Goal: Task Accomplishment & Management: Complete application form

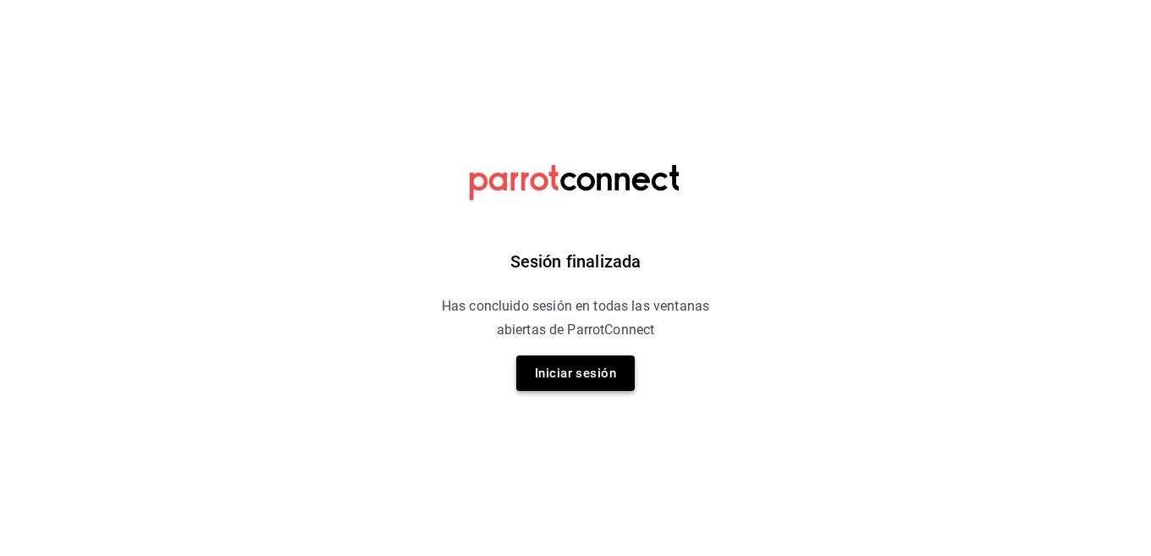
click at [613, 390] on button "Iniciar sesión" at bounding box center [575, 374] width 119 height 36
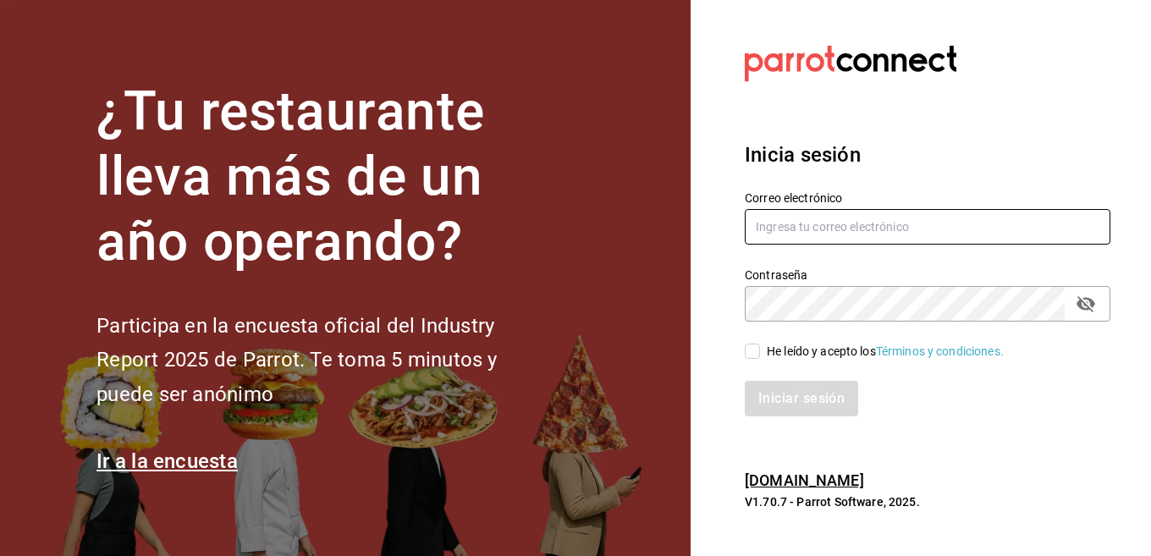
type input "[EMAIL_ADDRESS][DOMAIN_NAME]"
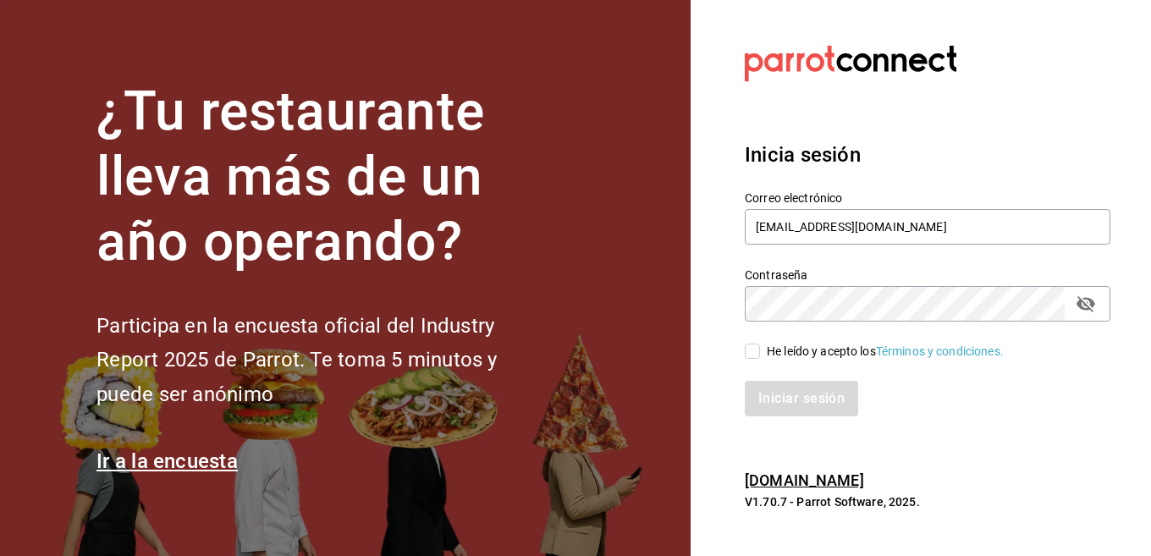
click at [835, 349] on div "He leído y acepto los Términos y condiciones." at bounding box center [885, 352] width 237 height 18
click at [760, 349] on input "He leído y acepto los Términos y condiciones." at bounding box center [752, 351] width 15 height 15
checkbox input "true"
click at [819, 397] on button "Iniciar sesión" at bounding box center [802, 399] width 115 height 36
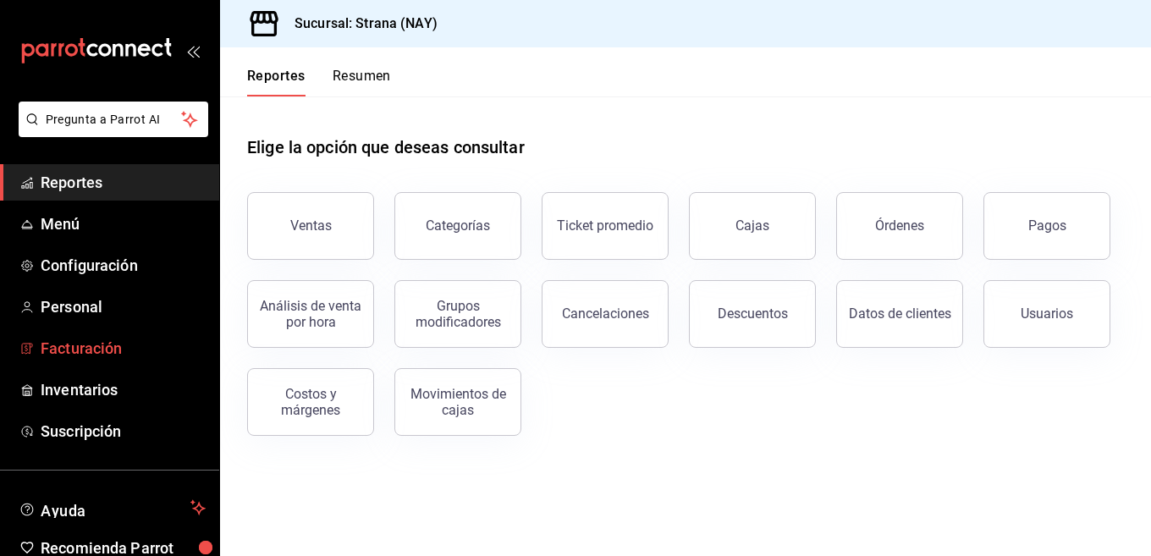
click at [124, 350] on span "Facturación" at bounding box center [123, 348] width 165 height 23
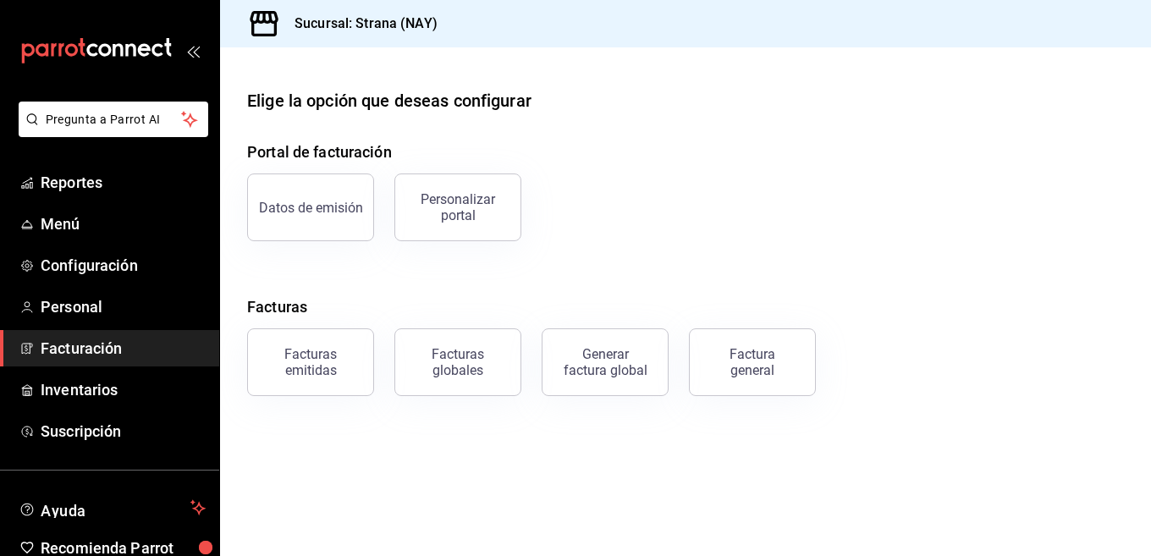
click at [323, 396] on main "Elige la opción que deseas configurar Portal de facturación Datos de emisión Pe…" at bounding box center [685, 301] width 931 height 509
click at [323, 376] on div "Facturas emitidas" at bounding box center [310, 362] width 105 height 32
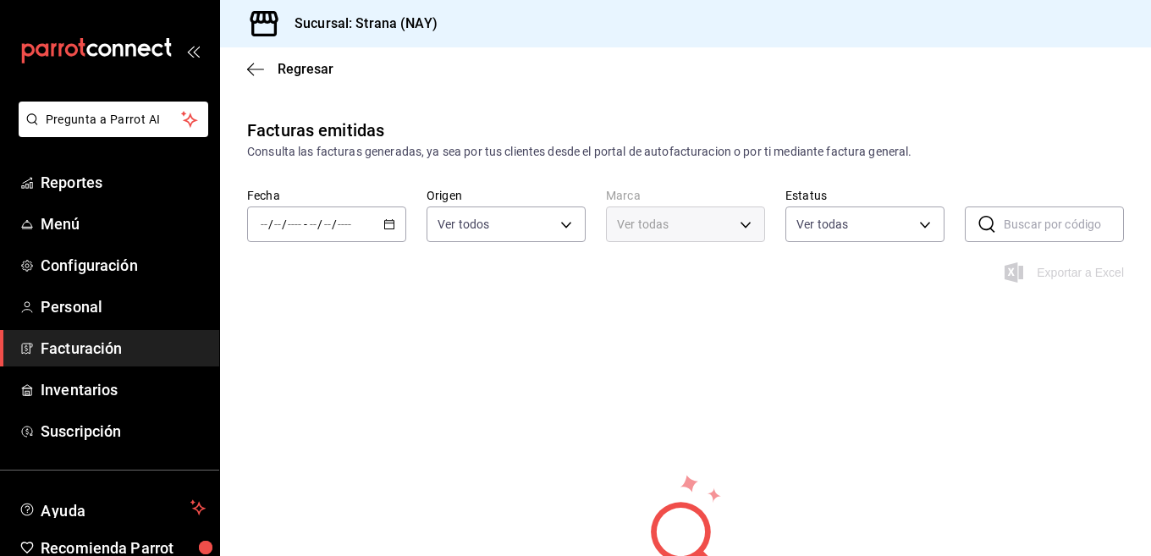
type input "ORDER_INVOICE,GENERAL_INVOICE"
type input "ACTIVE,PENDING_CANCELLATION,CANCELLED,PRE_CANCELLED"
type input "1366c34a-4c58-44fc-8a92-4aa19c38de20"
click at [400, 222] on div "/ / - / /" at bounding box center [326, 225] width 159 height 36
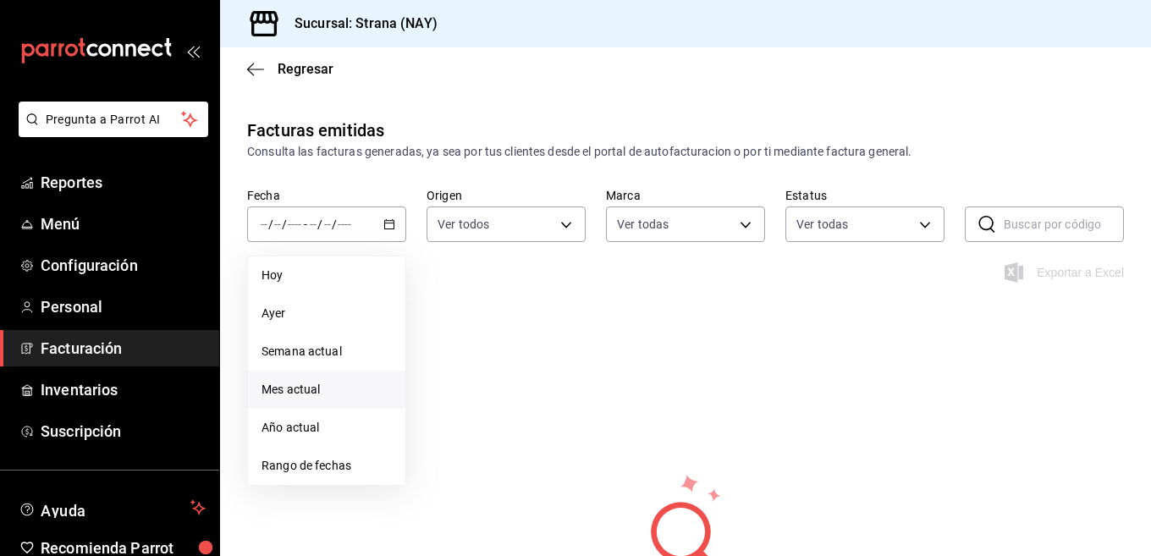
click at [285, 388] on span "Mes actual" at bounding box center [327, 390] width 130 height 18
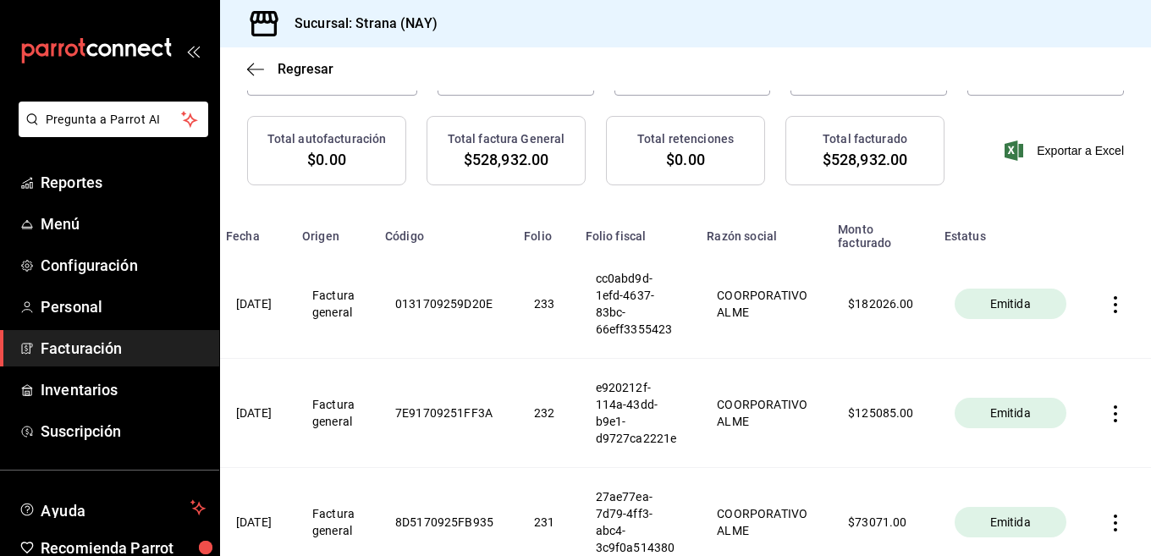
scroll to position [73, 0]
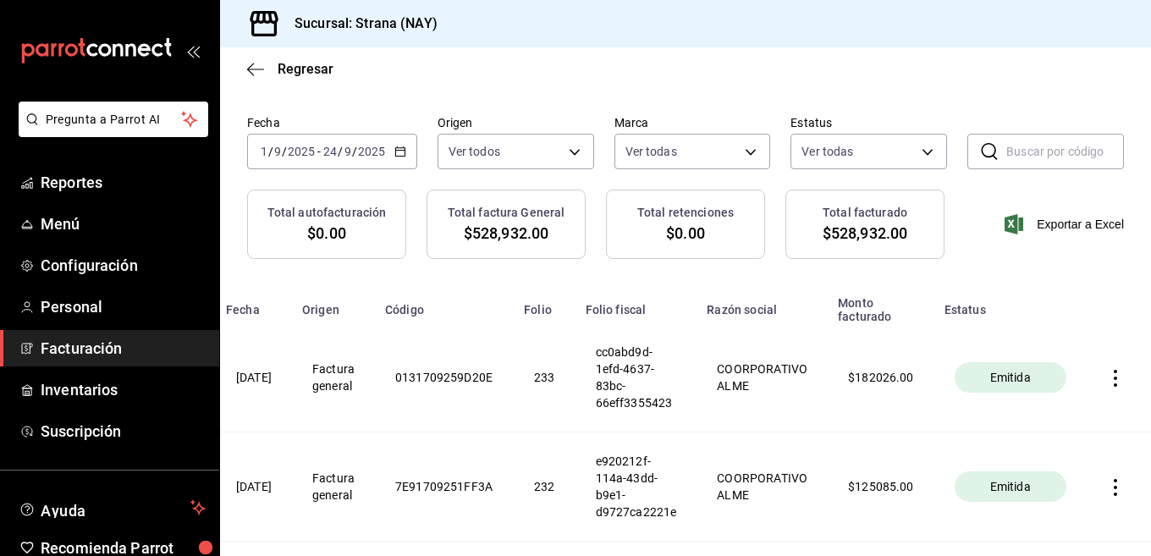
click at [146, 356] on span "Facturación" at bounding box center [123, 348] width 165 height 23
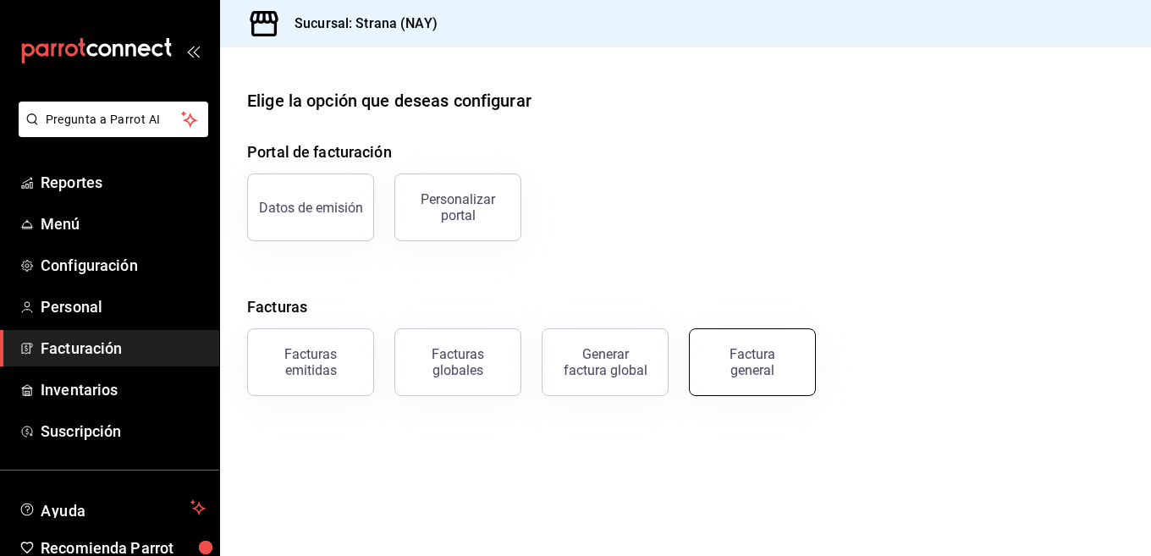
click at [773, 348] on div "Factura general" at bounding box center [752, 362] width 85 height 32
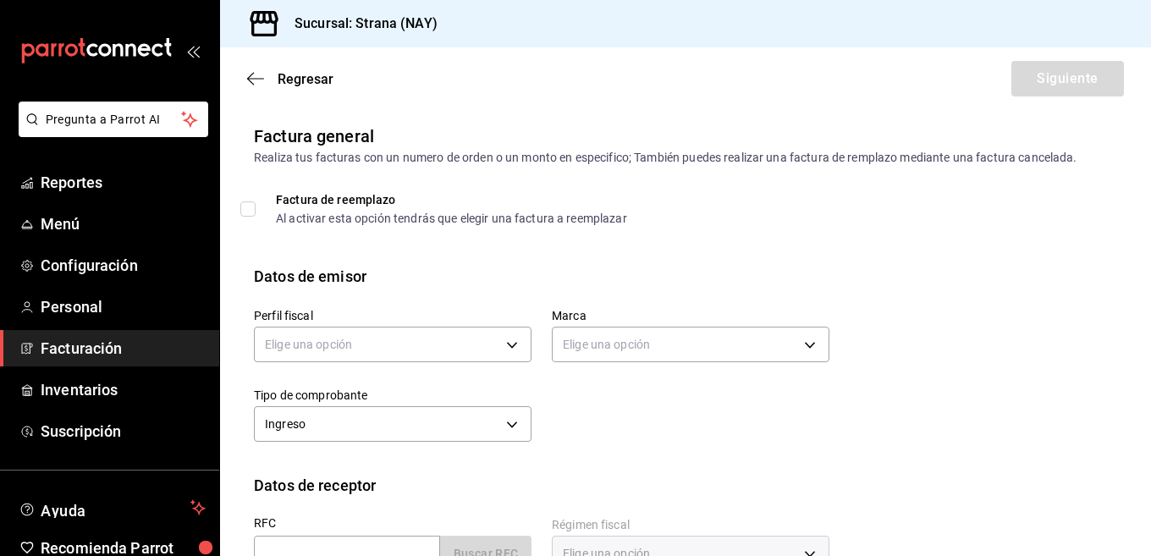
scroll to position [85, 0]
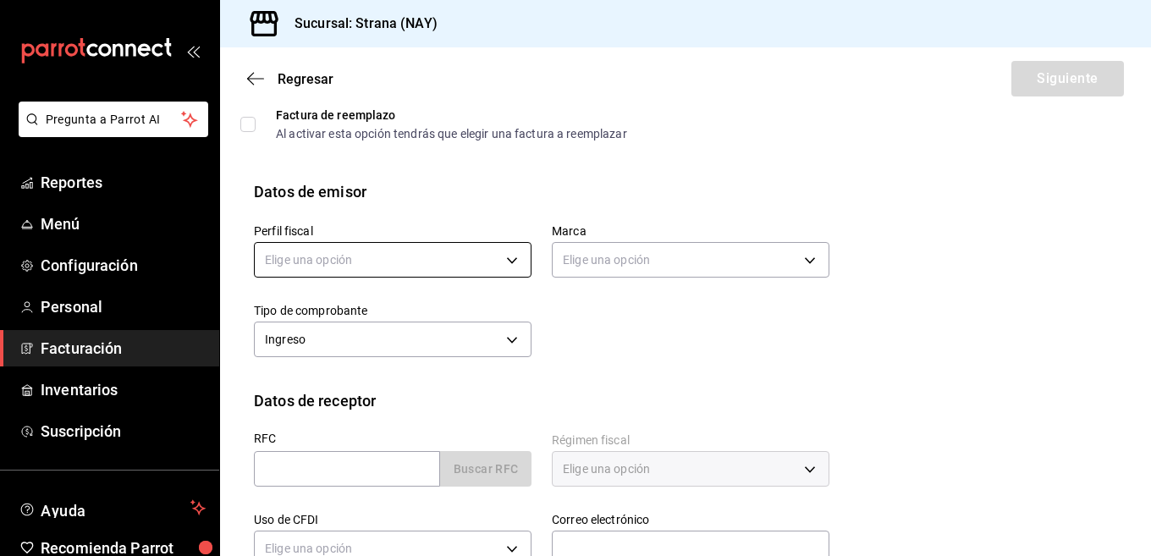
click at [401, 253] on body "Pregunta a Parrot AI Reportes Menú Configuración Personal Facturación Inventari…" at bounding box center [575, 278] width 1151 height 556
click at [367, 328] on ul "Elige una opción COORPORATIVO ALME" at bounding box center [390, 330] width 271 height 76
click at [368, 345] on li "COORPORATIVO ALME" at bounding box center [390, 345] width 271 height 31
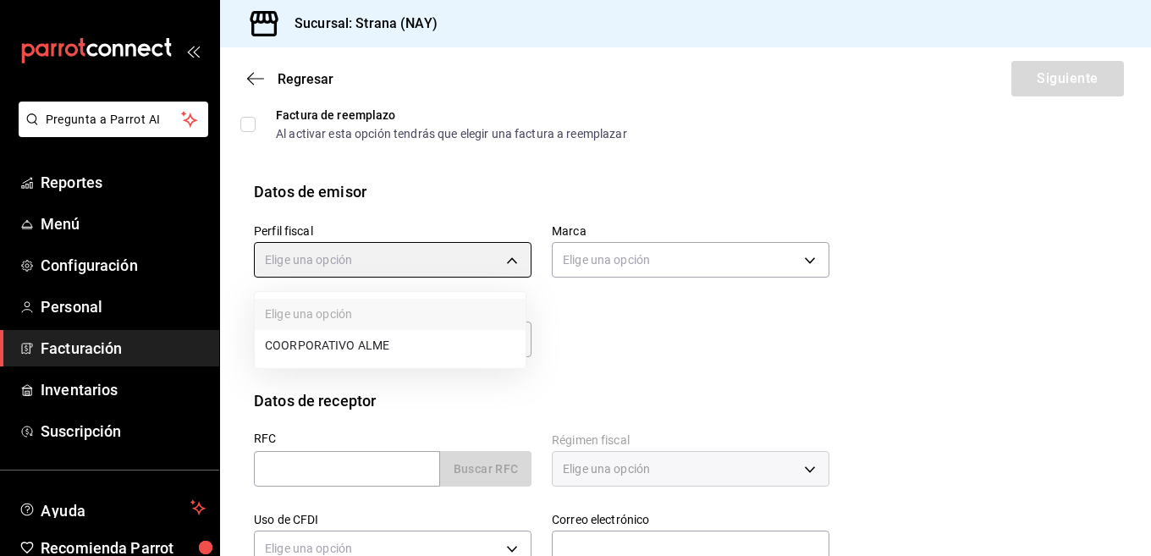
type input "cc1c91e9-2762-44ee-8d88-0f2bd3b63e4e"
type input "1366c34a-4c58-44fc-8a92-4aa19c38de20"
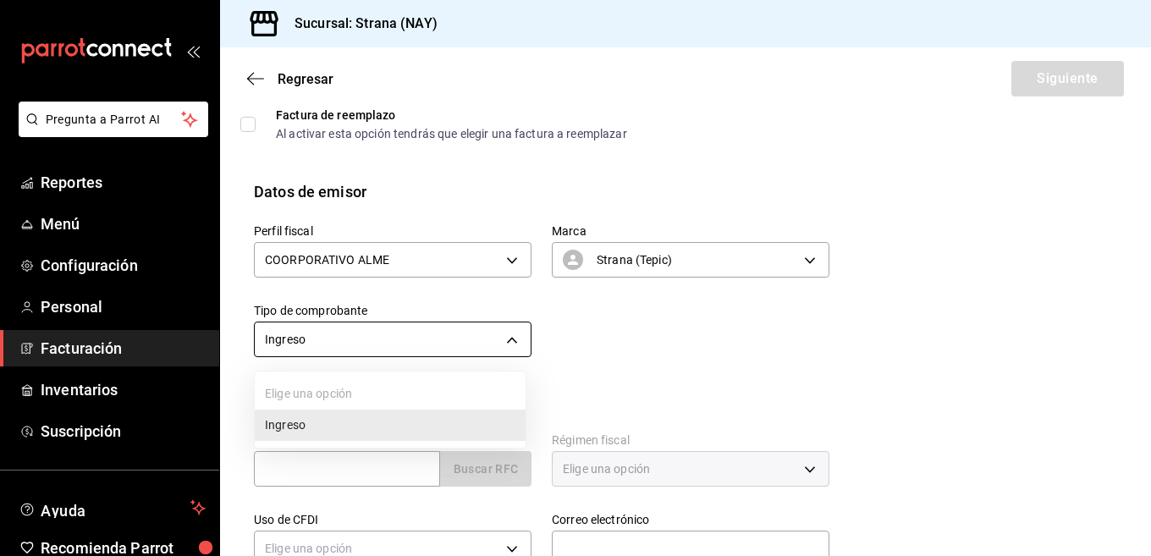
click at [360, 332] on body "Pregunta a Parrot AI Reportes Menú Configuración Personal Facturación Inventari…" at bounding box center [575, 278] width 1151 height 556
click at [604, 319] on div at bounding box center [575, 278] width 1151 height 556
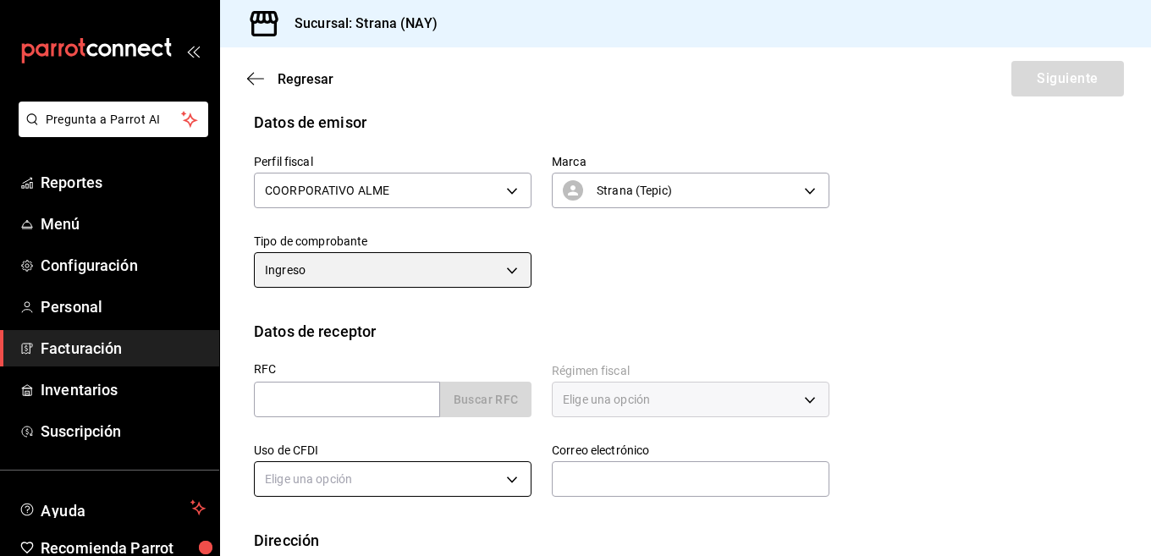
scroll to position [254, 0]
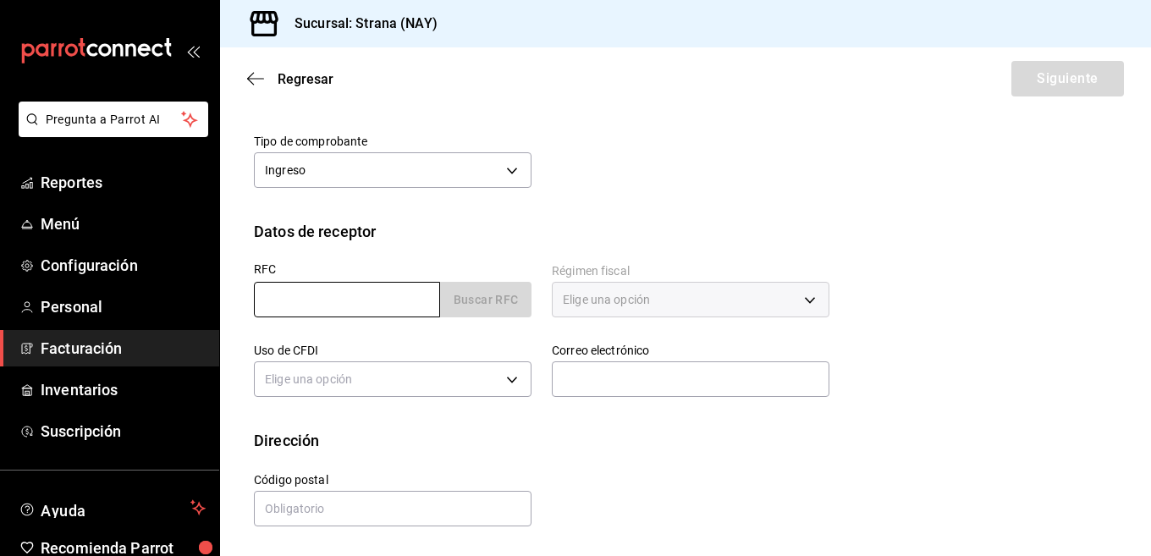
click at [358, 291] on input "text" at bounding box center [347, 300] width 186 height 36
type input "XAXX010101000"
type input "63000"
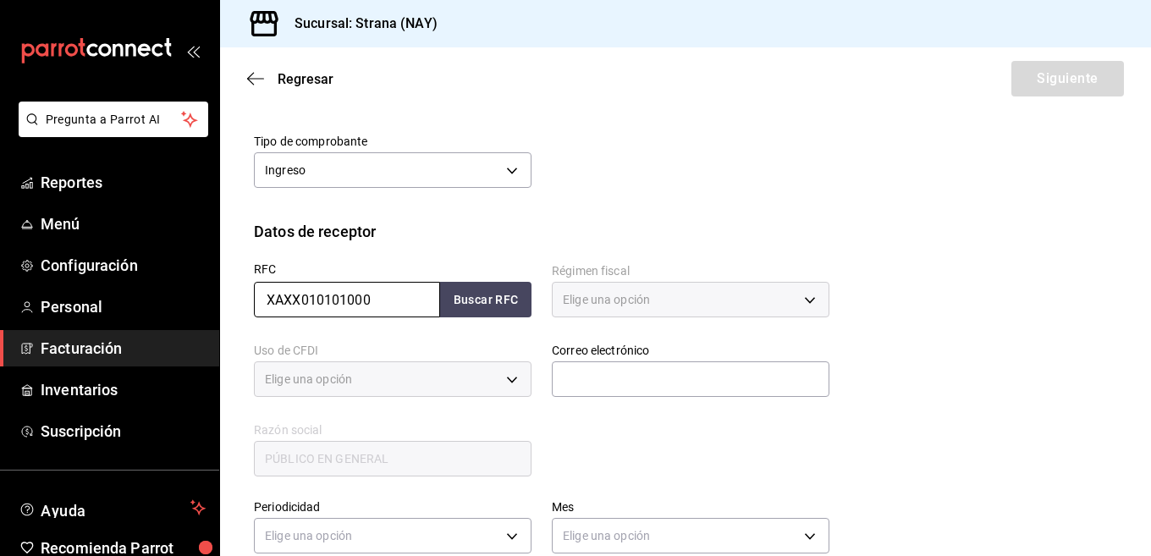
type input "616"
type input "S01"
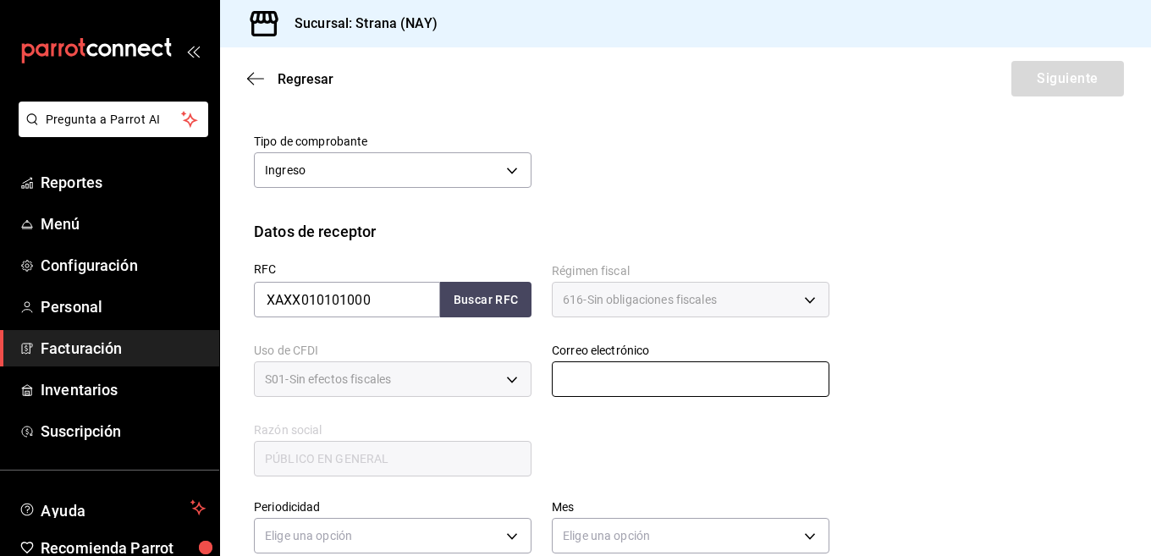
click at [640, 373] on input "text" at bounding box center [691, 379] width 278 height 36
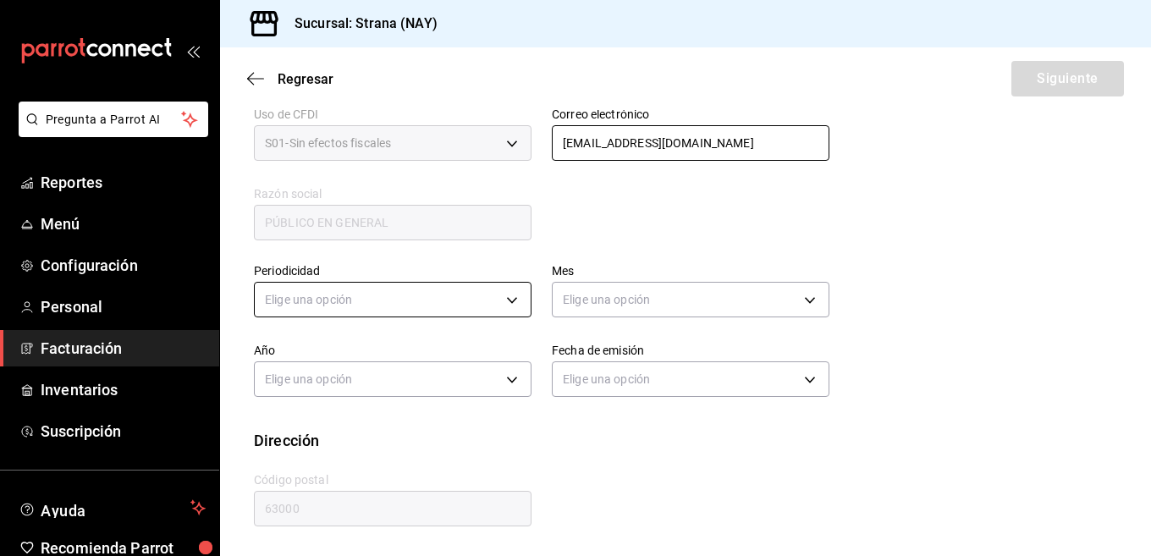
type input "lamadalena.tepic@hotmail.com"
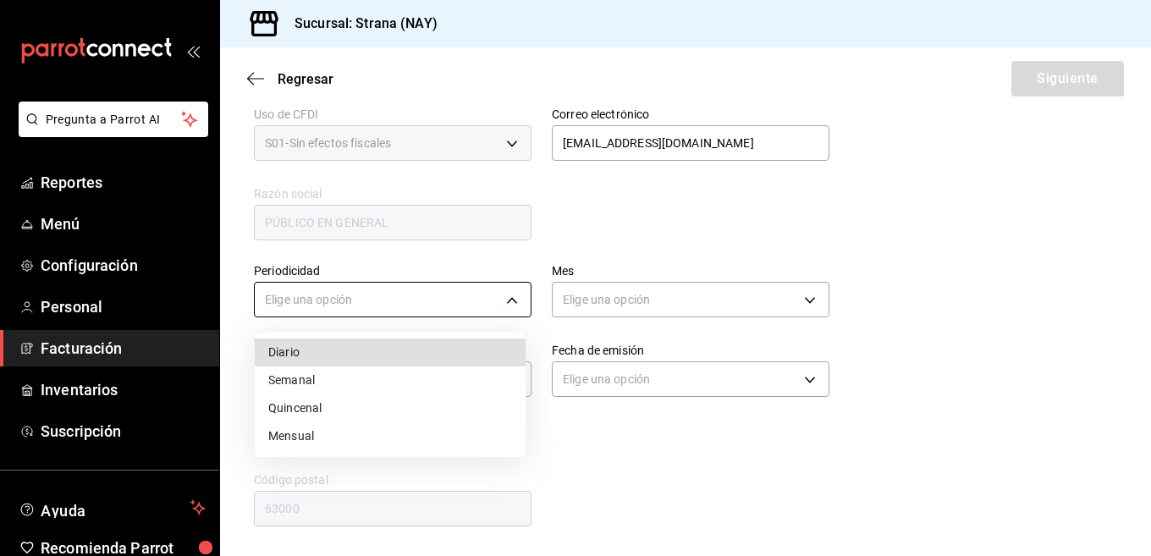
click at [449, 296] on body "Pregunta a Parrot AI Reportes Menú Configuración Personal Facturación Inventari…" at bounding box center [575, 278] width 1151 height 556
click at [290, 359] on li "Diario" at bounding box center [390, 353] width 271 height 28
type input "DAILY"
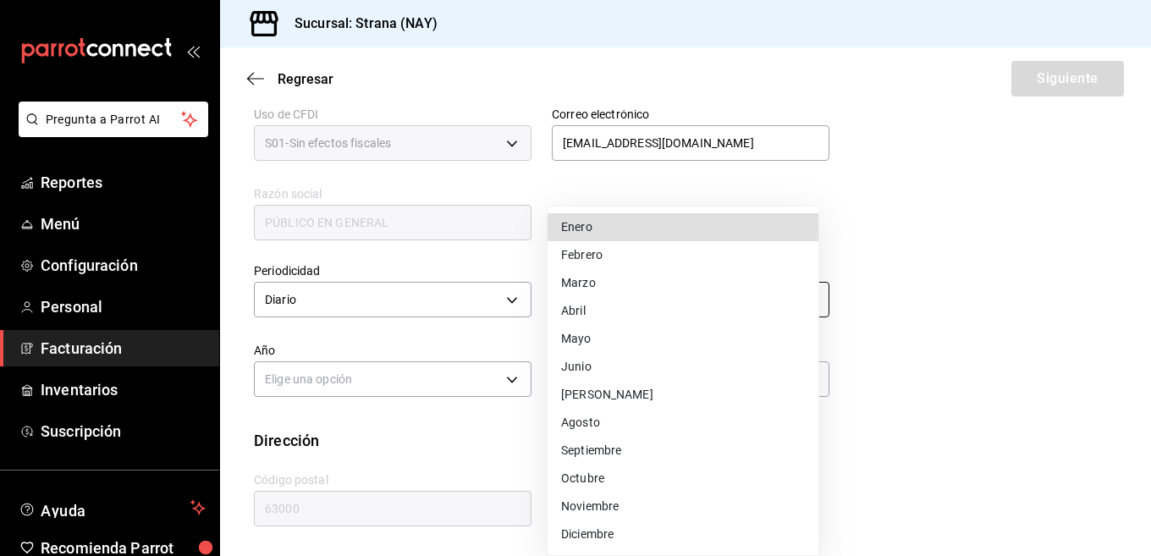
click at [615, 298] on body "Pregunta a Parrot AI Reportes Menú Configuración Personal Facturación Inventari…" at bounding box center [575, 278] width 1151 height 556
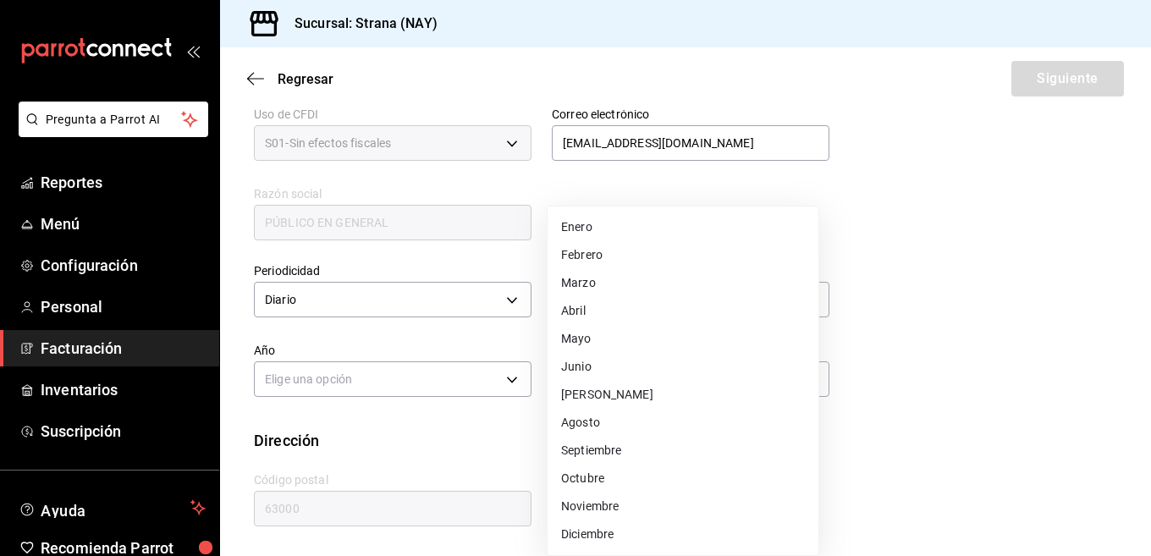
click at [595, 449] on li "Septiembre" at bounding box center [683, 451] width 271 height 28
type input "9"
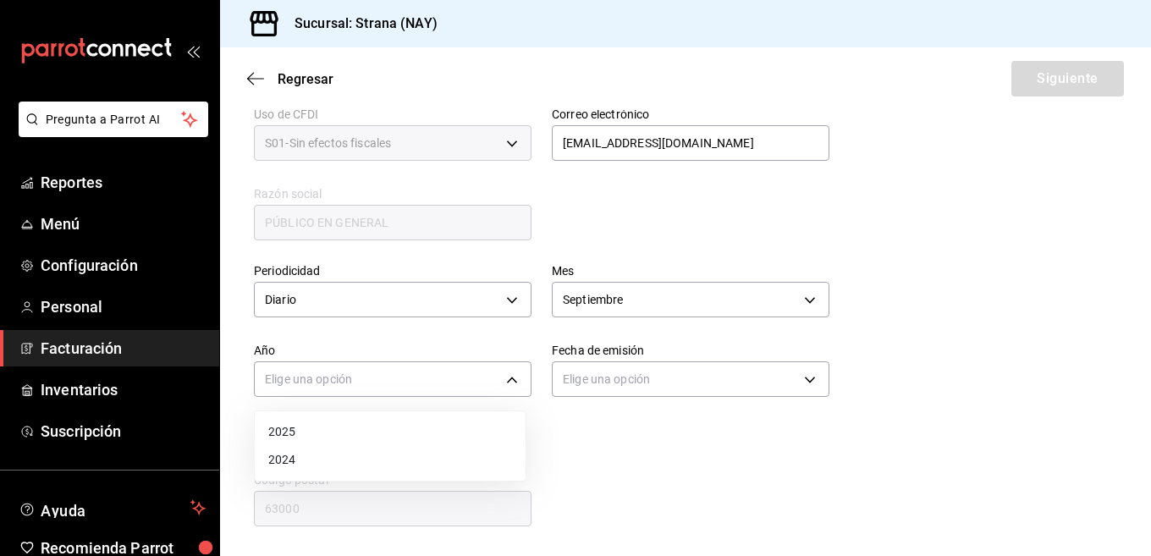
click at [449, 389] on body "Pregunta a Parrot AI Reportes Menú Configuración Personal Facturación Inventari…" at bounding box center [575, 278] width 1151 height 556
click at [292, 434] on li "2025" at bounding box center [390, 432] width 271 height 28
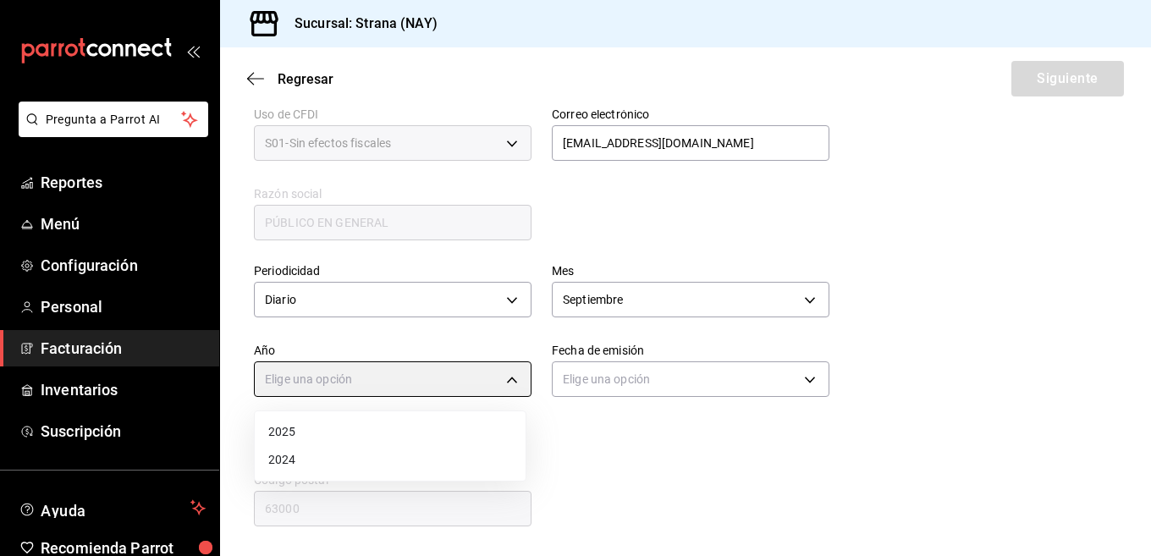
type input "2025"
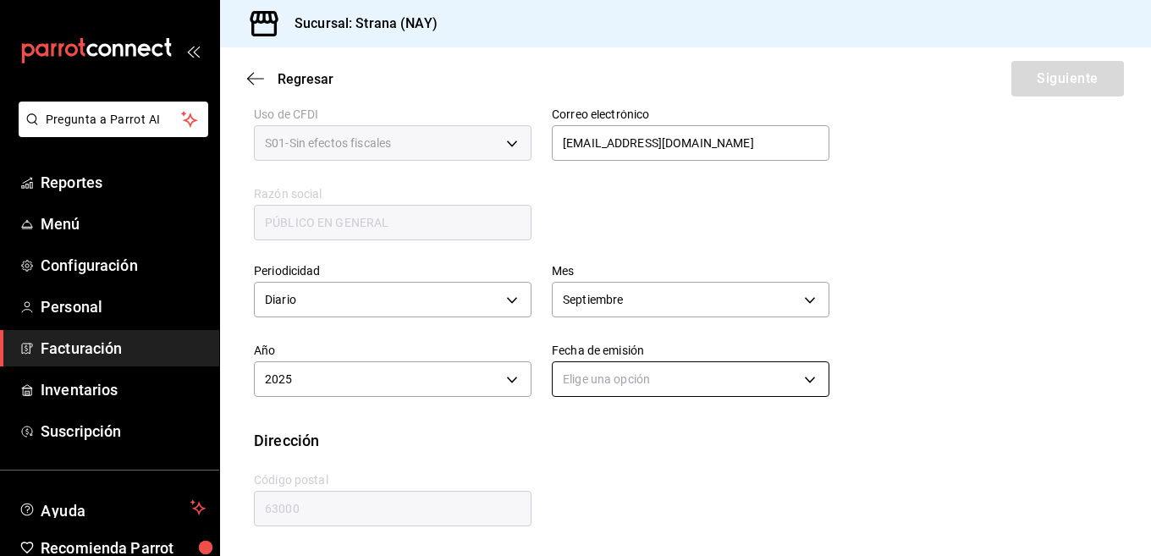
click at [598, 367] on body "Pregunta a Parrot AI Reportes Menú Configuración Personal Facturación Inventari…" at bounding box center [575, 278] width 1151 height 556
click at [573, 460] on li "Ayer" at bounding box center [683, 460] width 271 height 28
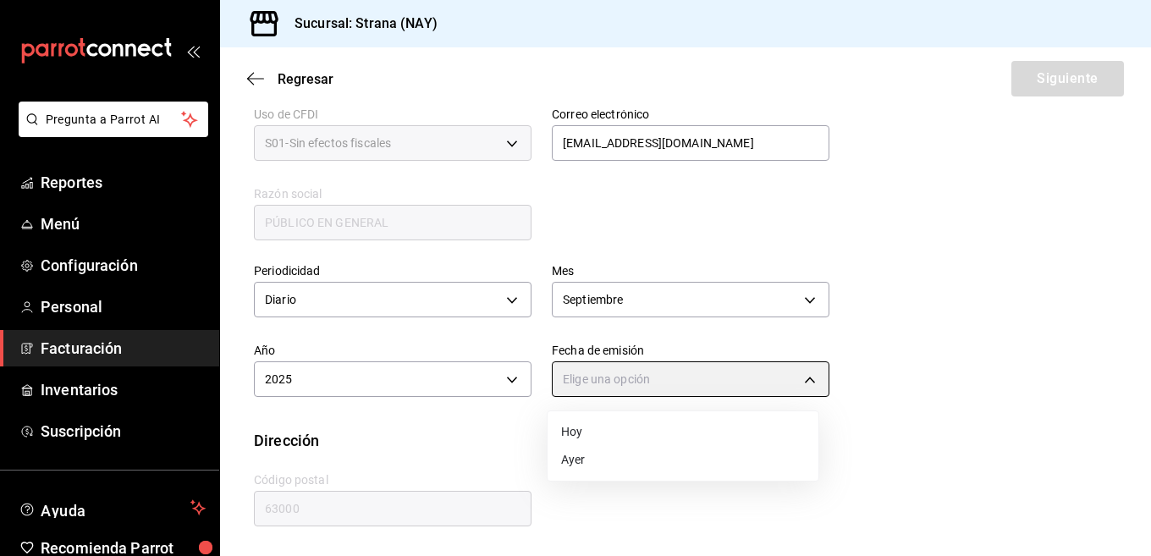
type input "YESTERDAY"
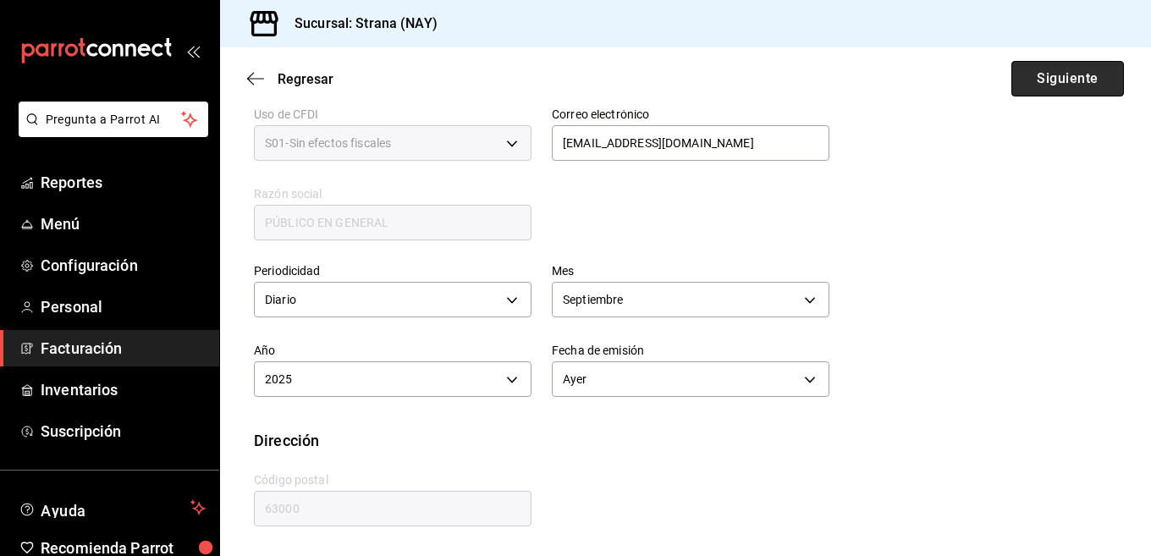
click at [1017, 85] on button "Siguiente" at bounding box center [1068, 79] width 113 height 36
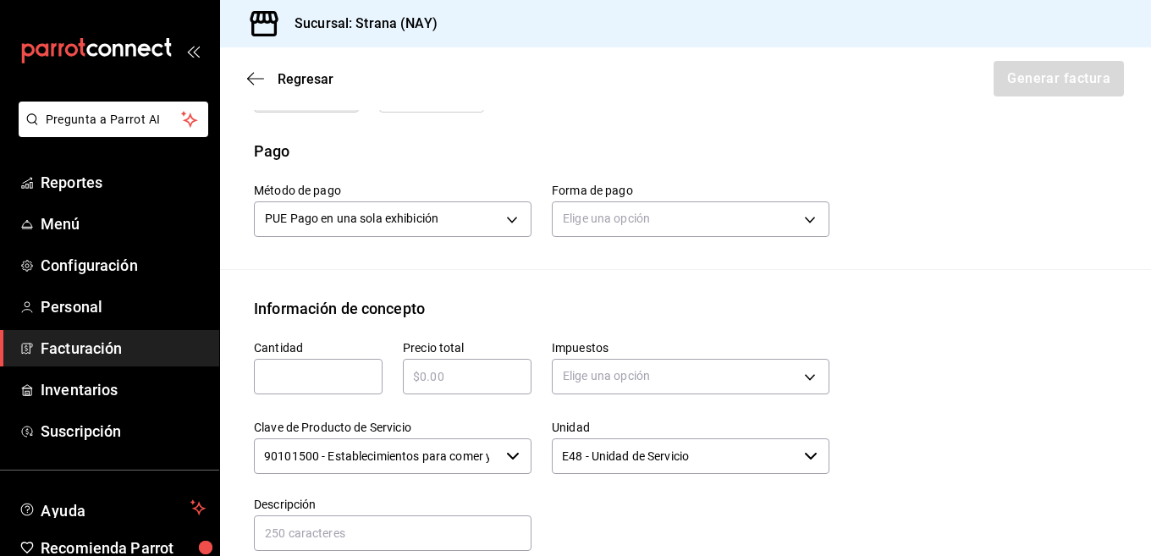
click at [731, 199] on div "Elige una opción" at bounding box center [691, 217] width 278 height 45
click at [725, 221] on body "Pregunta a Parrot AI Reportes Menú Configuración Personal Facturación Inventari…" at bounding box center [575, 278] width 1151 height 556
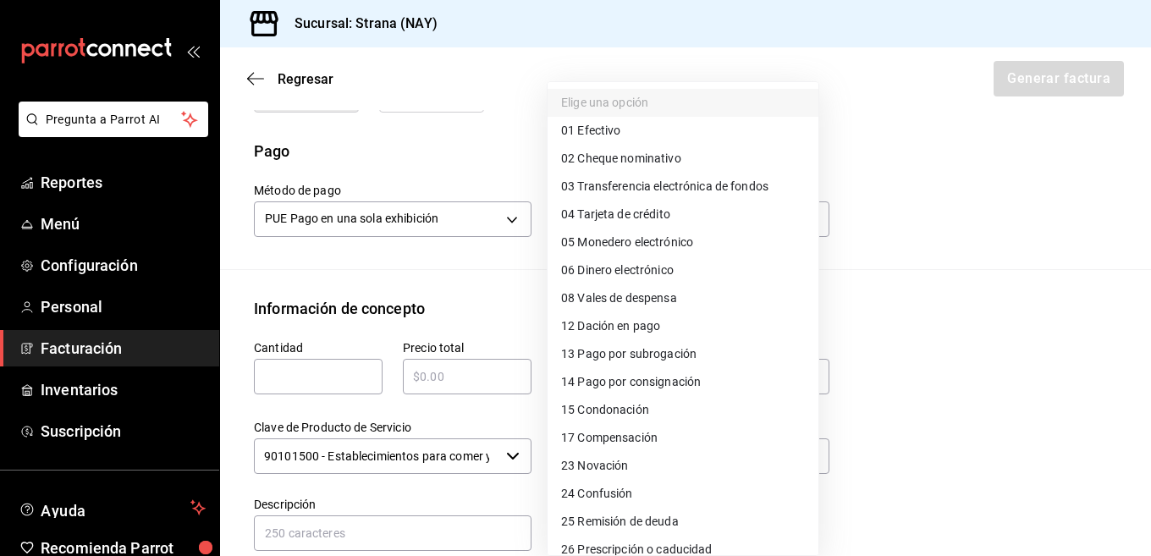
click at [597, 218] on span "04 Tarjeta de crédito" at bounding box center [615, 215] width 109 height 18
type input "04"
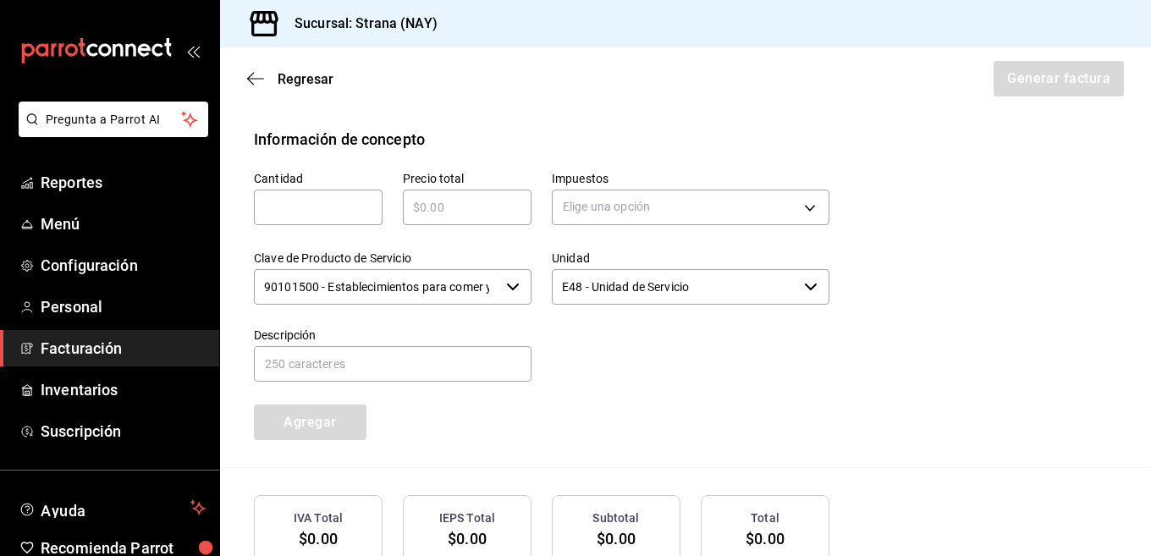
scroll to position [744, 0]
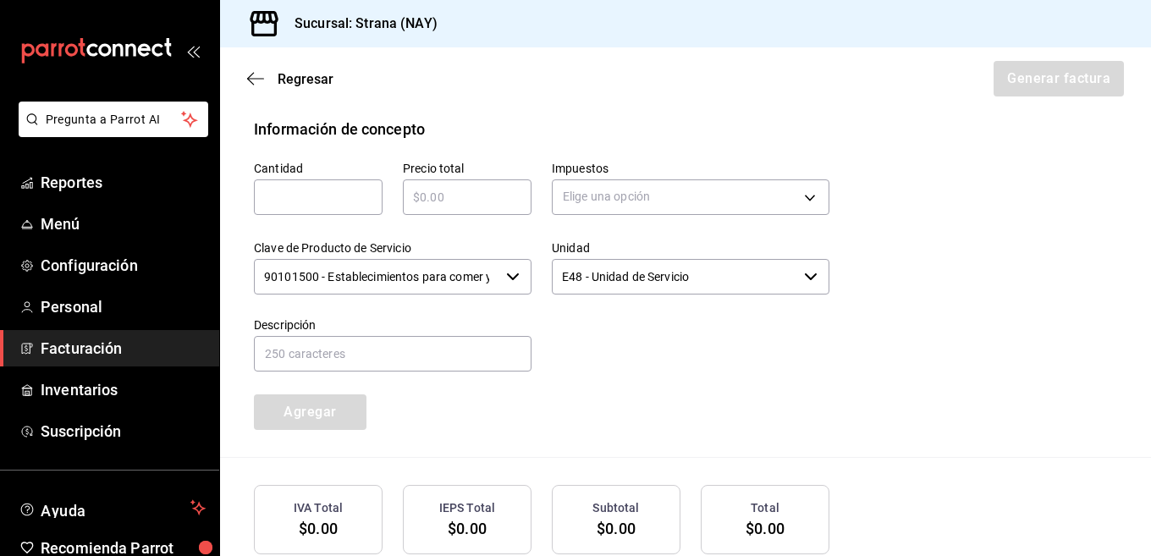
click at [334, 196] on input "text" at bounding box center [318, 197] width 129 height 20
type input "1"
click at [495, 198] on input "text" at bounding box center [467, 197] width 129 height 20
type input "$30661"
click at [764, 196] on body "Pregunta a Parrot AI Reportes Menú Configuración Personal Facturación Inventari…" at bounding box center [575, 278] width 1151 height 556
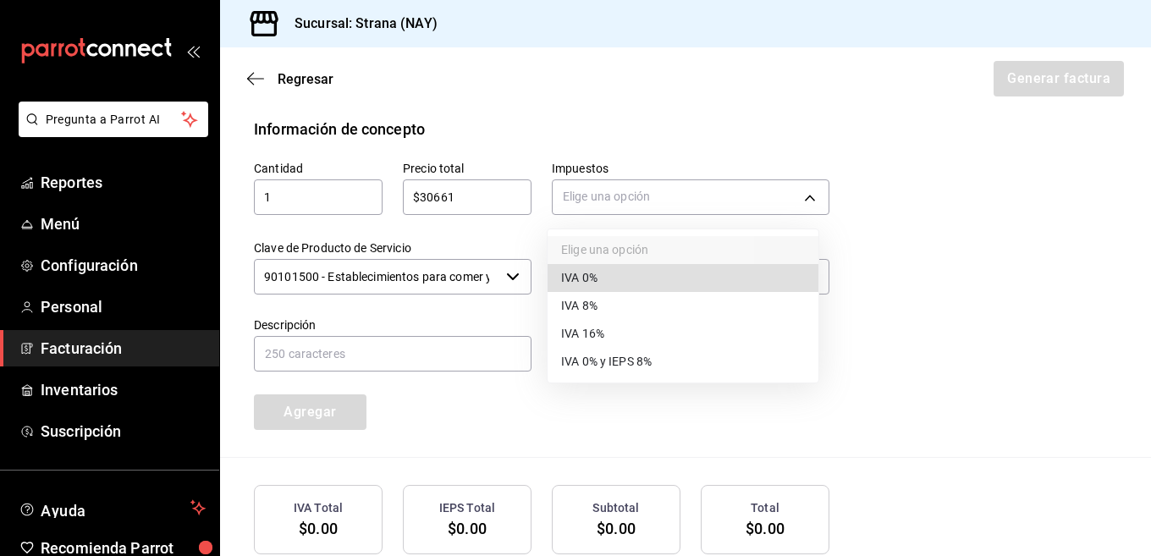
click at [574, 329] on span "IVA 16%" at bounding box center [582, 334] width 43 height 18
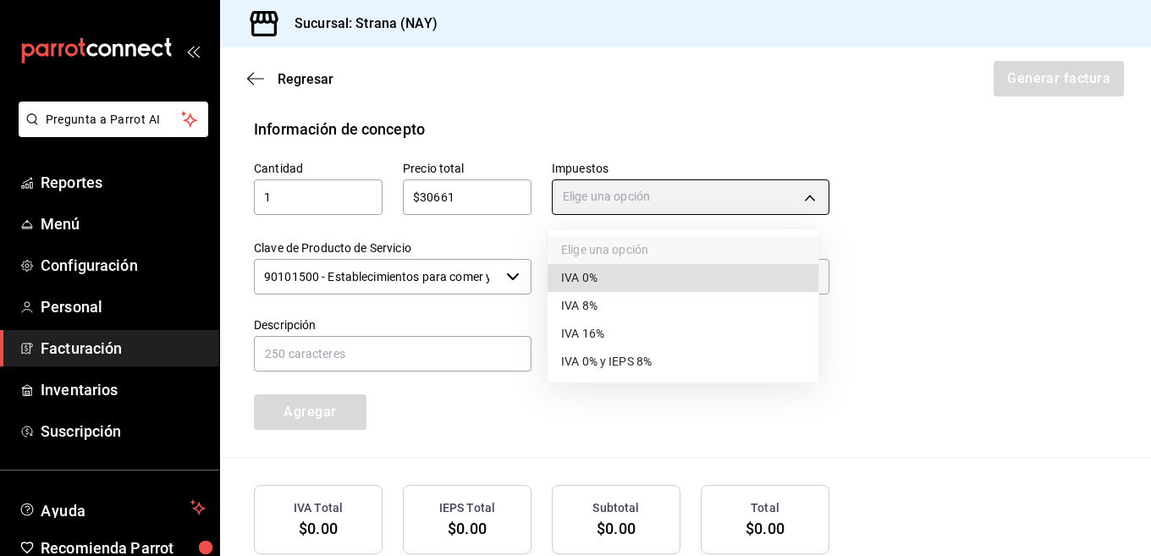
type input "IVA_16"
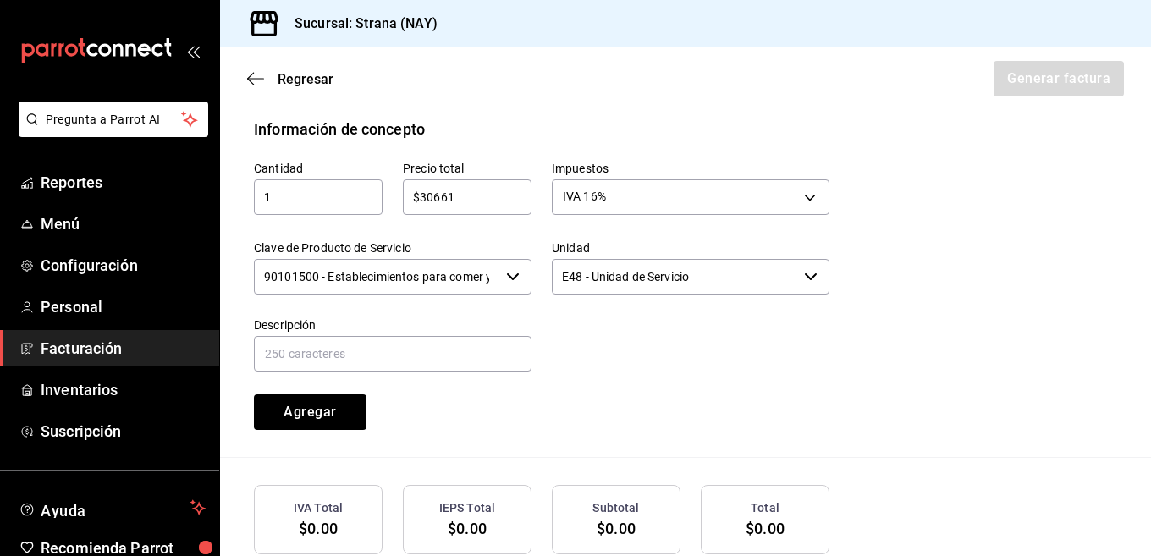
click at [457, 279] on input "90101500 - Establecimientos para comer y beber" at bounding box center [376, 277] width 245 height 36
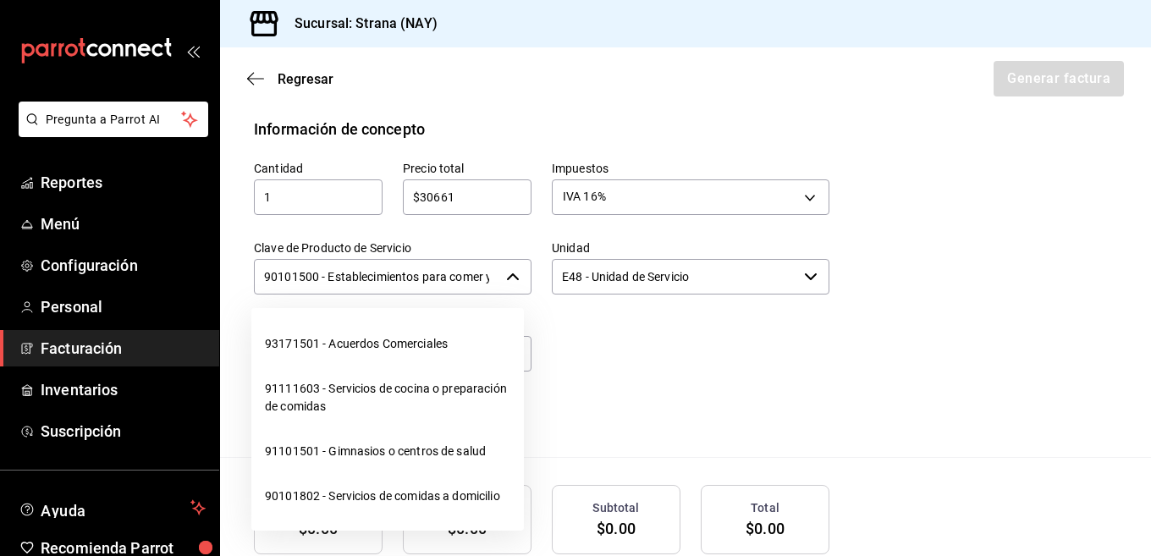
click at [457, 279] on input "90101500 - Establecimientos para comer y beber" at bounding box center [376, 277] width 245 height 36
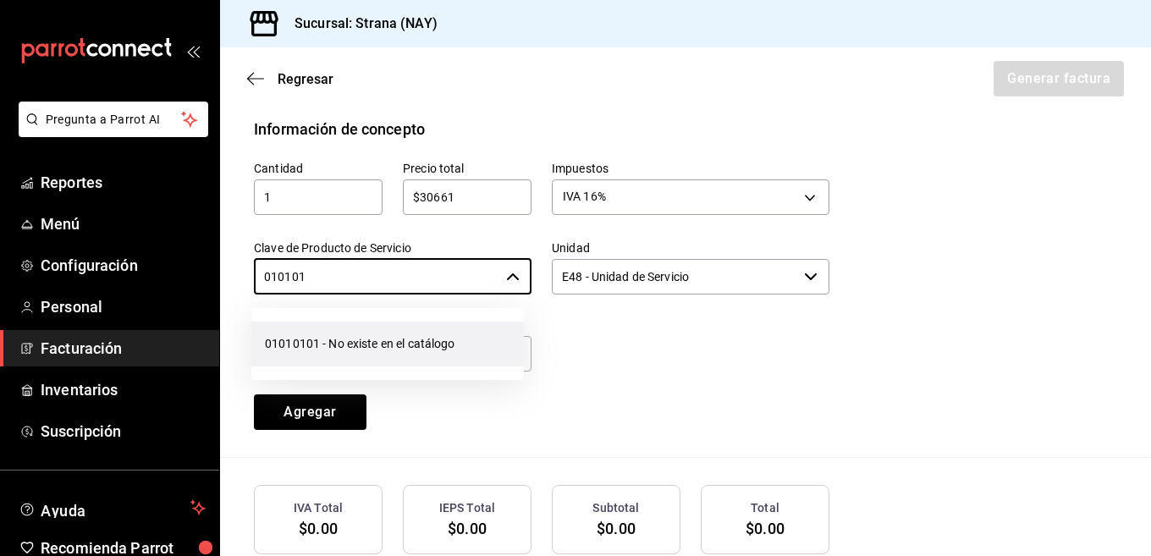
click at [402, 339] on li "01010101 - No existe en el catálogo" at bounding box center [387, 344] width 273 height 45
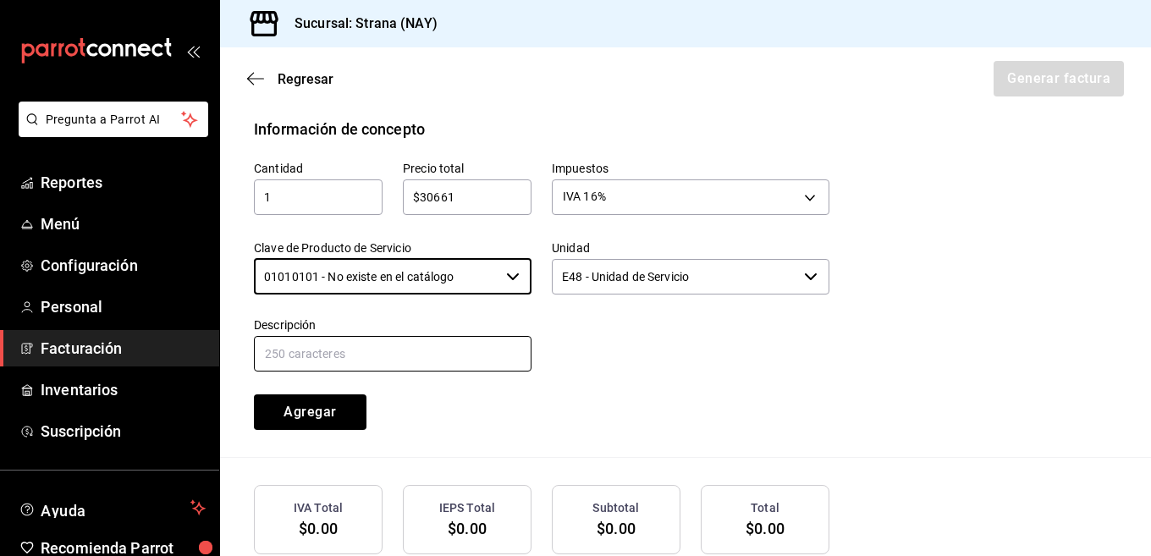
type input "01010101 - No existe en el catálogo"
click at [433, 349] on input "text" at bounding box center [393, 354] width 278 height 36
type input "b"
type input "v"
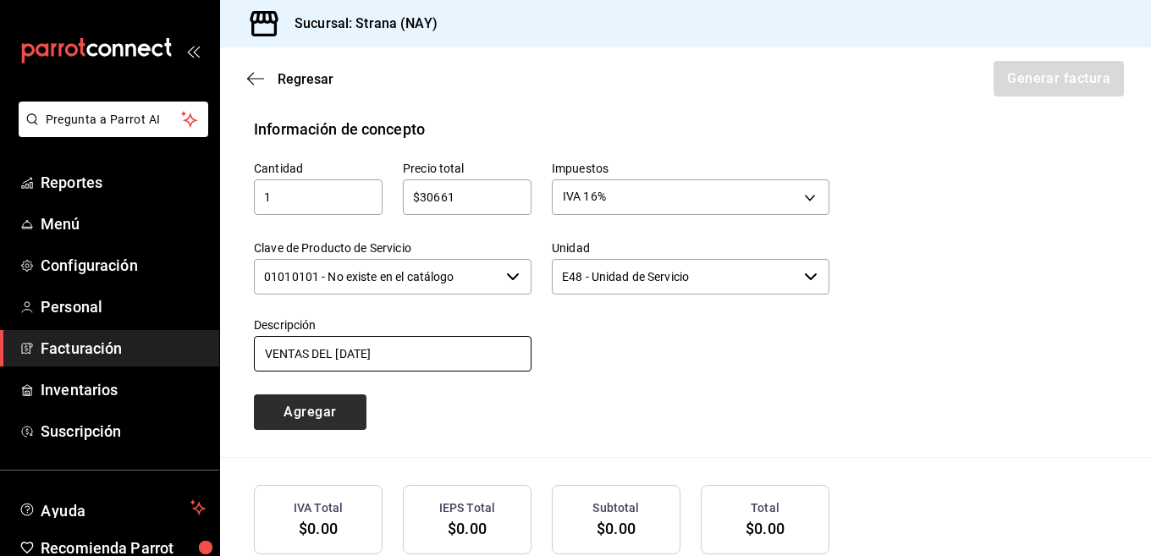
type input "VENTAS DEL 19 DE SEPTIEMBRE 2025"
click at [307, 416] on button "Agregar" at bounding box center [310, 412] width 113 height 36
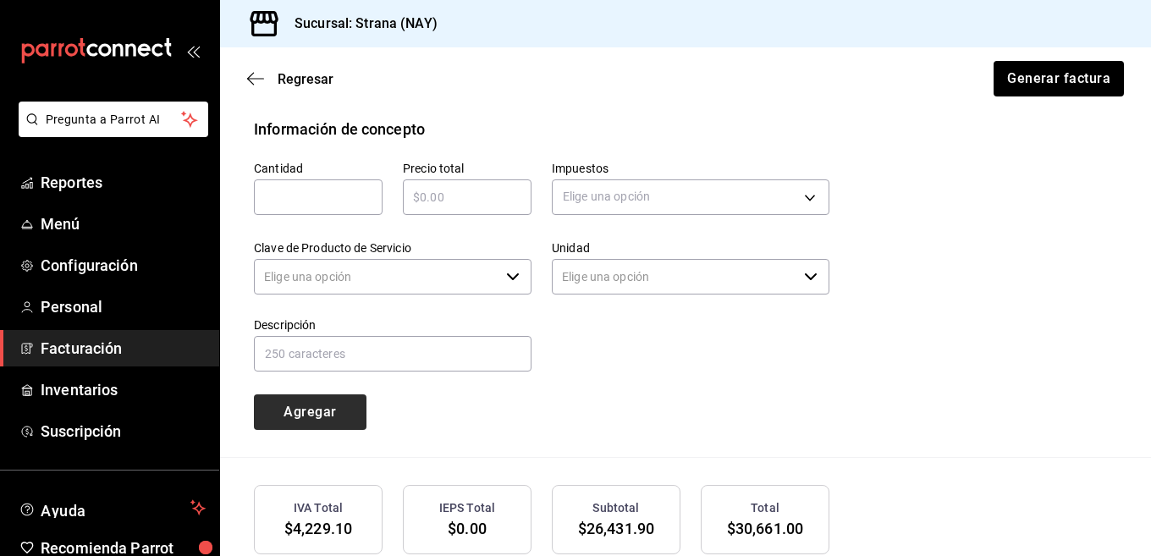
type input "90101500 - Establecimientos para comer y beber"
type input "E48 - Unidad de Servicio"
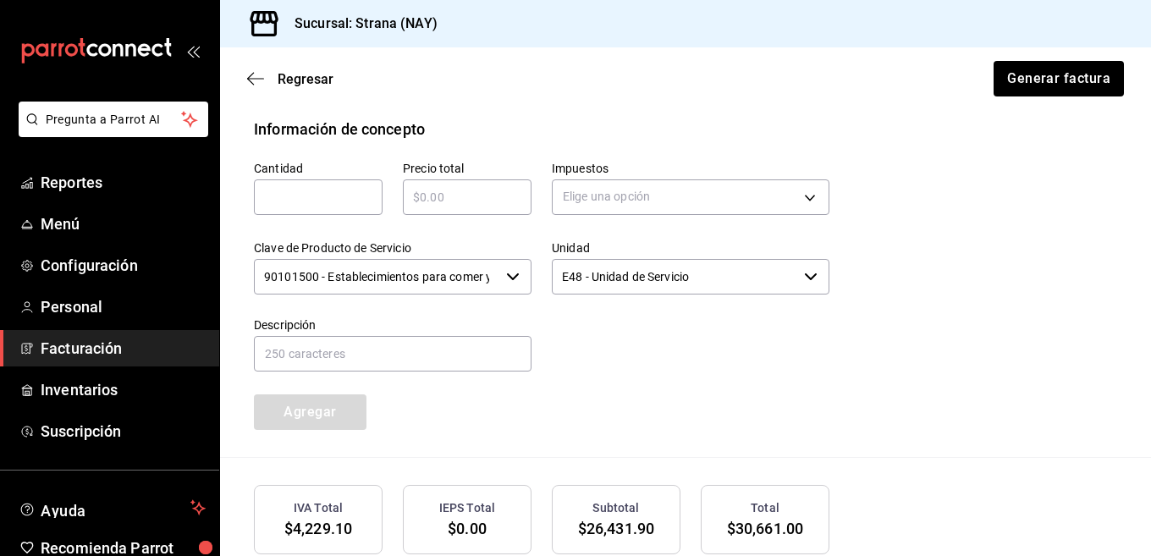
scroll to position [887, 0]
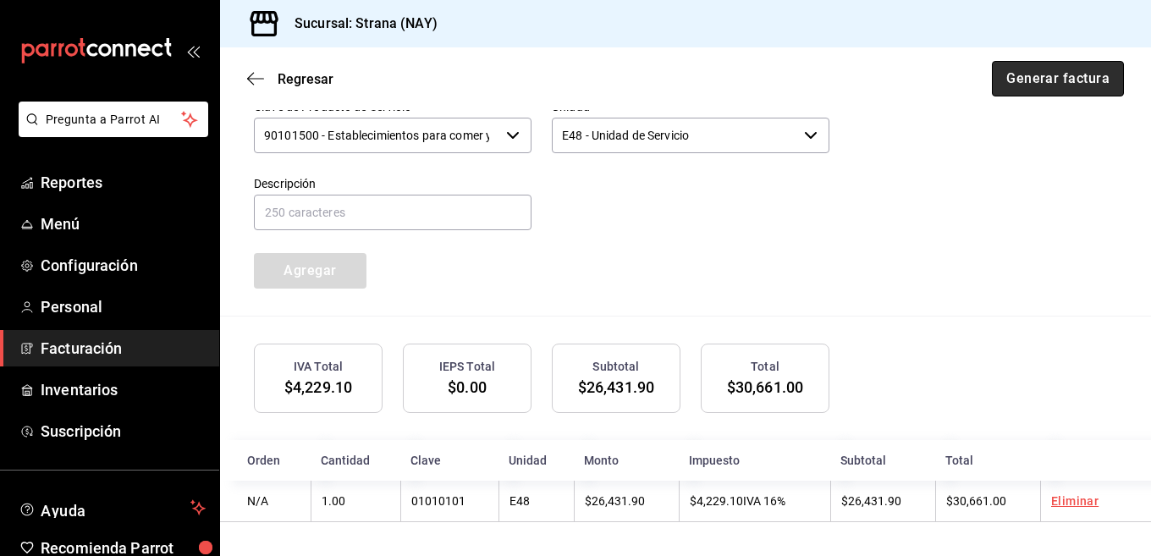
click at [1050, 83] on button "Generar factura" at bounding box center [1058, 79] width 132 height 36
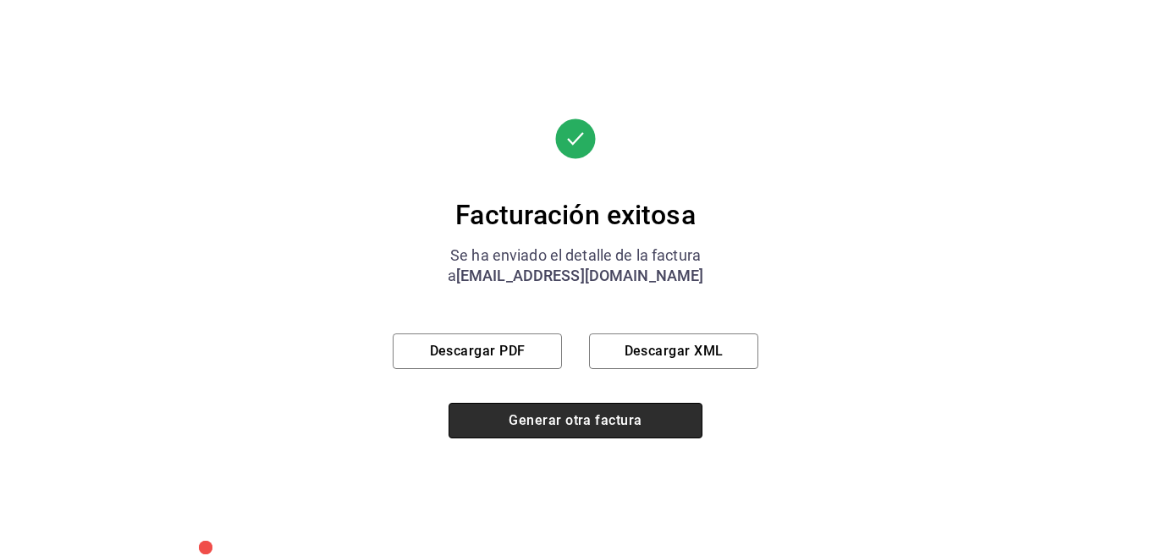
click at [541, 432] on button "Generar otra factura" at bounding box center [576, 421] width 254 height 36
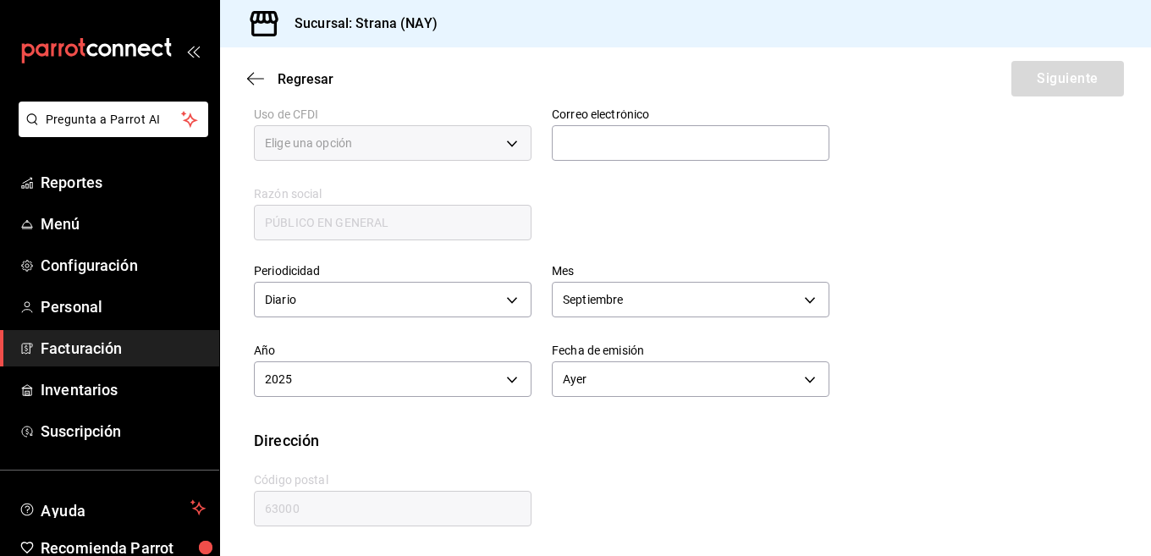
type input "616"
type input "S01"
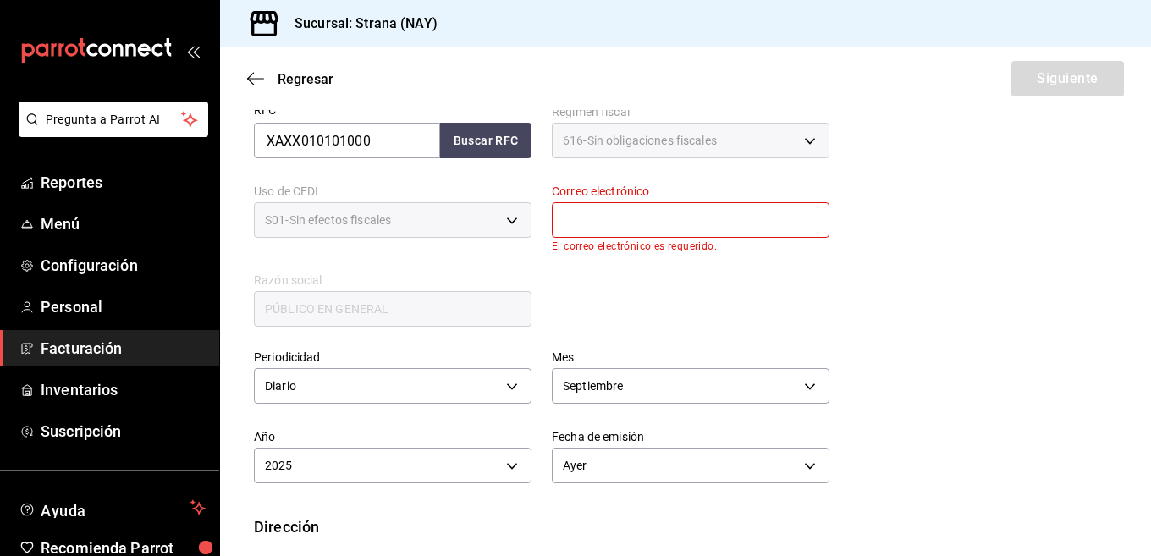
click at [640, 223] on input "text" at bounding box center [691, 220] width 278 height 36
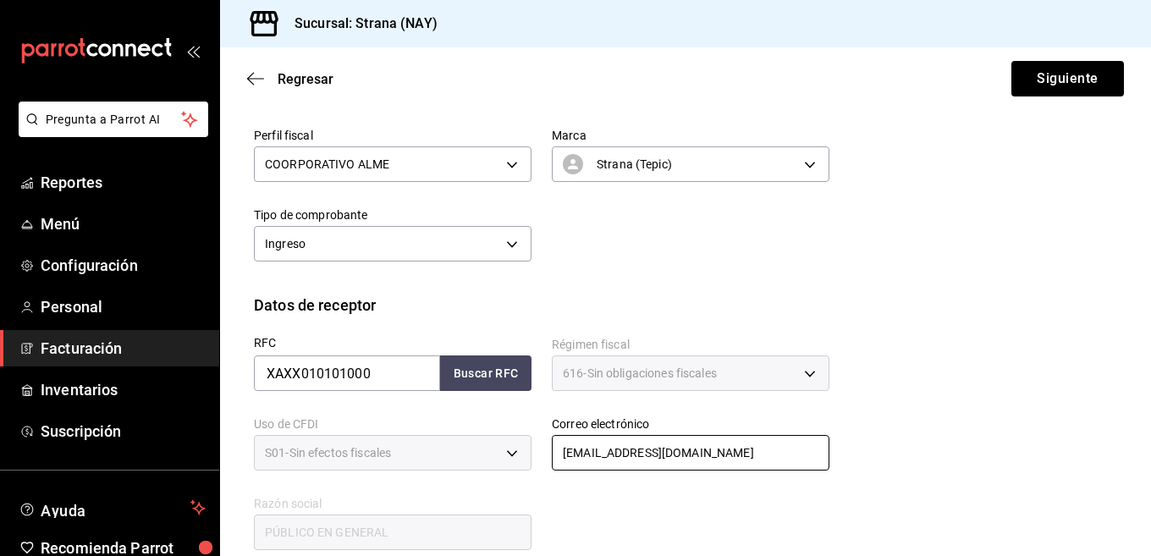
scroll to position [152, 0]
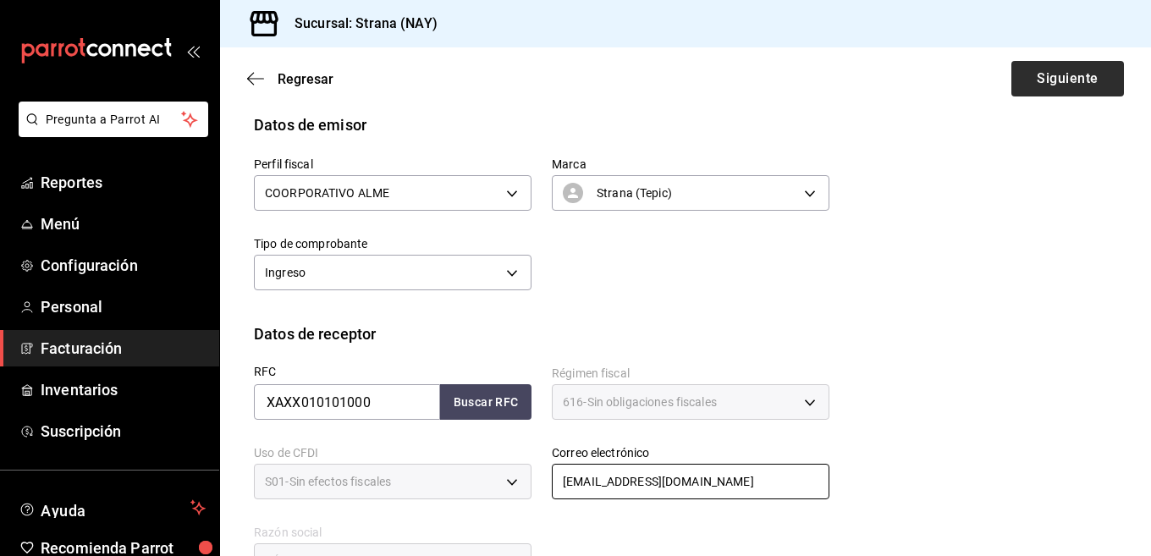
type input "lamadalena.tepic@hotmail.com"
click at [1051, 74] on button "Siguiente" at bounding box center [1068, 79] width 113 height 36
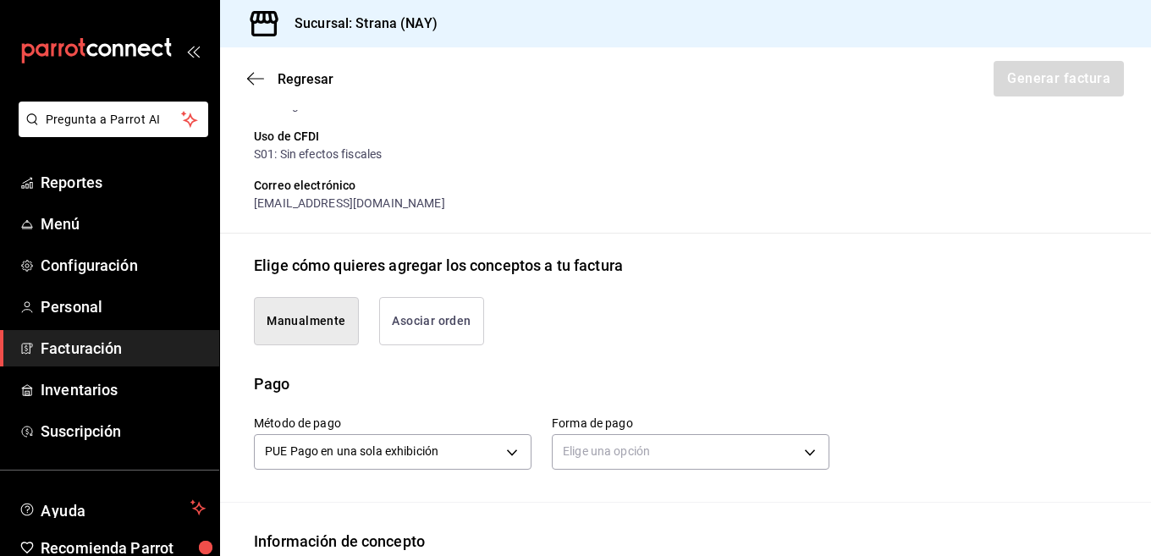
scroll to position [490, 0]
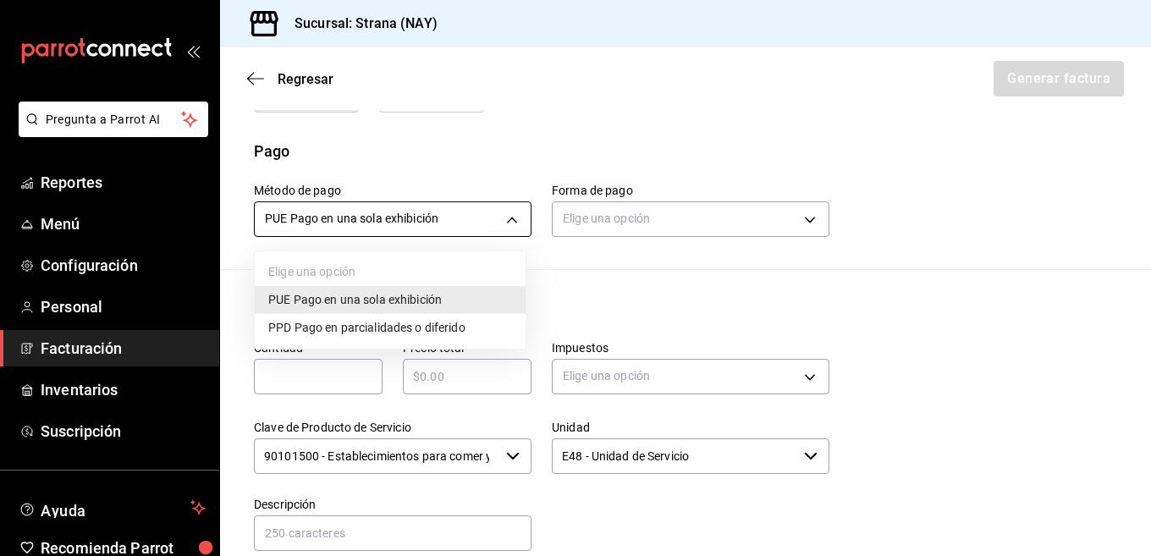
click at [477, 224] on body "Pregunta a Parrot AI Reportes Menú Configuración Personal Facturación Inventari…" at bounding box center [575, 278] width 1151 height 556
click at [510, 131] on div at bounding box center [575, 278] width 1151 height 556
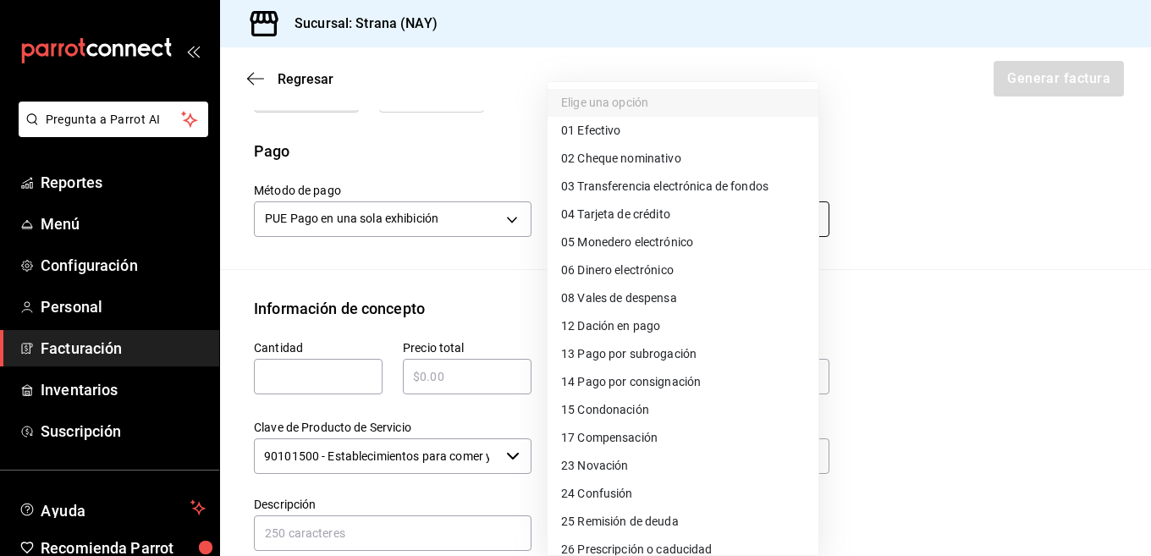
click at [680, 218] on body "Pregunta a Parrot AI Reportes Menú Configuración Personal Facturación Inventari…" at bounding box center [575, 278] width 1151 height 556
click at [597, 211] on span "04 Tarjeta de crédito" at bounding box center [615, 215] width 109 height 18
type input "04"
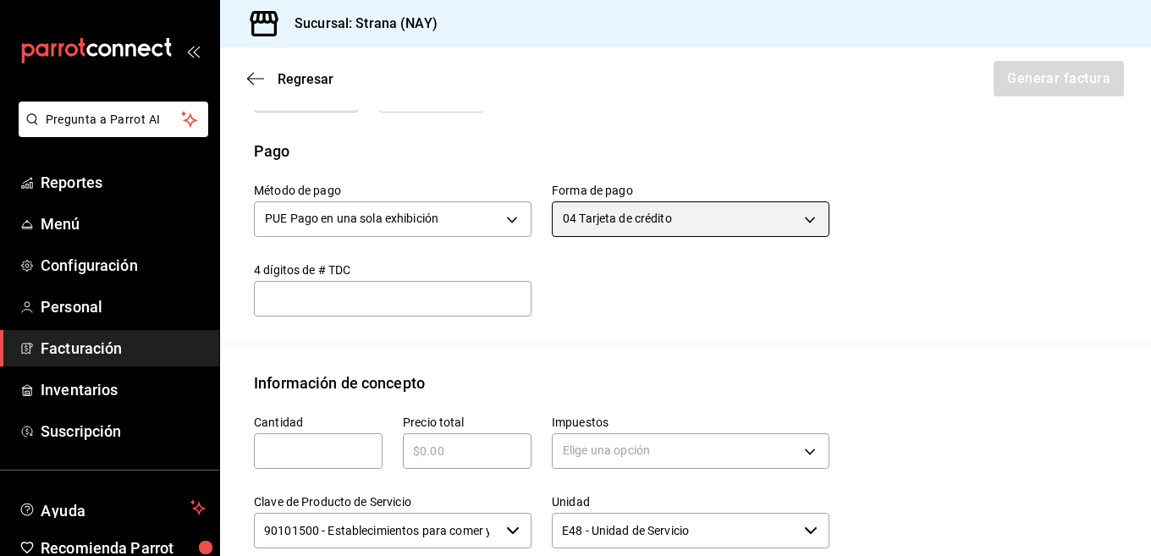
scroll to position [575, 0]
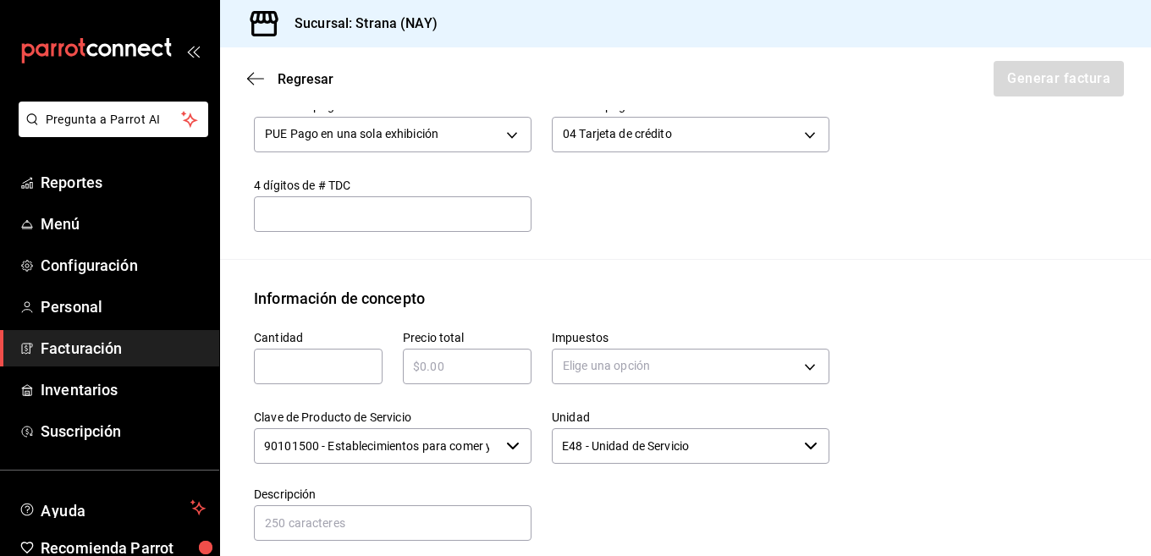
click at [306, 363] on input "text" at bounding box center [318, 366] width 129 height 20
type input "1"
click at [452, 365] on input "text" at bounding box center [467, 366] width 129 height 20
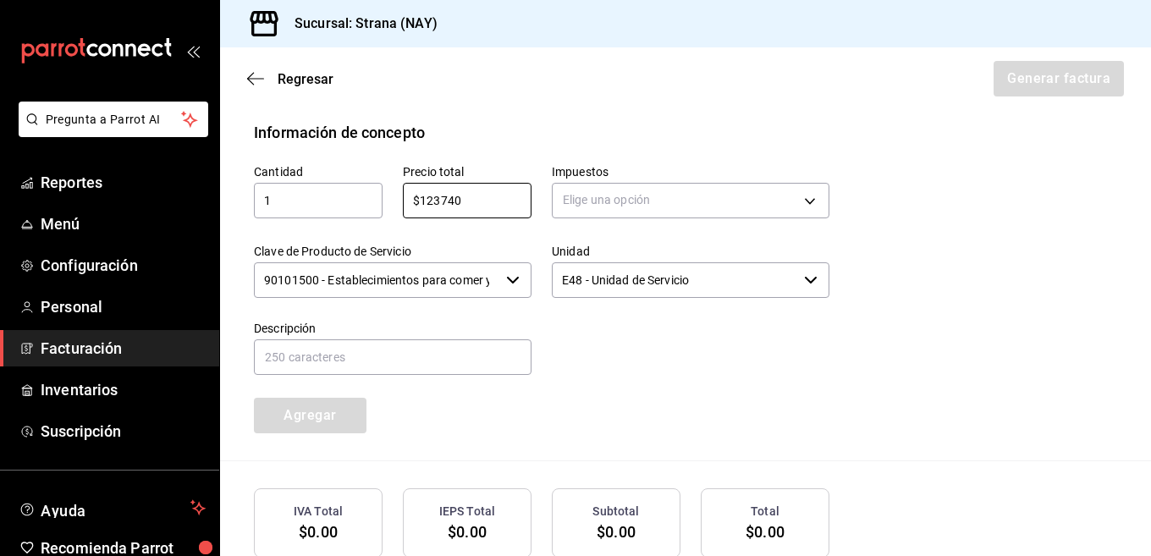
scroll to position [744, 0]
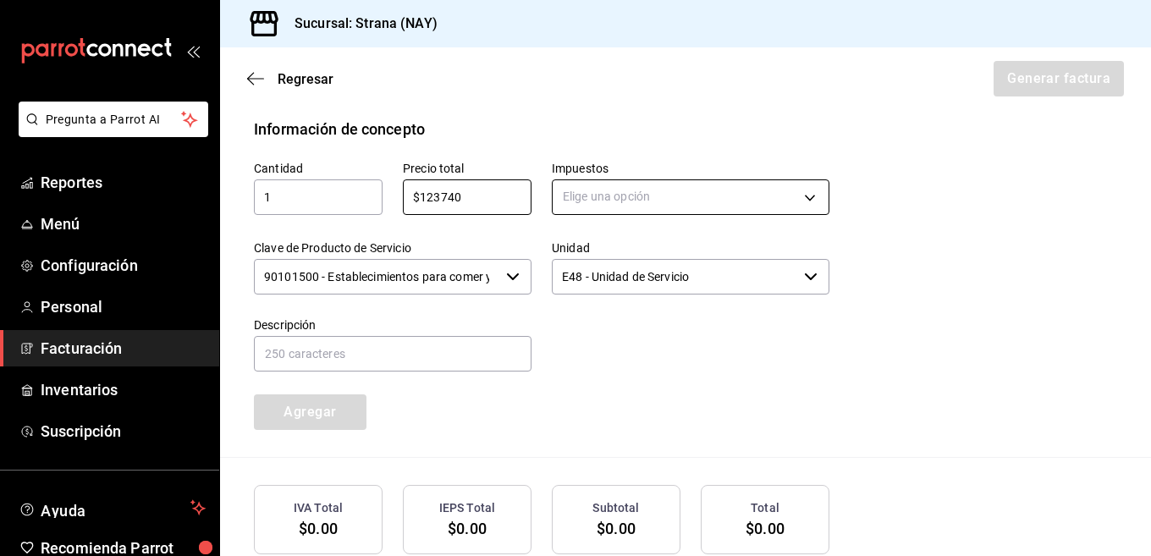
type input "$123740"
click at [803, 206] on body "Pregunta a Parrot AI Reportes Menú Configuración Personal Facturación Inventari…" at bounding box center [575, 278] width 1151 height 556
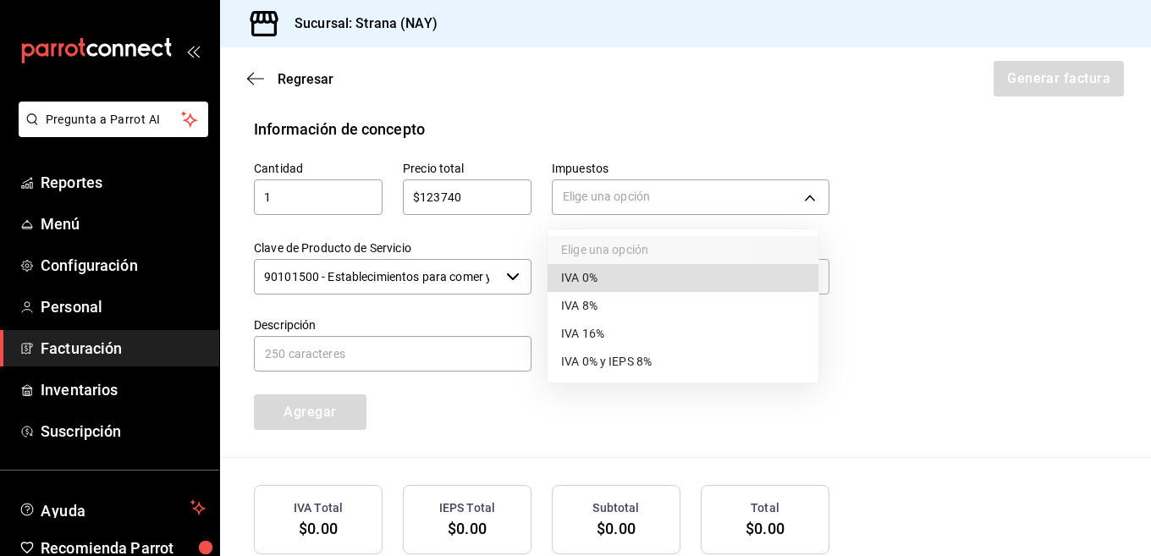
click at [591, 333] on span "IVA 16%" at bounding box center [582, 334] width 43 height 18
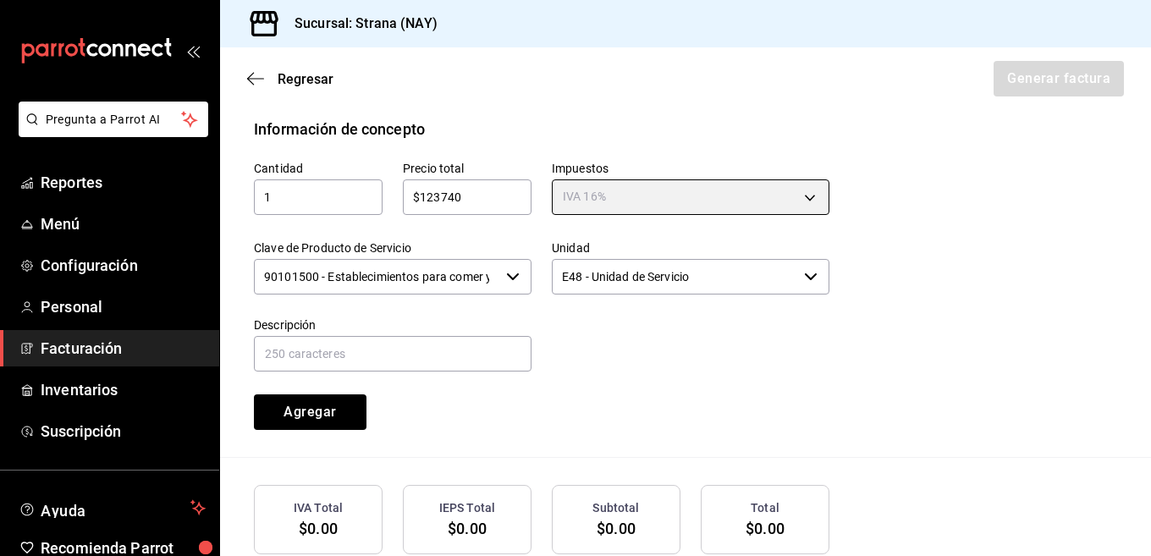
type input "IVA_16"
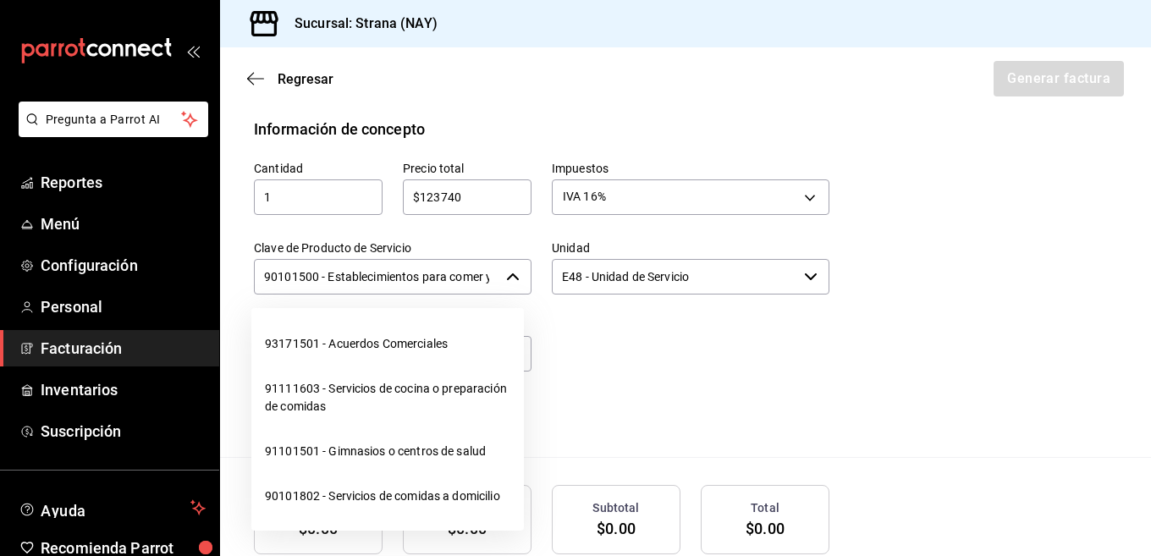
click at [455, 271] on input "90101500 - Establecimientos para comer y beber" at bounding box center [376, 277] width 245 height 36
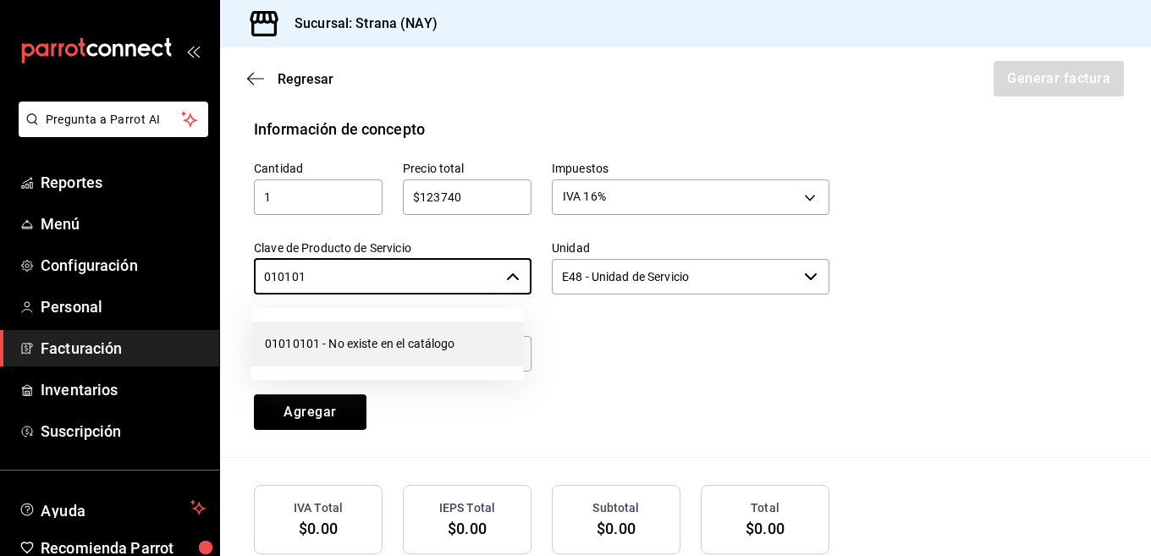
click at [441, 348] on li "01010101 - No existe en el catálogo" at bounding box center [387, 344] width 273 height 45
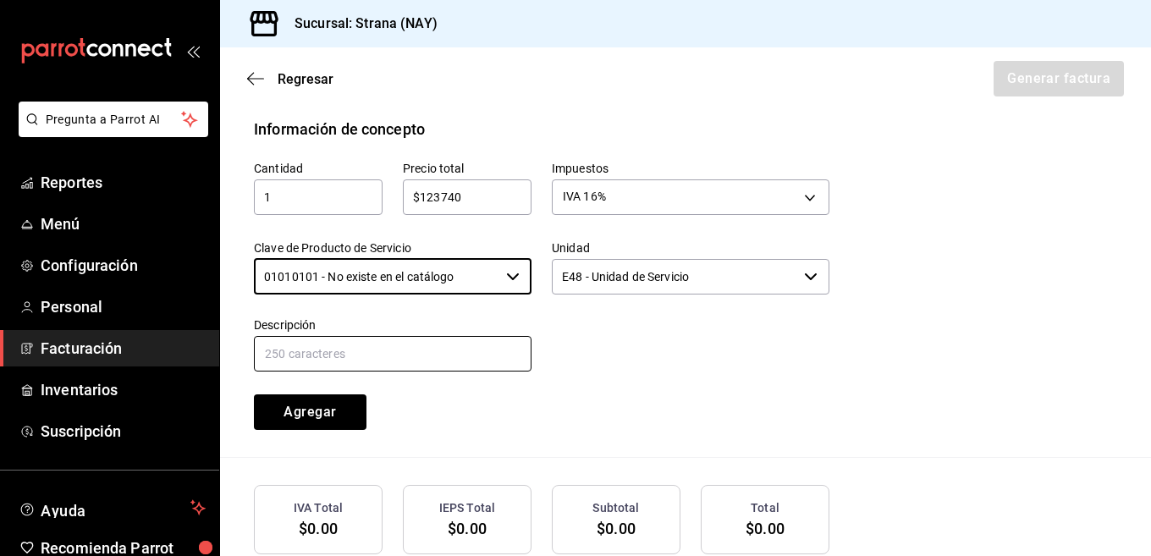
type input "01010101 - No existe en el catálogo"
click at [431, 362] on input "text" at bounding box center [393, 354] width 278 height 36
type input "v"
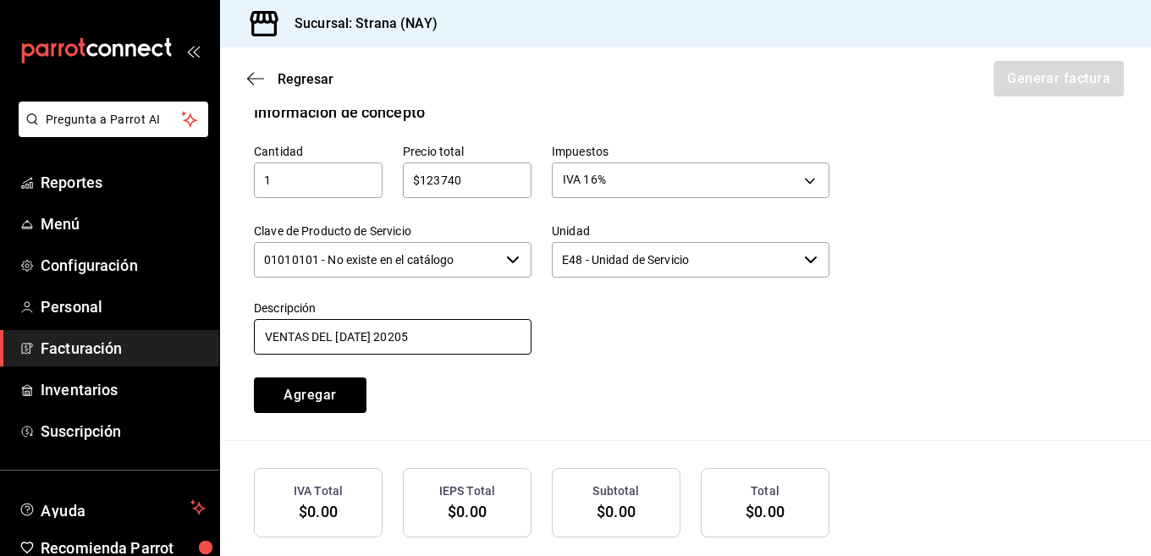
scroll to position [659, 0]
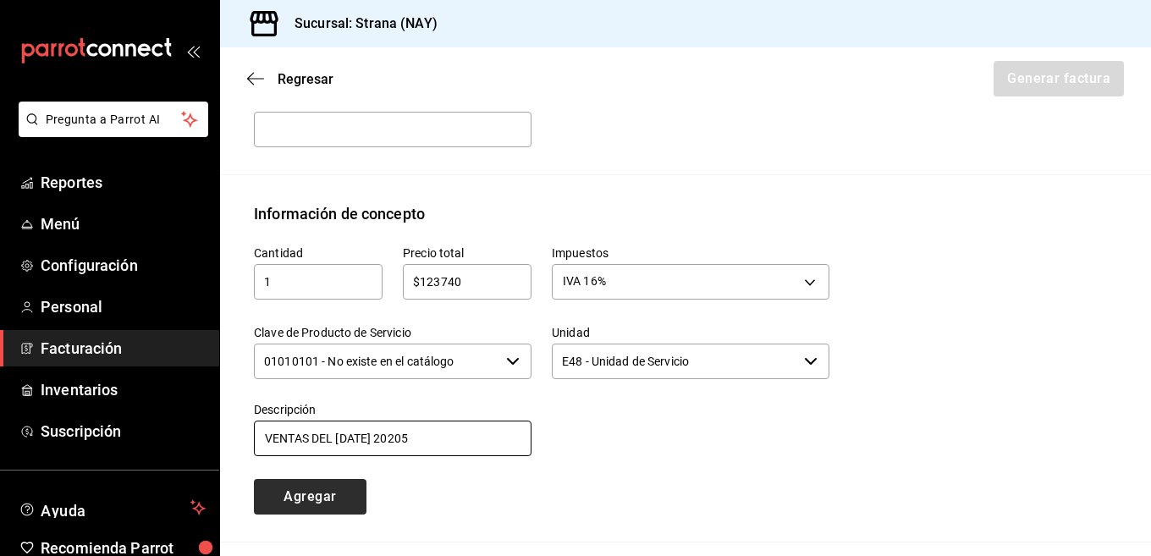
type input "VENTAS DEL 20 DE SEPTIEMBRE 20205"
click at [298, 488] on button "Agregar" at bounding box center [310, 497] width 113 height 36
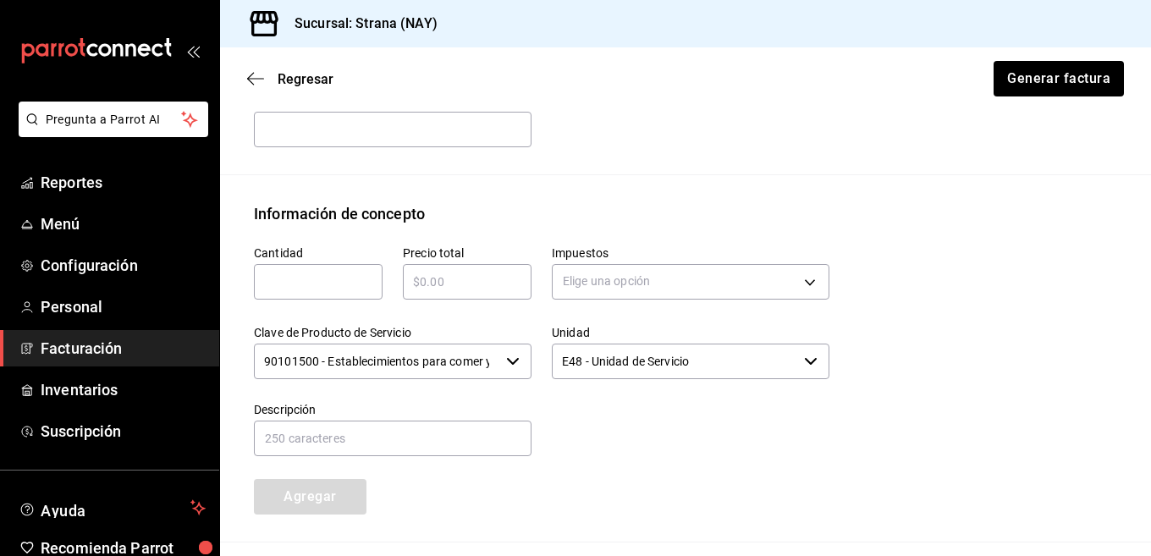
scroll to position [887, 0]
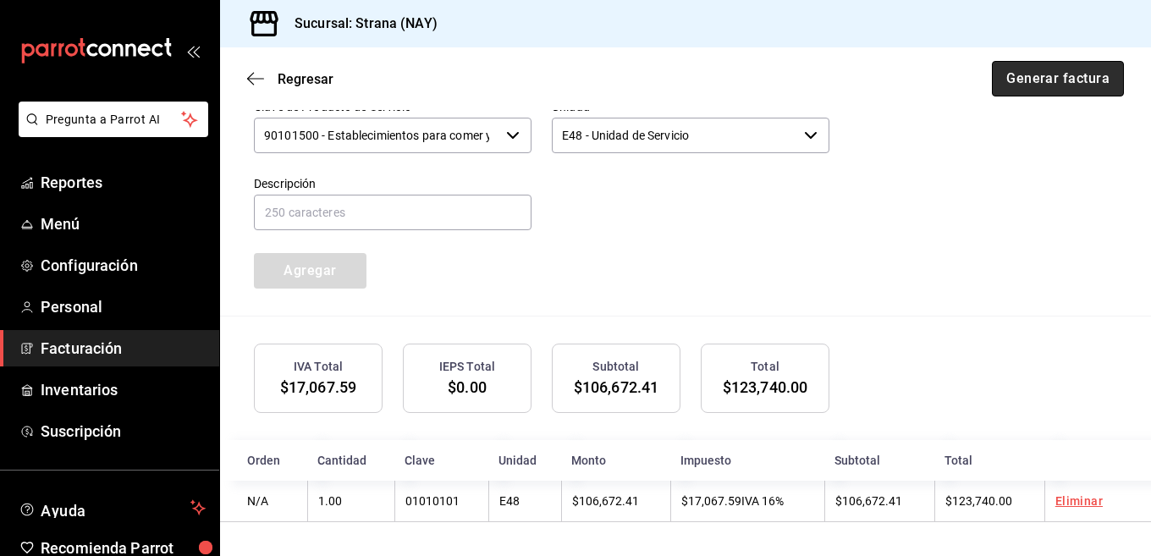
click at [1050, 79] on button "Generar factura" at bounding box center [1058, 79] width 132 height 36
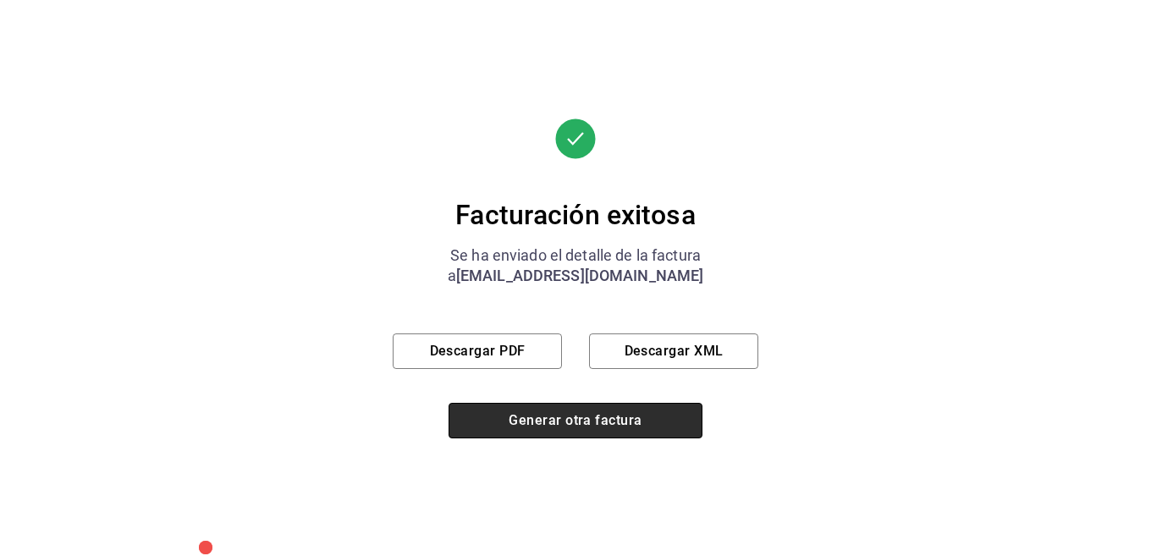
click at [575, 414] on button "Generar otra factura" at bounding box center [576, 421] width 254 height 36
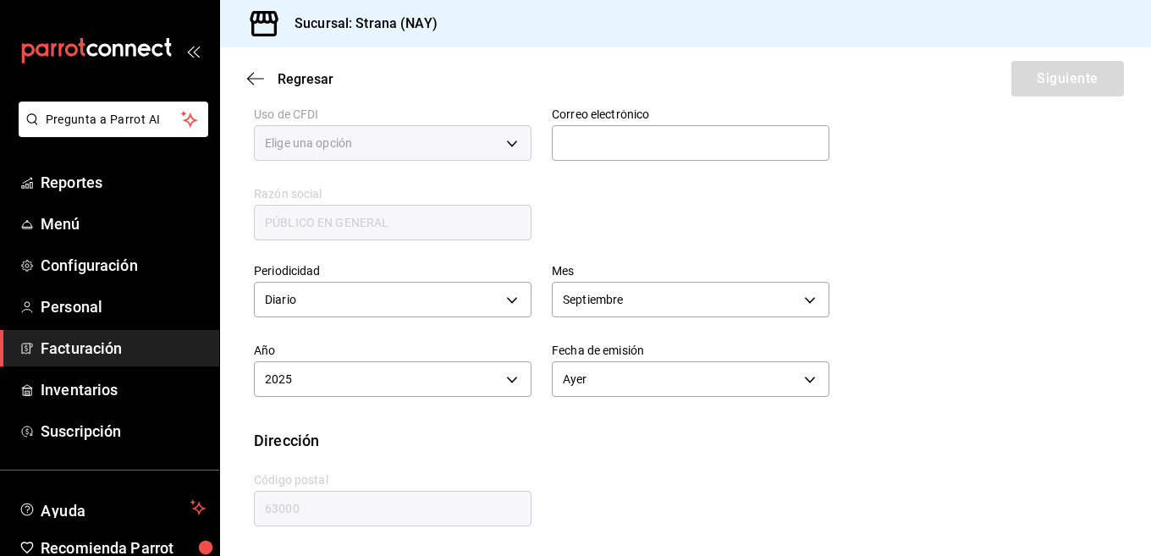
type input "616"
type input "S01"
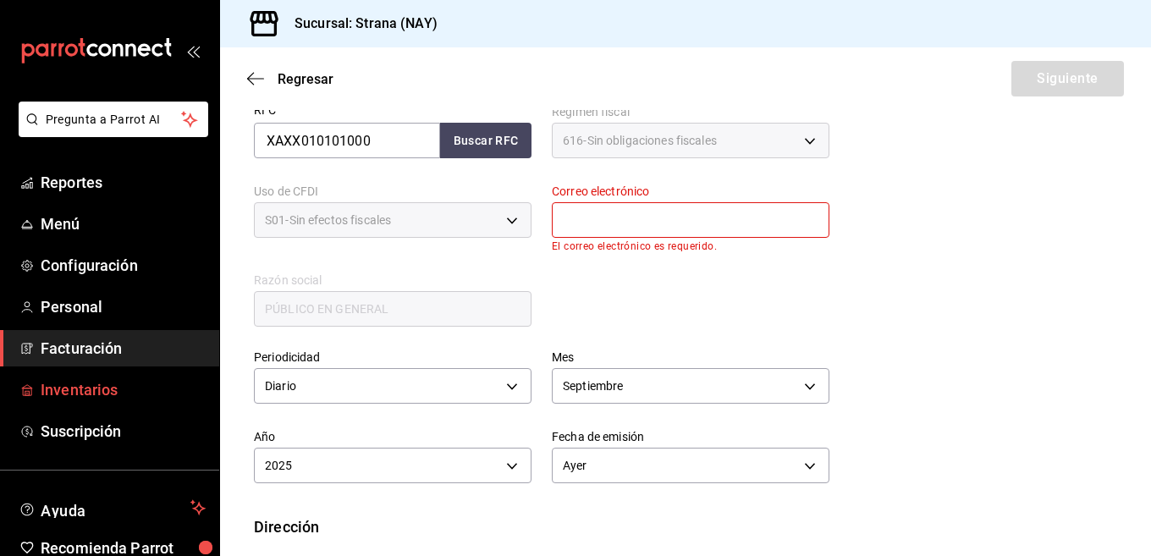
click at [113, 392] on span "Inventarios" at bounding box center [123, 389] width 165 height 23
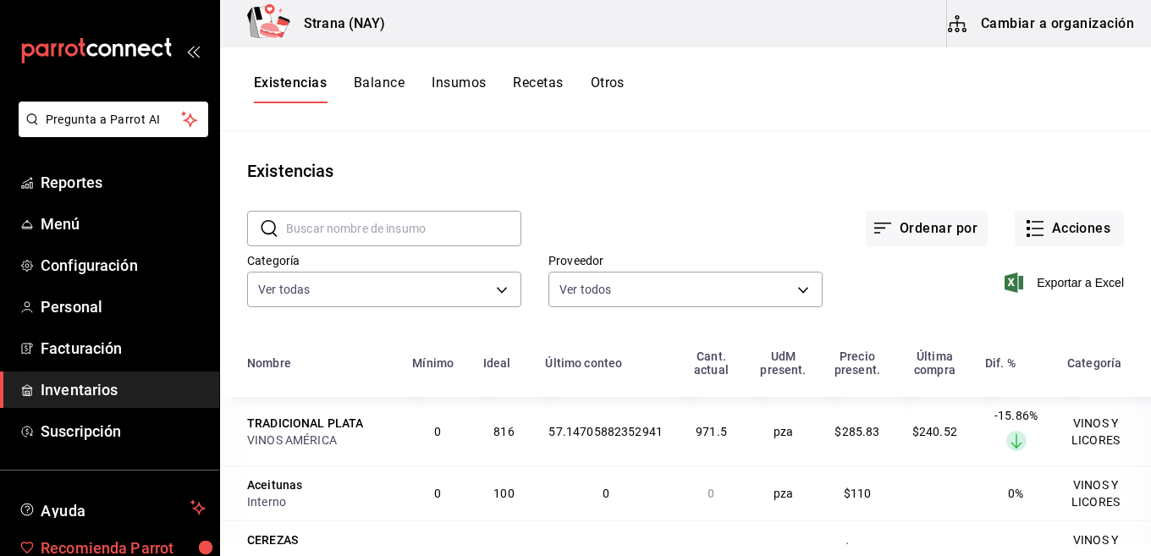
click at [0, 554] on link "Recomienda Parrot" at bounding box center [109, 548] width 219 height 36
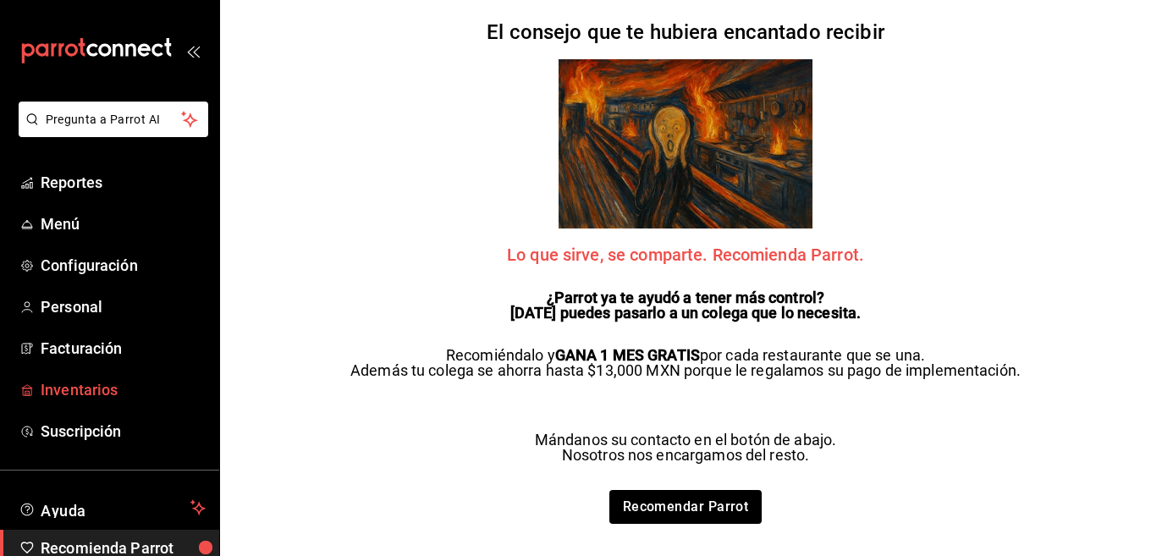
click at [72, 391] on span "Inventarios" at bounding box center [123, 389] width 165 height 23
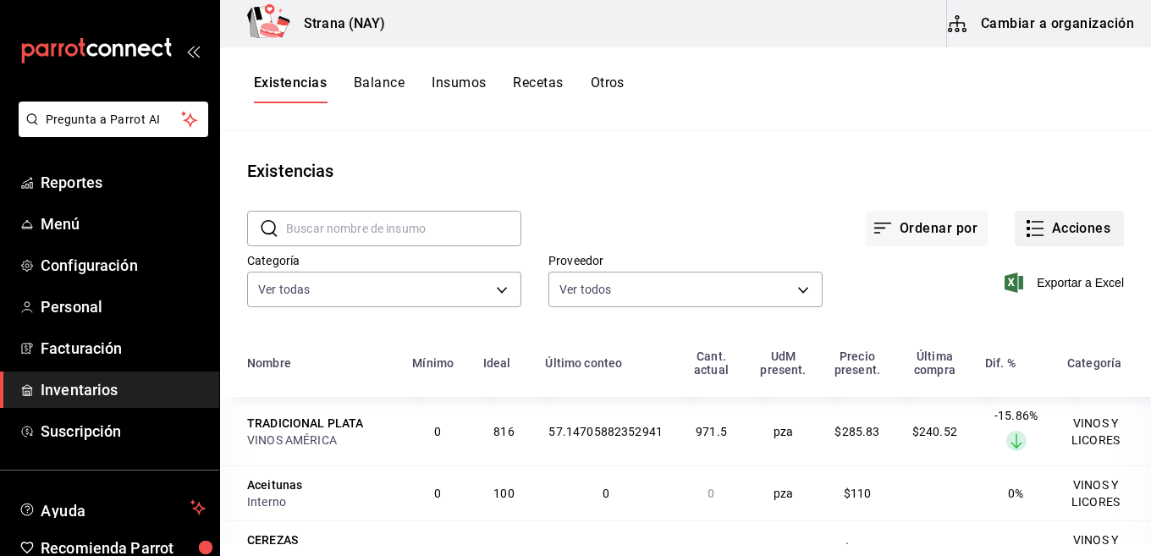
click at [1032, 236] on button "Acciones" at bounding box center [1069, 229] width 109 height 36
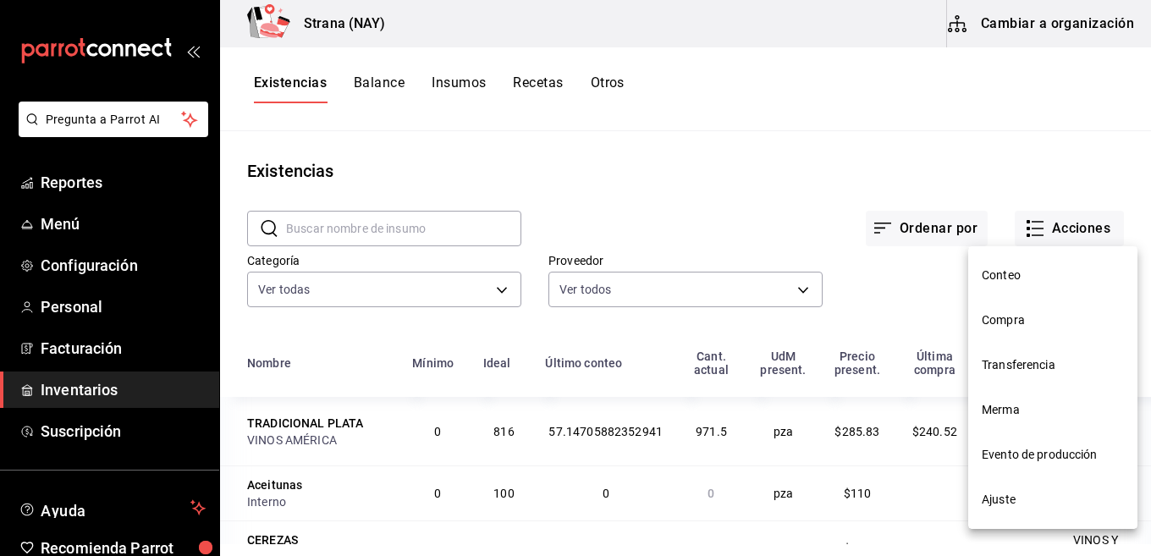
click at [1019, 320] on span "Compra" at bounding box center [1053, 321] width 142 height 18
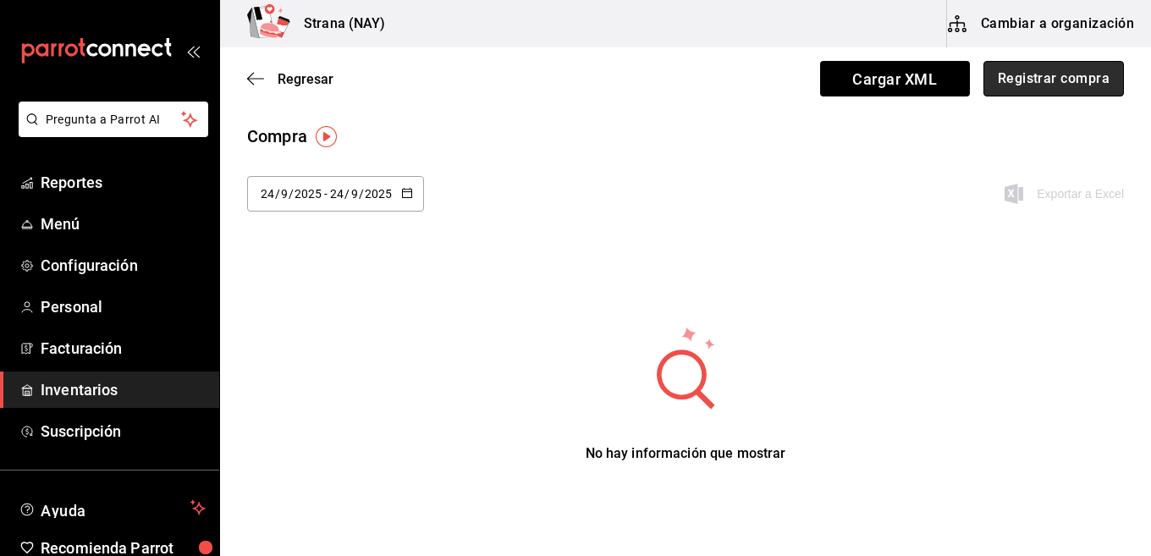
click at [1001, 78] on button "Registrar compra" at bounding box center [1054, 79] width 141 height 36
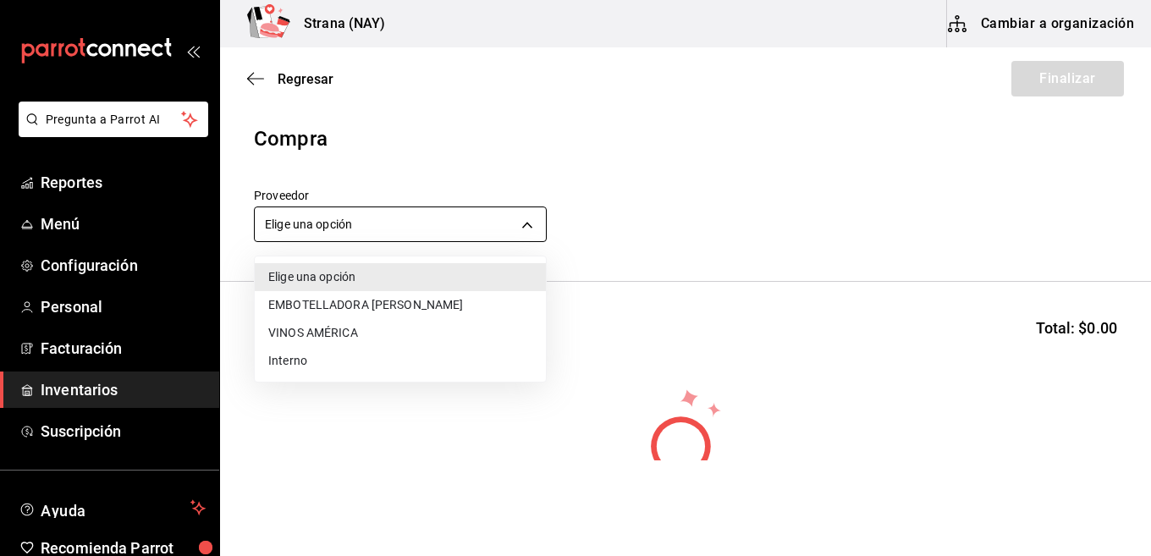
click at [454, 229] on body "Pregunta a Parrot AI Reportes Menú Configuración Personal Facturación Inventari…" at bounding box center [575, 230] width 1151 height 460
click at [322, 308] on li "EMBOTELLADORA DEL NAYAR" at bounding box center [400, 305] width 291 height 28
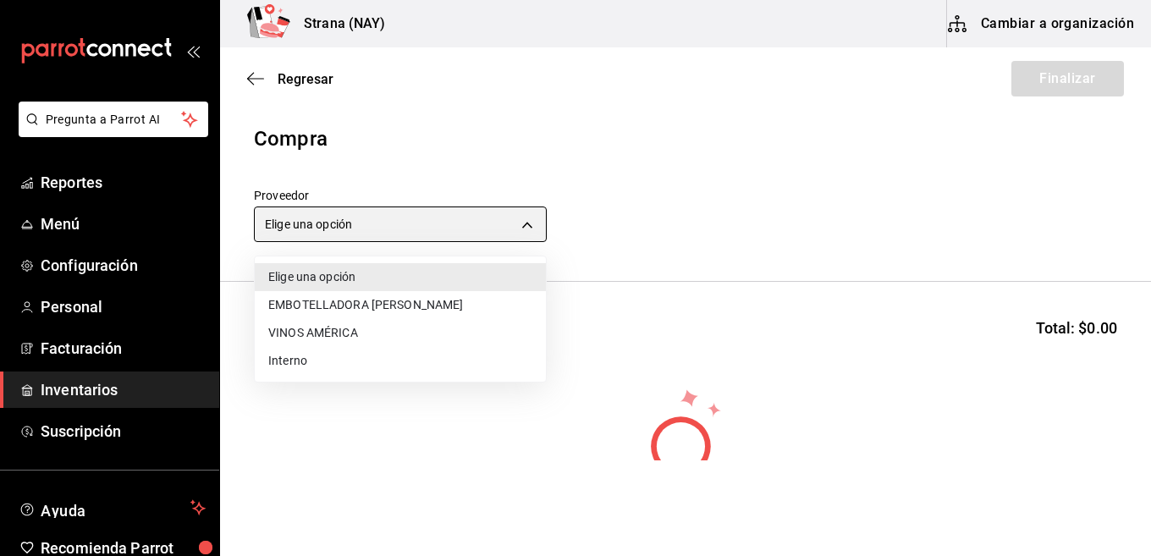
type input "ce5ab5f8-f367-4a5f-89cb-d42ecabf6364"
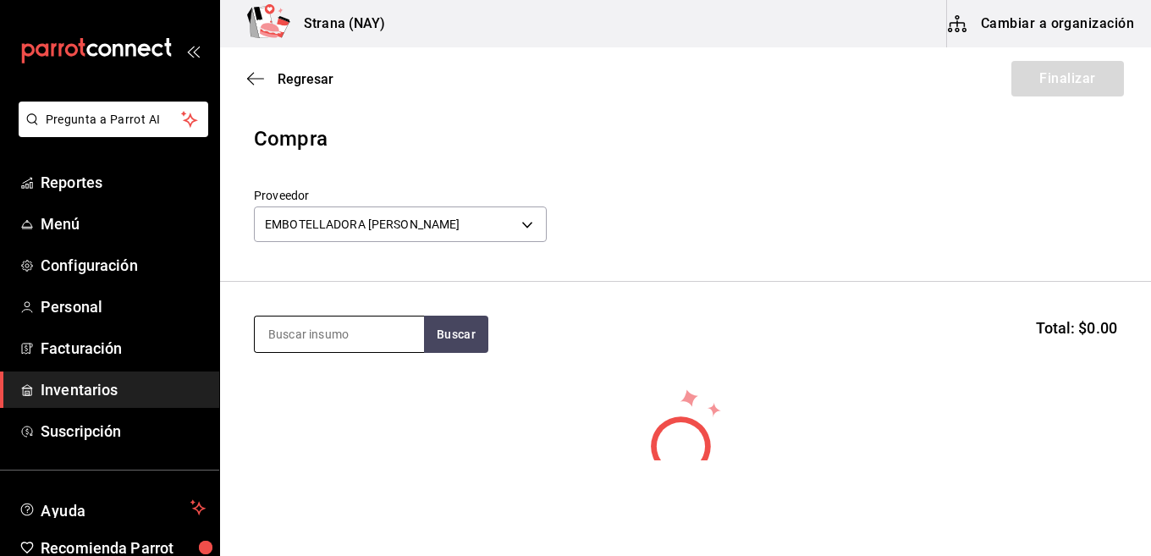
click at [343, 335] on input at bounding box center [339, 335] width 169 height 36
click at [356, 347] on input at bounding box center [339, 335] width 169 height 36
type input "REFRE"
drag, startPoint x: 501, startPoint y: 328, endPoint x: 468, endPoint y: 337, distance: 34.1
click at [496, 331] on div "REFRE Buscar Total: $0.00" at bounding box center [685, 334] width 863 height 37
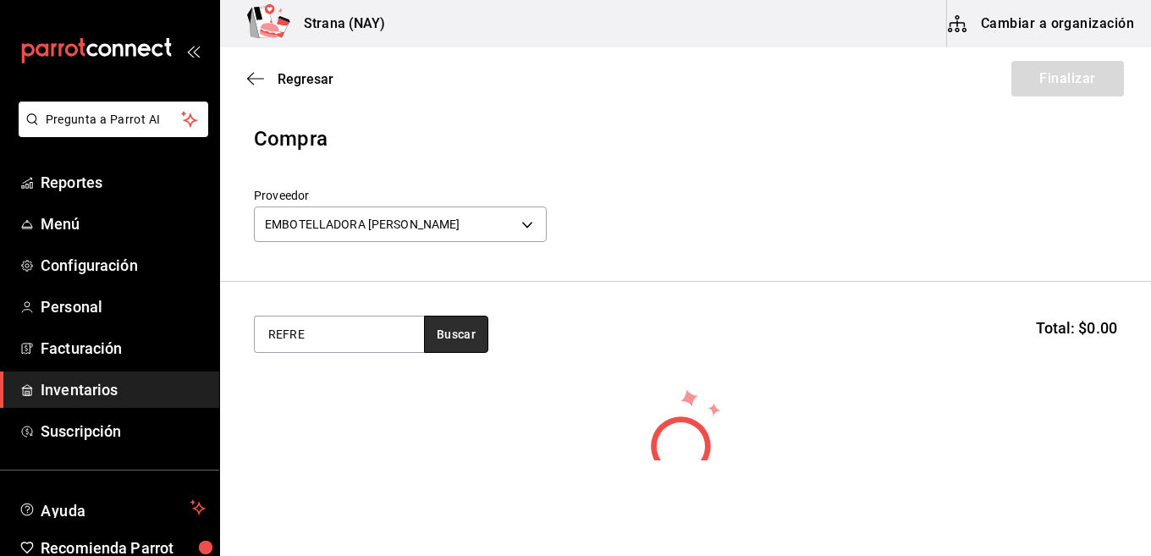
click at [468, 337] on button "Buscar" at bounding box center [456, 334] width 64 height 37
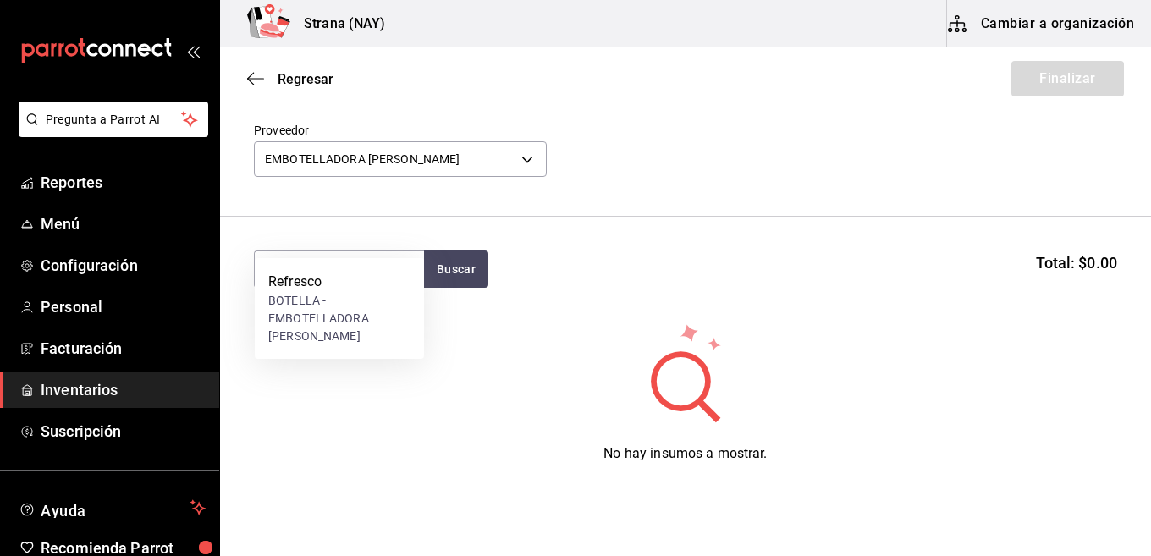
scroll to position [143, 0]
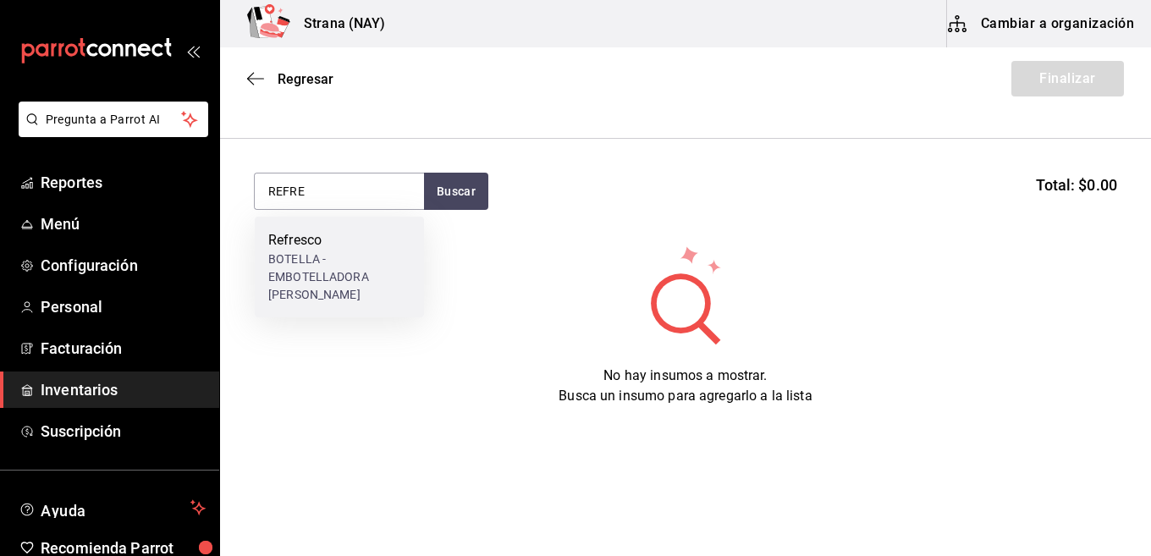
click at [328, 268] on div "BOTELLA - EMBOTELLADORA DEL NAYAR" at bounding box center [339, 277] width 142 height 53
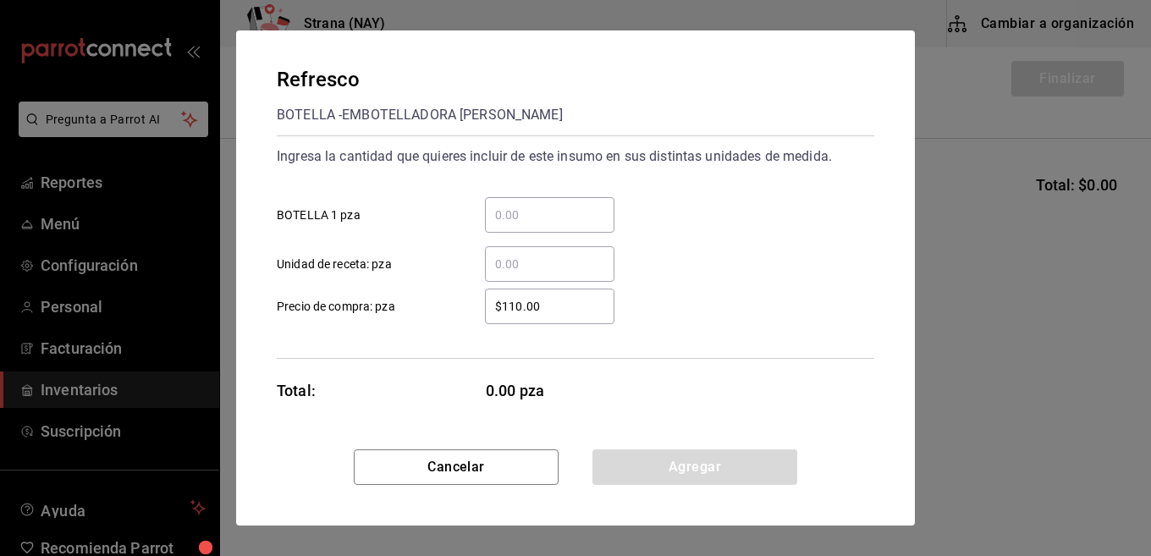
click at [594, 201] on div "​" at bounding box center [550, 215] width 130 height 36
click at [594, 205] on input "​ BOTELLA 1 pza" at bounding box center [550, 215] width 130 height 20
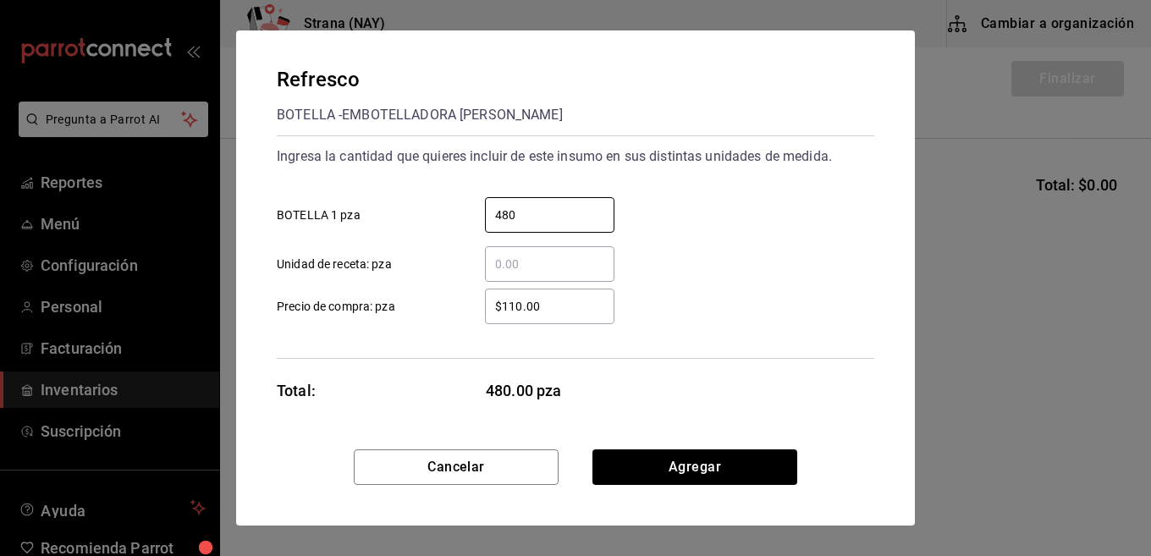
type input "480"
click at [576, 319] on div "$110.00 ​" at bounding box center [550, 307] width 130 height 36
click at [576, 317] on input "$110.00" at bounding box center [550, 306] width 130 height 20
click at [576, 319] on div "$110.00 ​" at bounding box center [550, 307] width 130 height 36
click at [576, 317] on input "$110.00" at bounding box center [550, 306] width 130 height 20
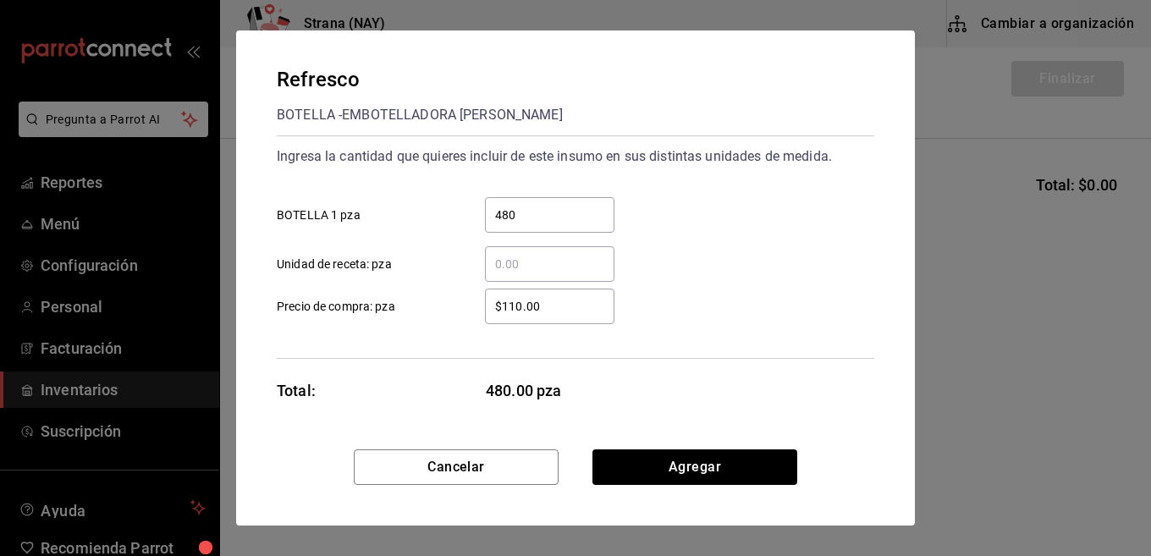
click at [576, 319] on div "$110.00 ​" at bounding box center [550, 307] width 130 height 36
click at [576, 317] on input "$110.00" at bounding box center [550, 306] width 130 height 20
type input "$1"
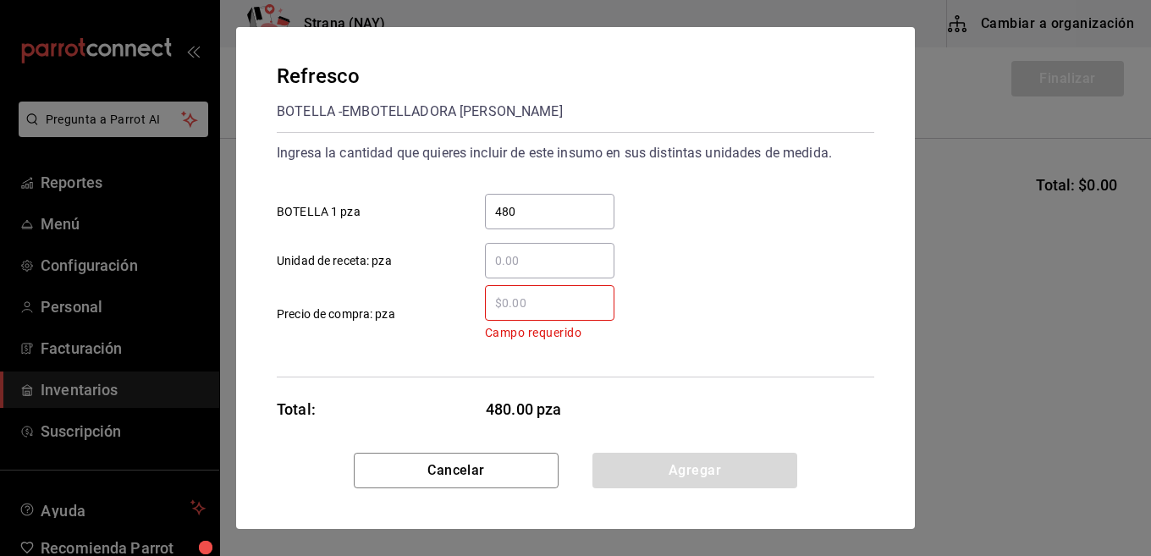
drag, startPoint x: 534, startPoint y: 295, endPoint x: 534, endPoint y: 306, distance: 11.0
click at [534, 306] on input "​ Campo requerido Precio de compra: pza" at bounding box center [550, 303] width 130 height 20
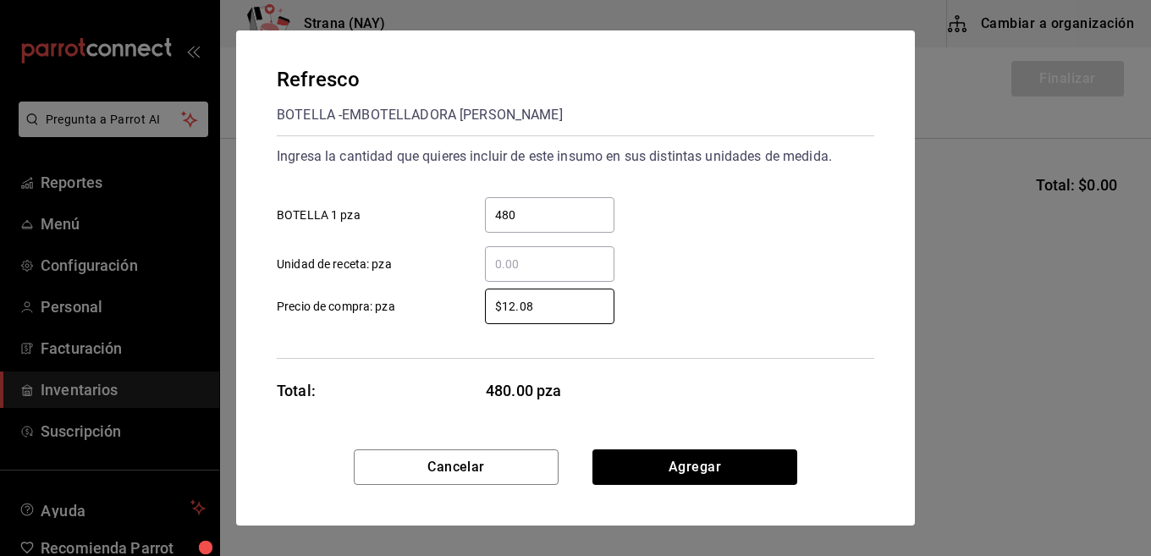
type input "$12.08"
click at [719, 315] on div "$12.08 ​ Precio de compra: pza" at bounding box center [568, 299] width 611 height 49
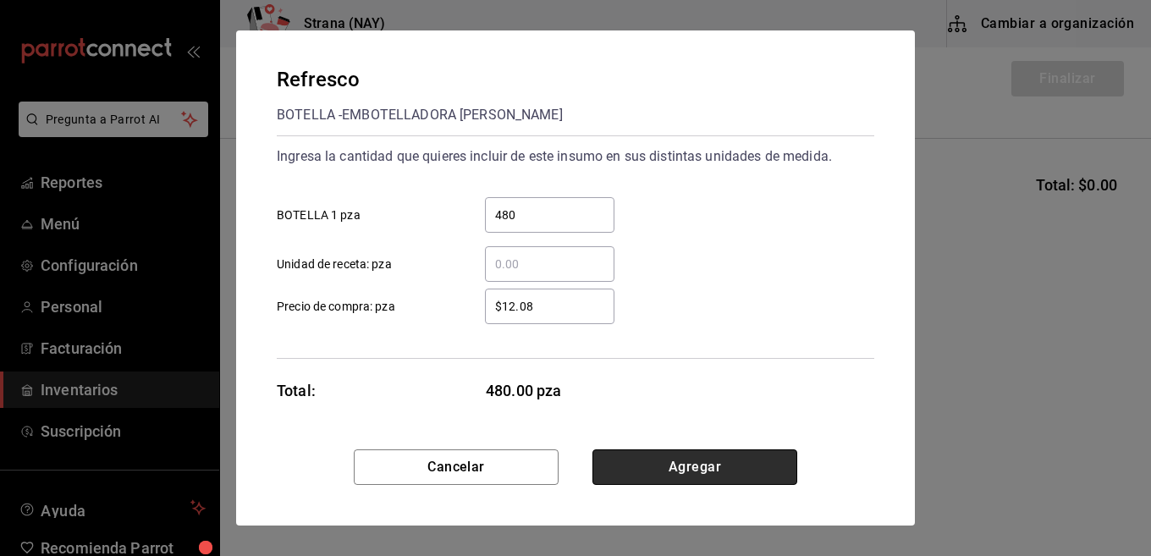
click at [676, 460] on button "Agregar" at bounding box center [695, 467] width 205 height 36
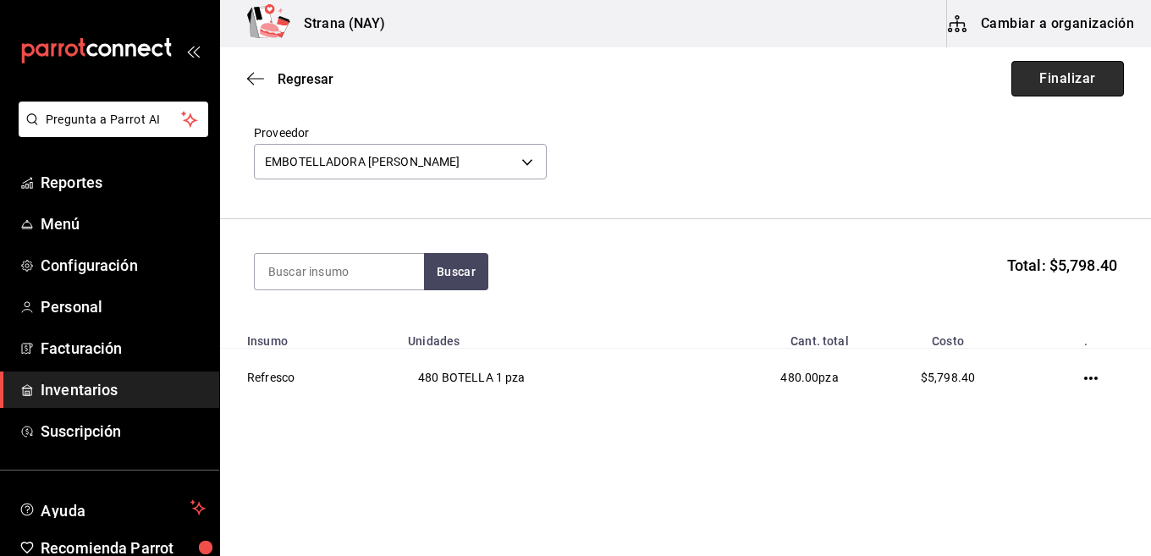
click at [1049, 80] on button "Finalizar" at bounding box center [1068, 79] width 113 height 36
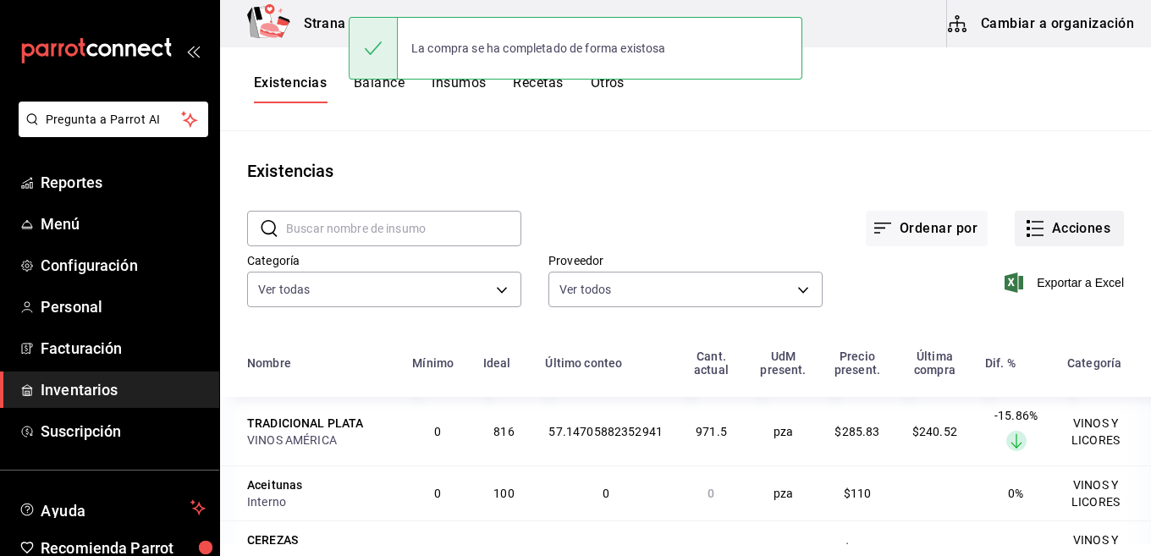
click at [1047, 224] on button "Acciones" at bounding box center [1069, 229] width 109 height 36
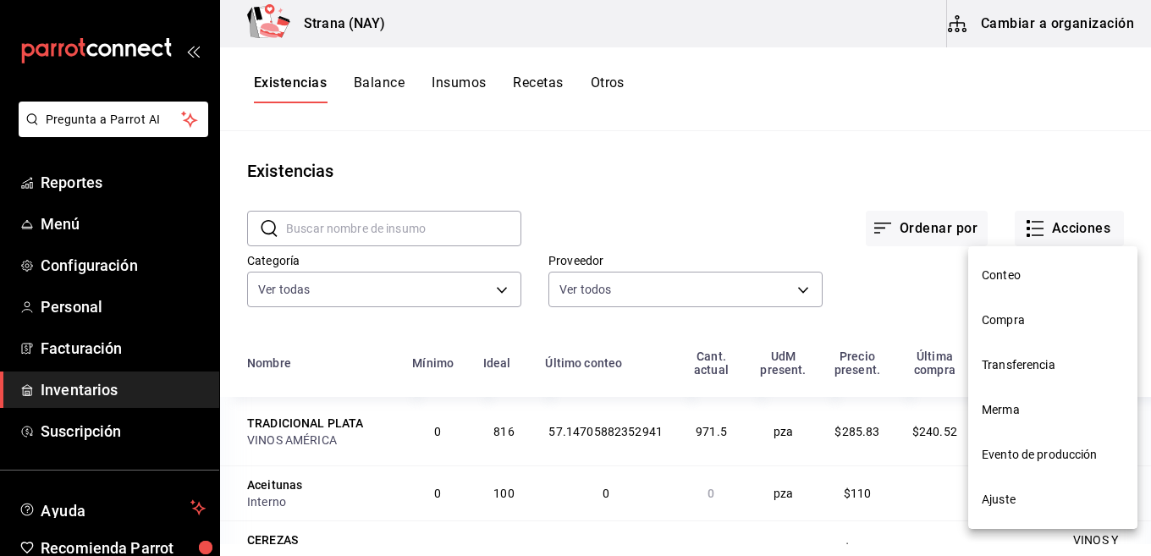
click at [1023, 323] on span "Compra" at bounding box center [1053, 321] width 142 height 18
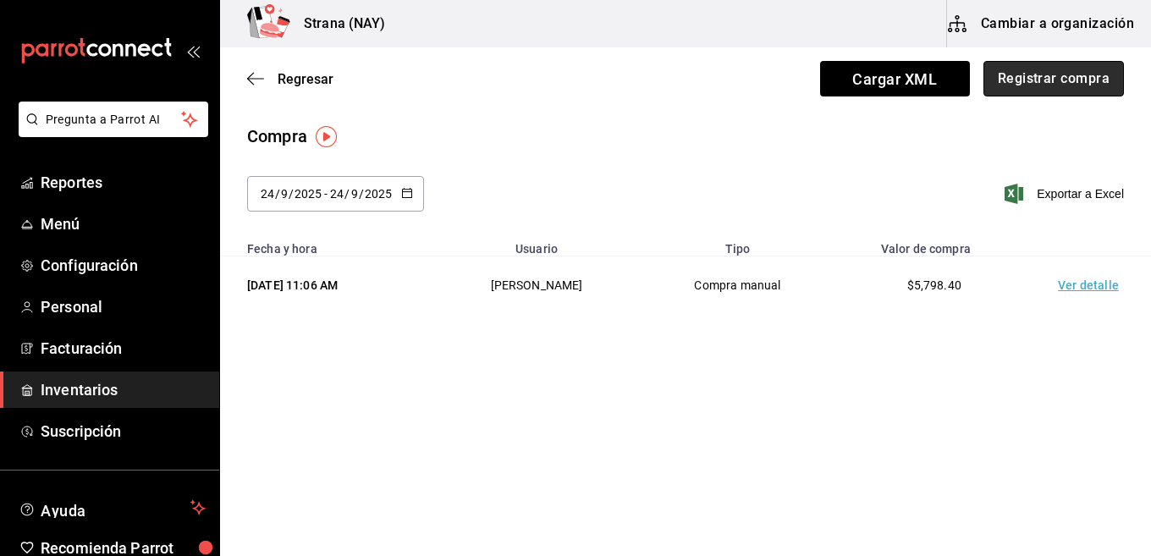
click at [1042, 84] on button "Registrar compra" at bounding box center [1054, 79] width 141 height 36
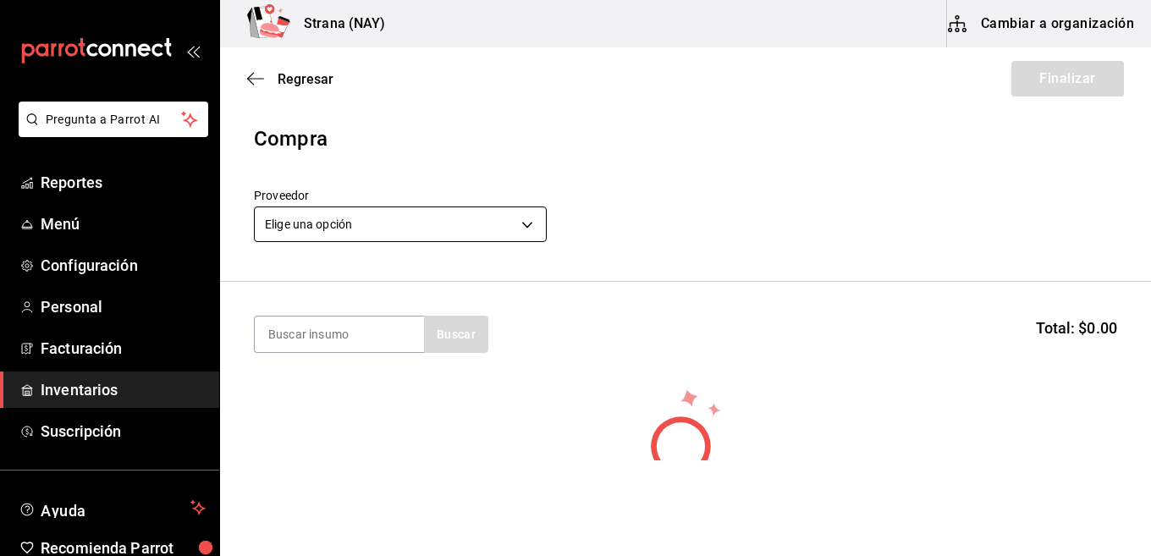
click at [423, 222] on body "Pregunta a Parrot AI Reportes Menú Configuración Personal Facturación Inventari…" at bounding box center [575, 230] width 1151 height 460
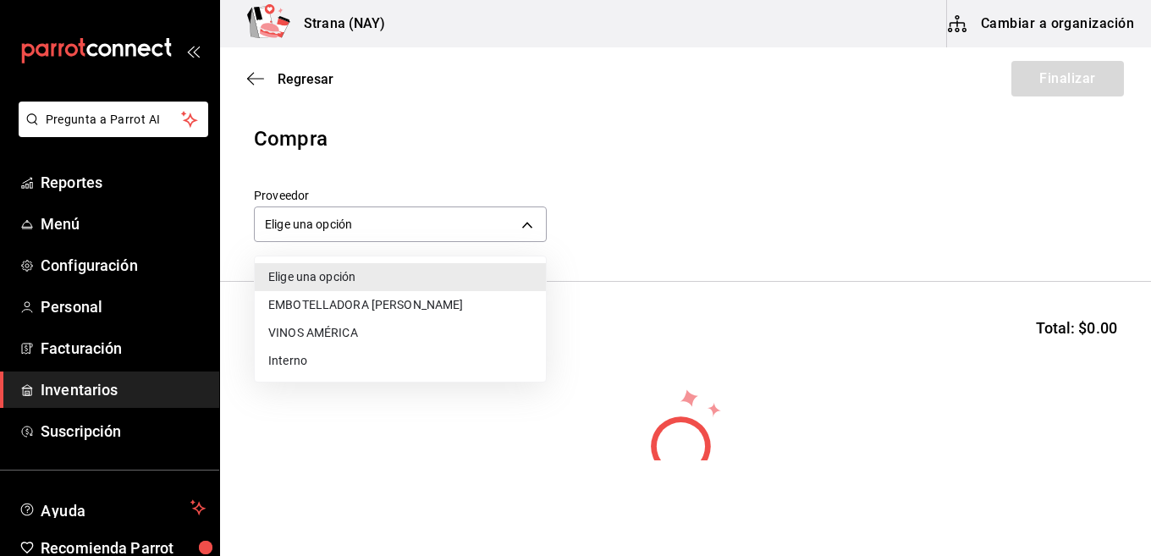
click at [332, 306] on li "EMBOTELLADORA DEL NAYAR" at bounding box center [400, 305] width 291 height 28
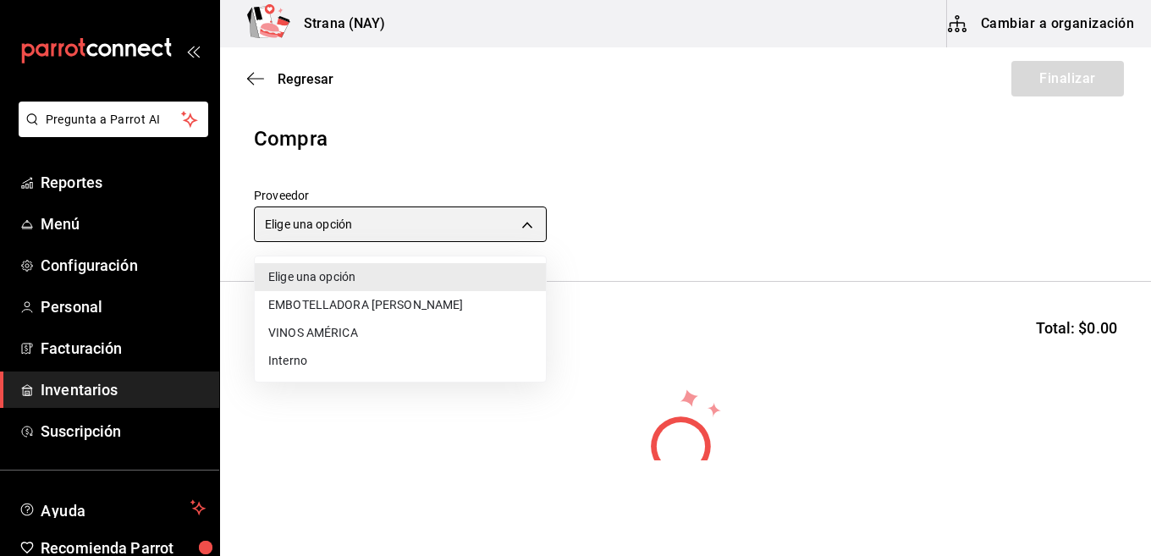
type input "ce5ab5f8-f367-4a5f-89cb-d42ecabf6364"
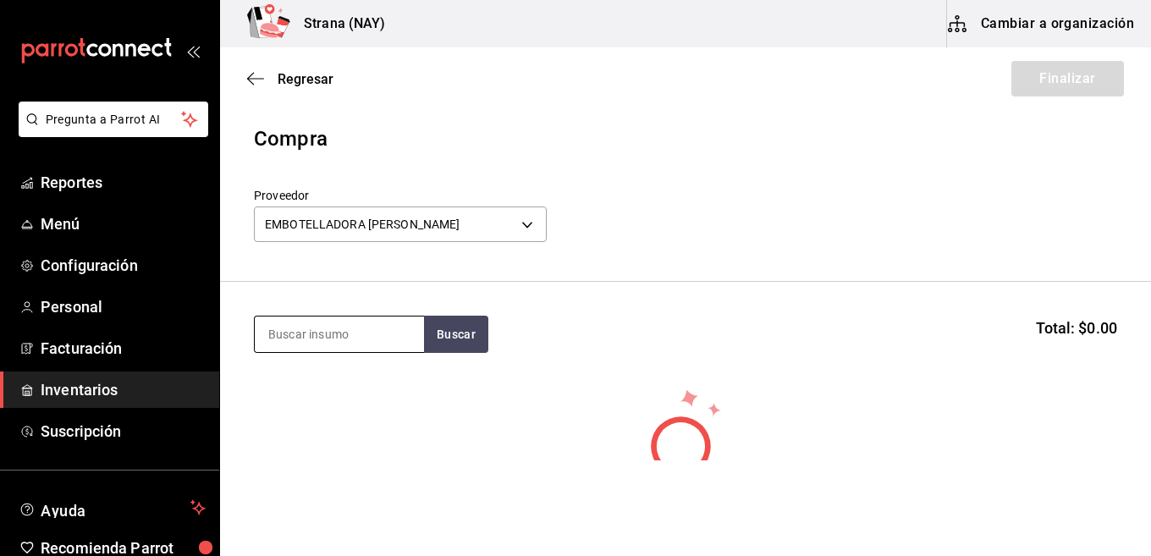
click at [334, 330] on input at bounding box center [339, 335] width 169 height 36
type input "REFRE"
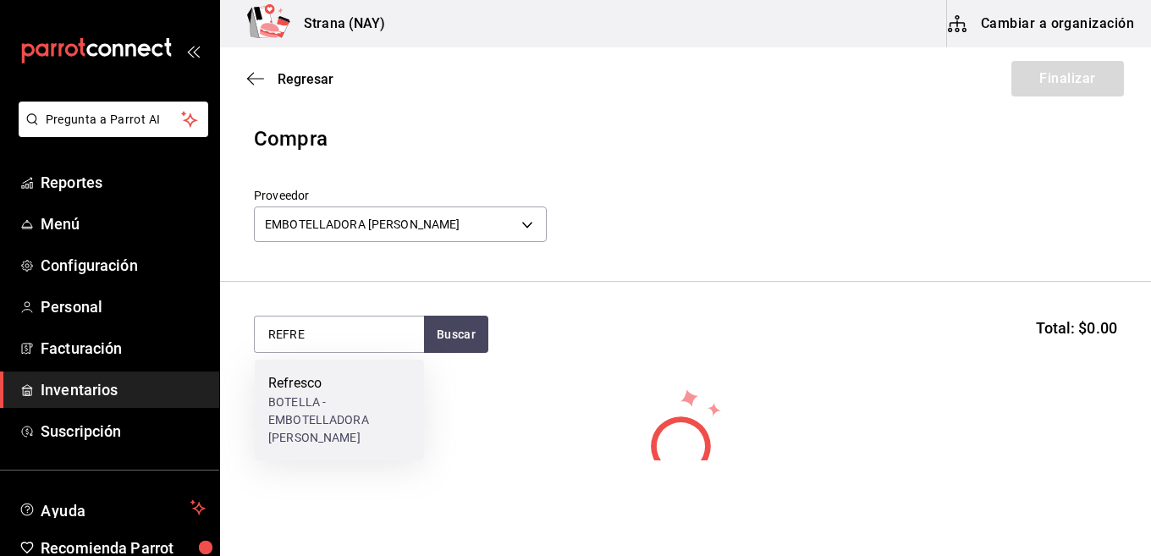
click at [310, 417] on div "BOTELLA - EMBOTELLADORA DEL NAYAR" at bounding box center [339, 420] width 142 height 53
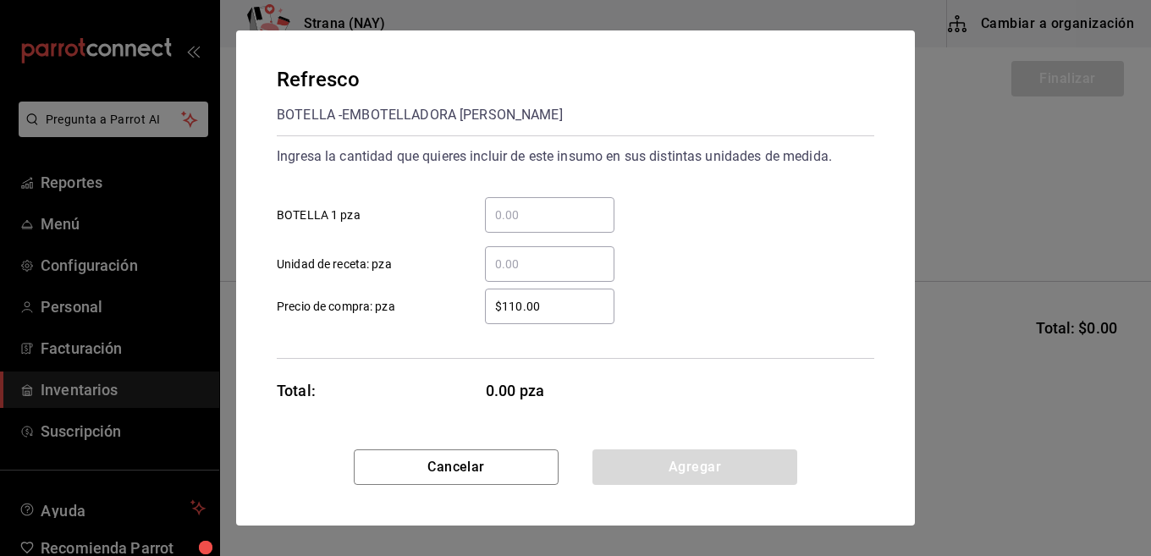
click at [592, 202] on div "​" at bounding box center [550, 215] width 130 height 36
click at [592, 205] on input "​ BOTELLA 1 pza" at bounding box center [550, 215] width 130 height 20
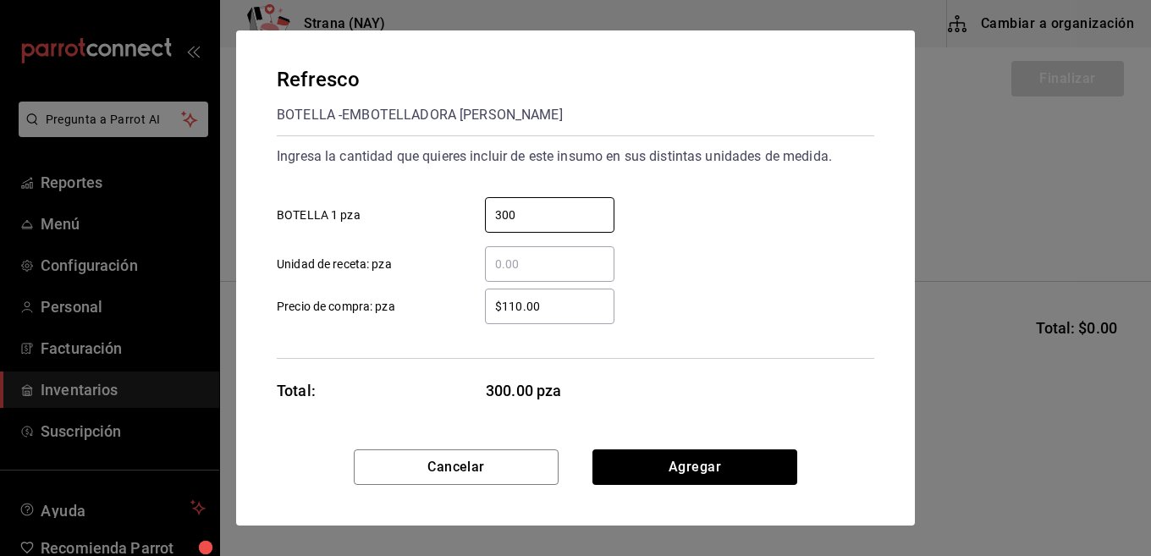
type input "300"
click at [607, 309] on input "$110.00" at bounding box center [550, 306] width 130 height 20
type input "$12.08"
click at [760, 288] on div "$12.08 ​ Precio de compra: pza" at bounding box center [568, 299] width 611 height 49
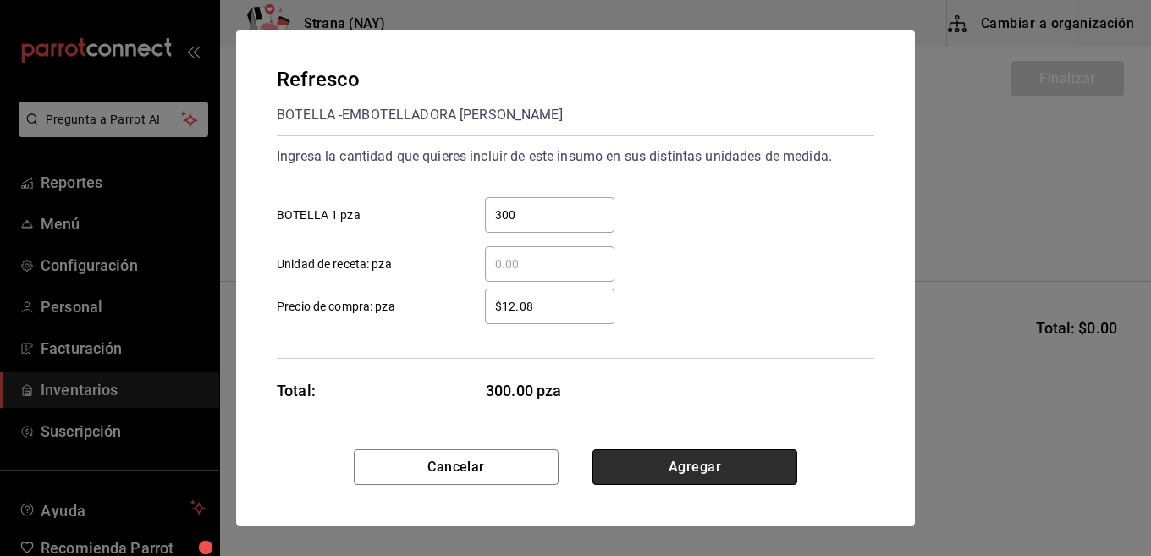
click at [697, 470] on button "Agregar" at bounding box center [695, 467] width 205 height 36
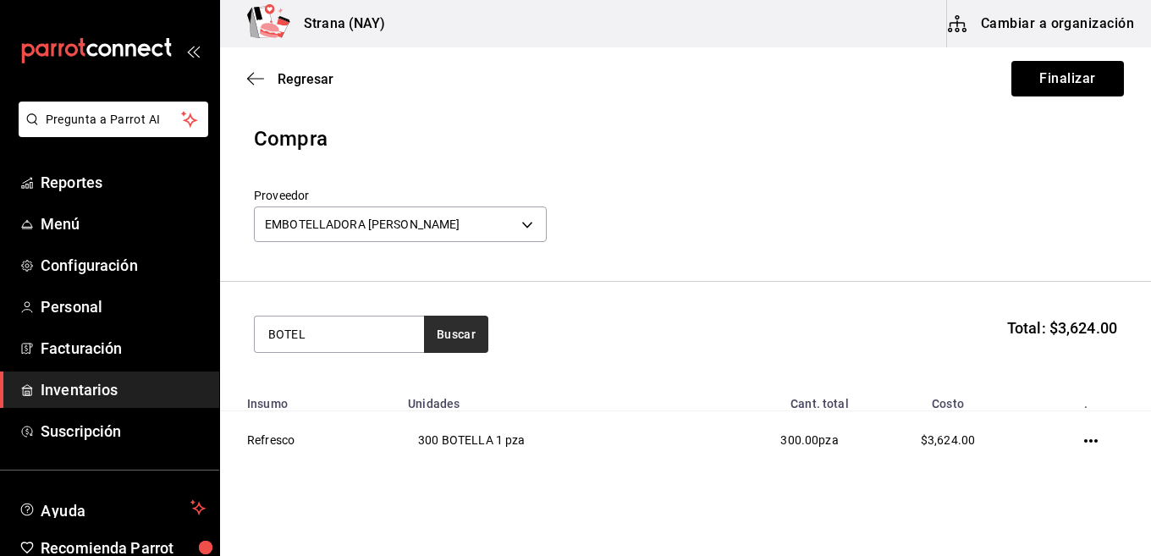
type input "BOTEL"
click at [455, 331] on button "Buscar" at bounding box center [456, 334] width 64 height 37
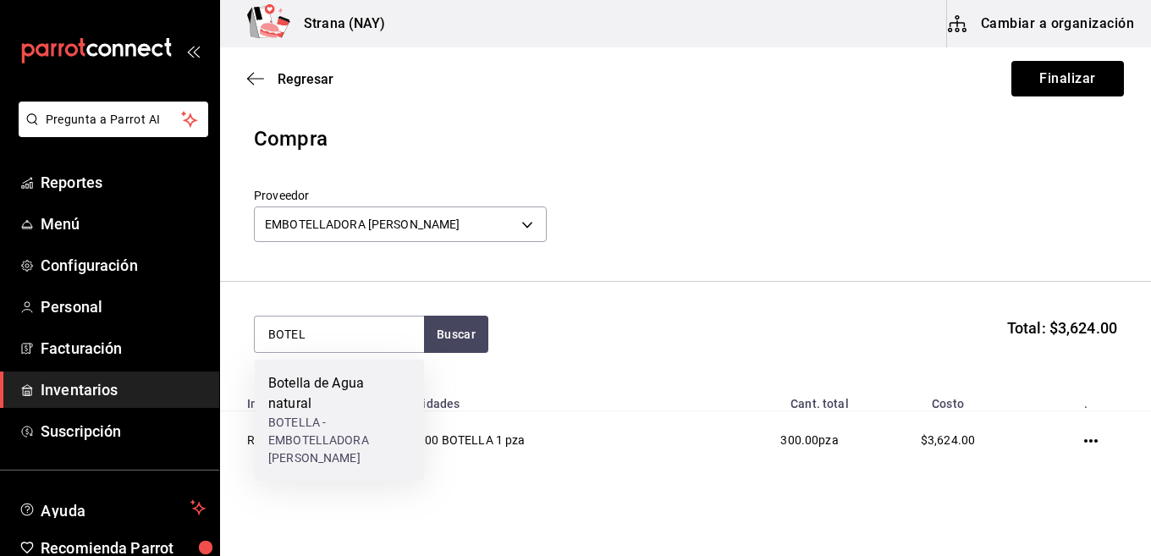
click at [334, 418] on div "BOTELLA - EMBOTELLADORA DEL NAYAR" at bounding box center [339, 440] width 142 height 53
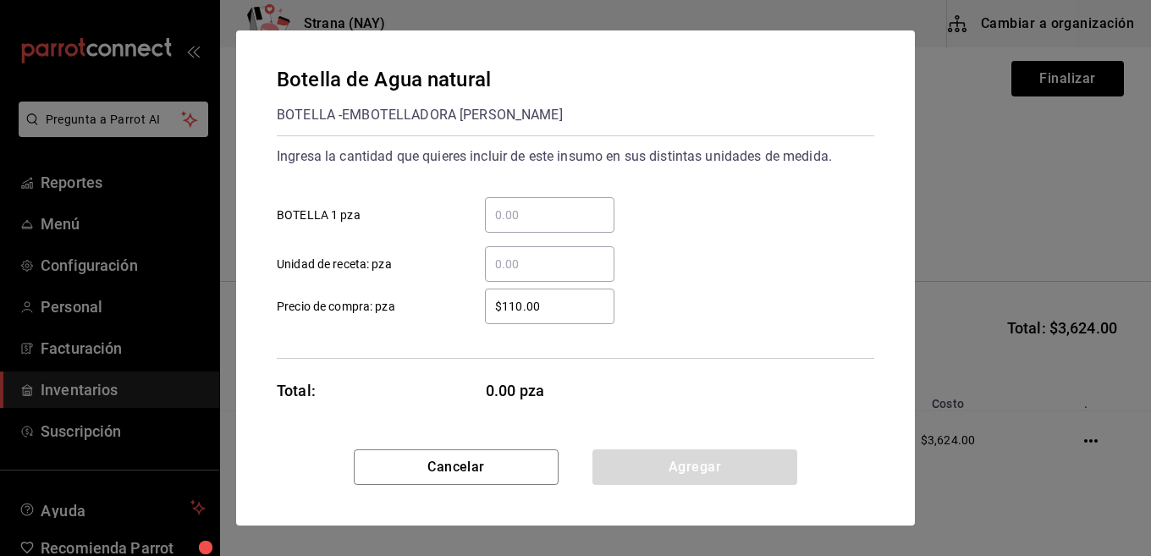
click at [587, 213] on input "​ BOTELLA 1 pza" at bounding box center [550, 215] width 130 height 20
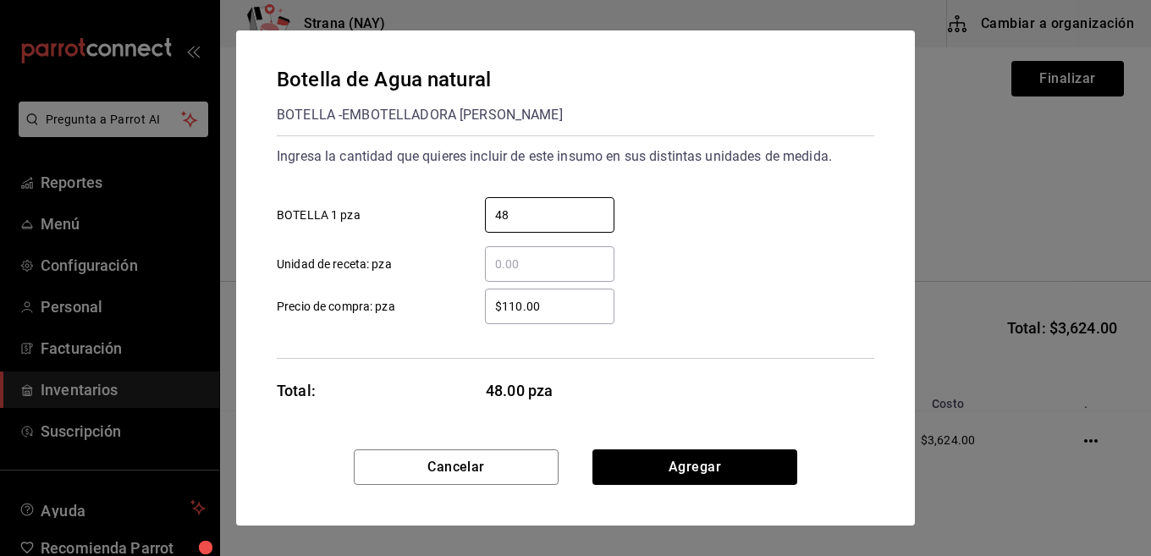
type input "48"
click at [583, 294] on div "$110.00 ​" at bounding box center [550, 307] width 130 height 36
click at [583, 296] on input "$110.00" at bounding box center [550, 306] width 130 height 20
click at [583, 294] on div "$110.00 ​" at bounding box center [550, 307] width 130 height 36
click at [583, 296] on input "$110.00" at bounding box center [550, 306] width 130 height 20
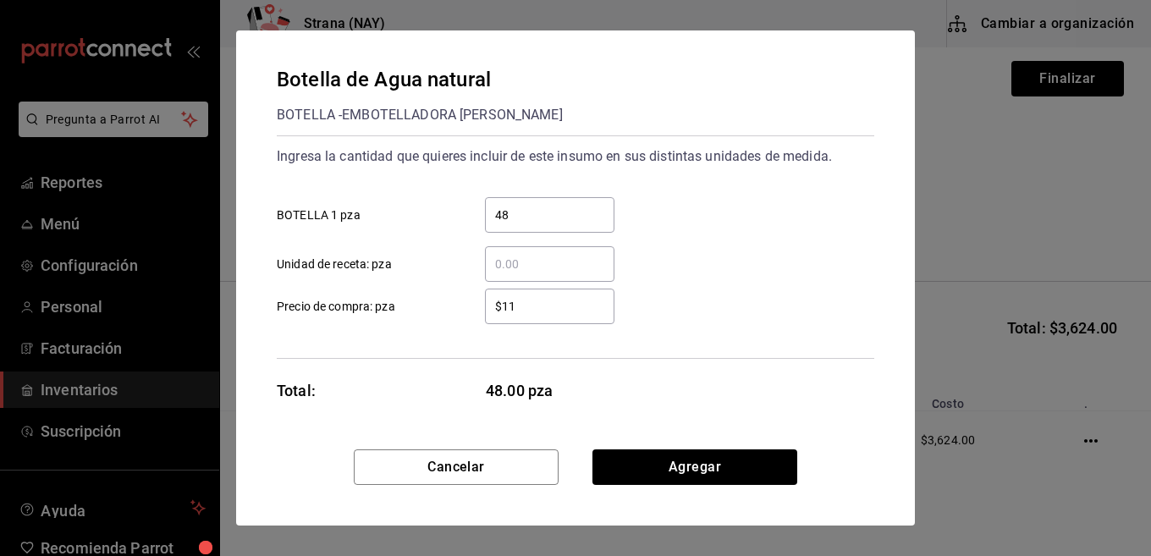
type input "$1"
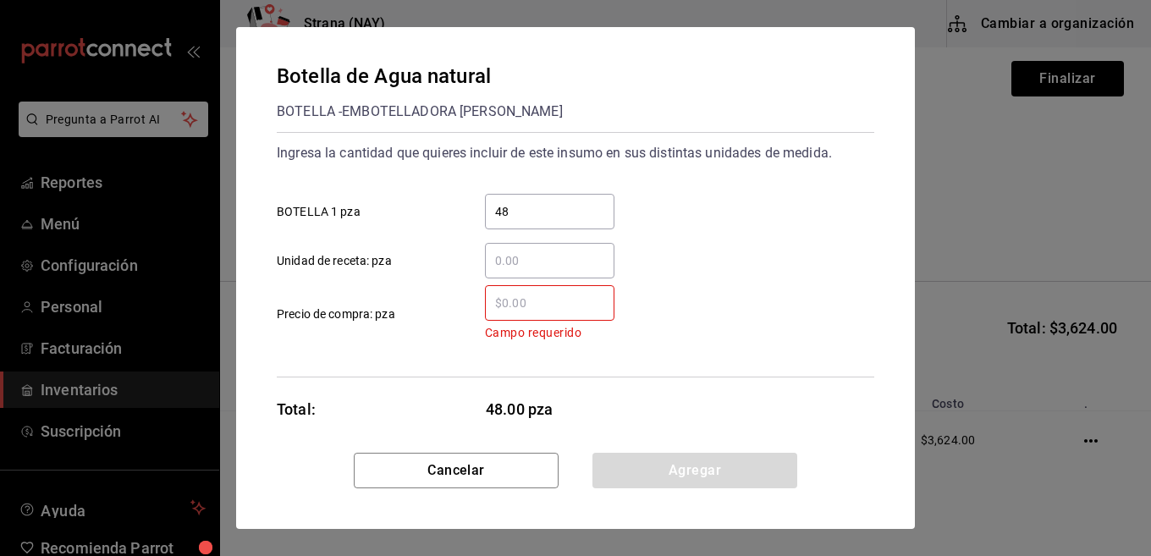
click at [570, 306] on input "​ Campo requerido Precio de compra: pza" at bounding box center [550, 303] width 130 height 20
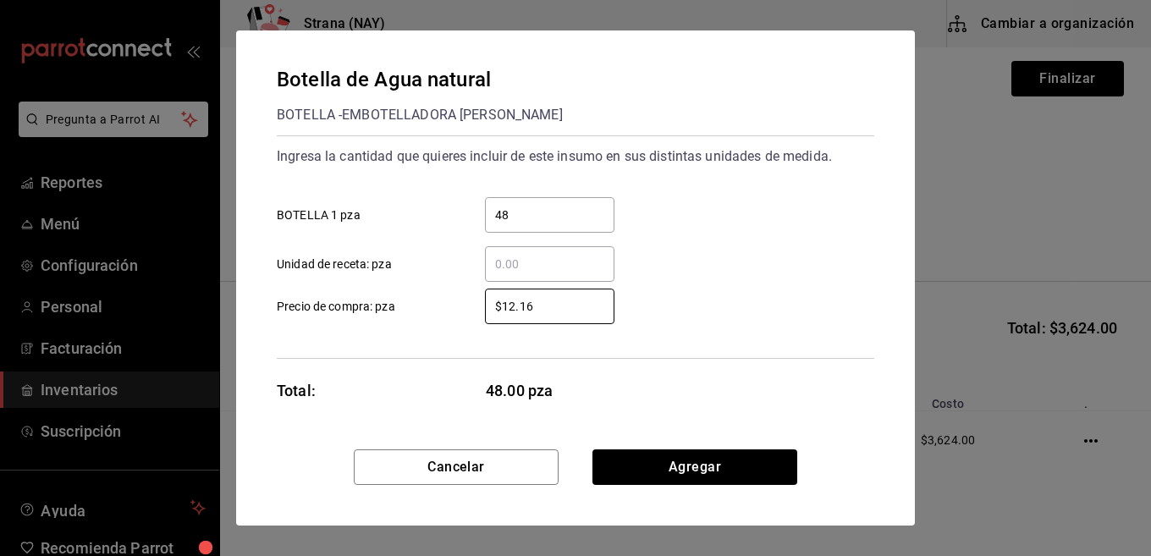
type input "$12.16"
click at [702, 283] on div "$12.16 ​ Precio de compra: pza" at bounding box center [568, 299] width 611 height 49
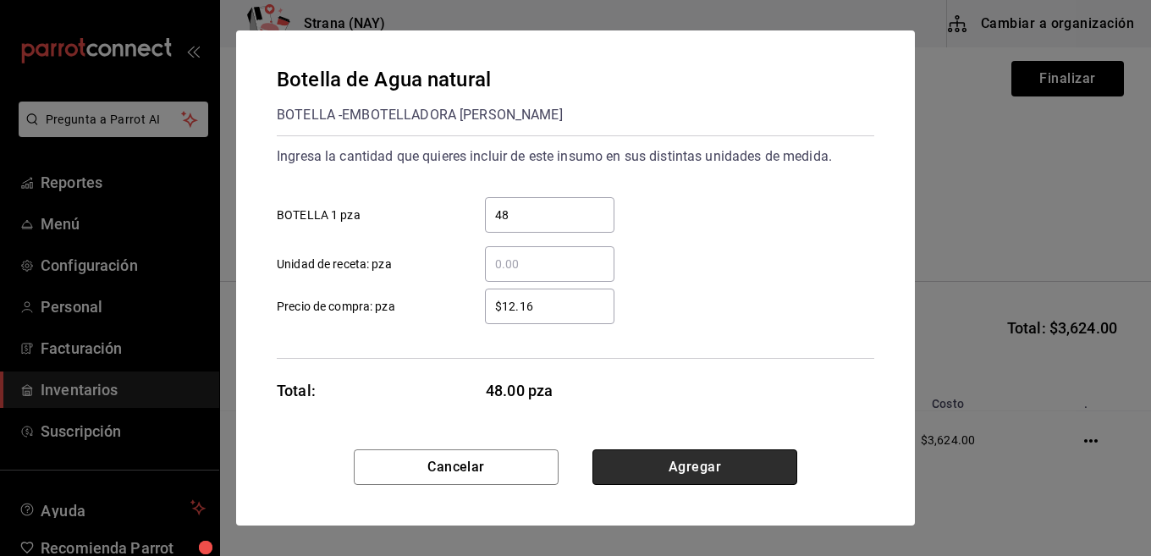
click at [657, 472] on button "Agregar" at bounding box center [695, 467] width 205 height 36
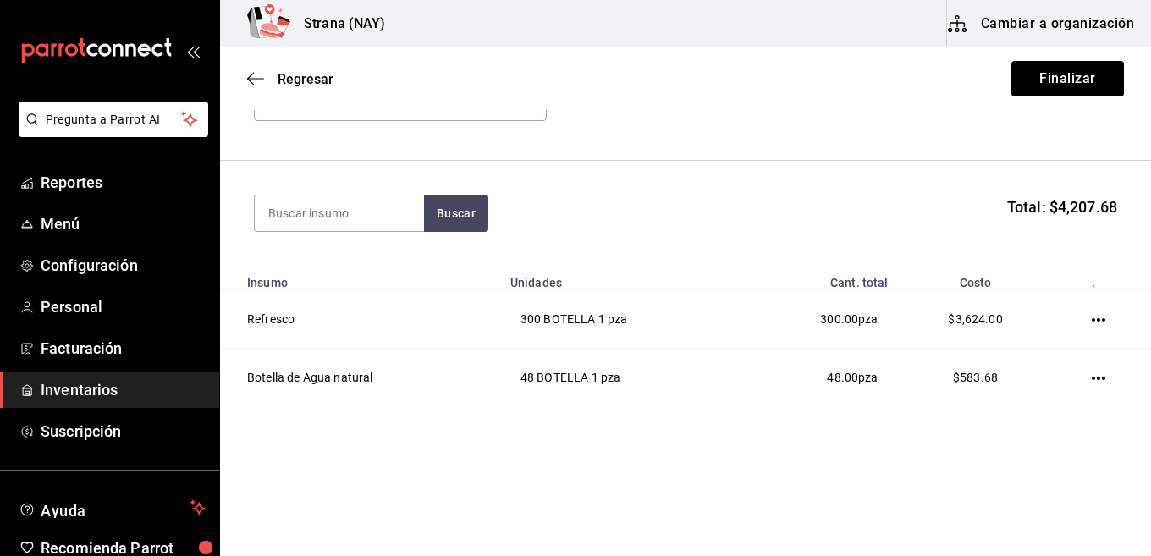
scroll to position [122, 0]
click at [625, 460] on html "Pregunta a Parrot AI Reportes Menú Configuración Personal Facturación Inventari…" at bounding box center [575, 230] width 1151 height 460
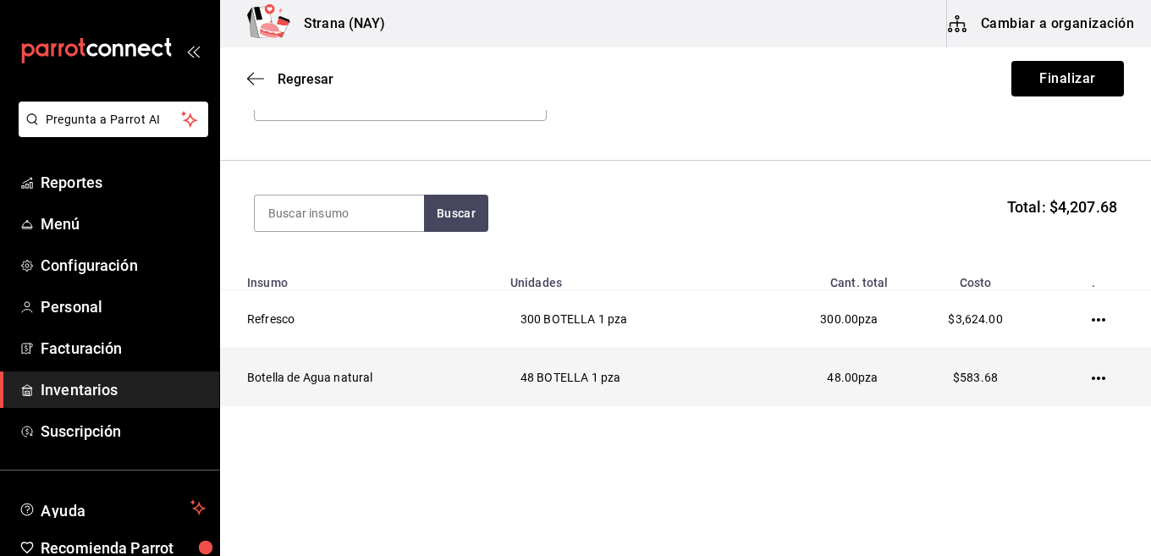
click at [1092, 378] on icon "button" at bounding box center [1099, 378] width 14 height 3
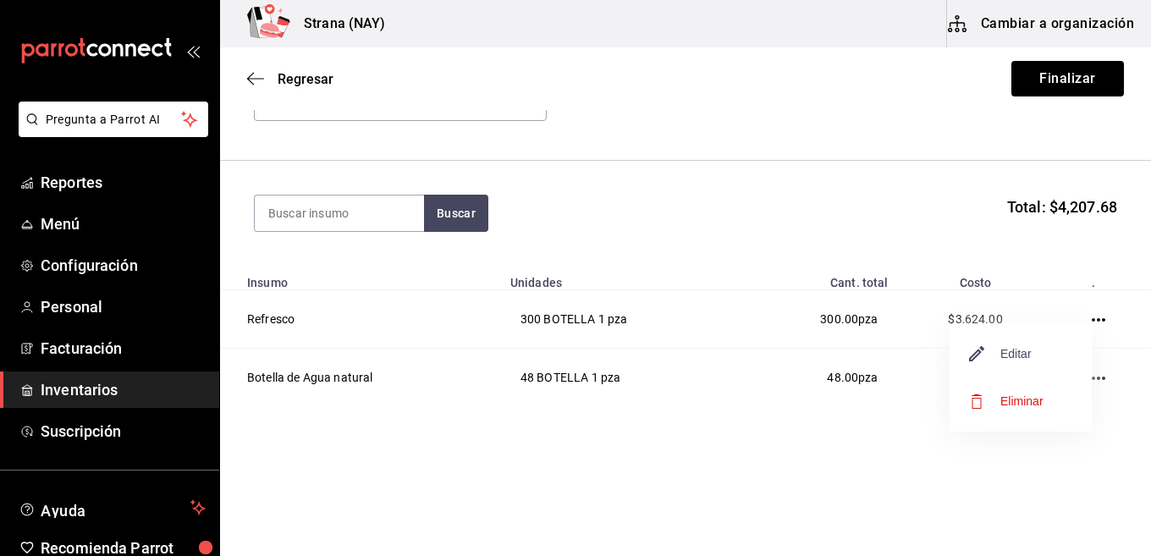
click at [1017, 349] on span "Editar" at bounding box center [1001, 354] width 62 height 20
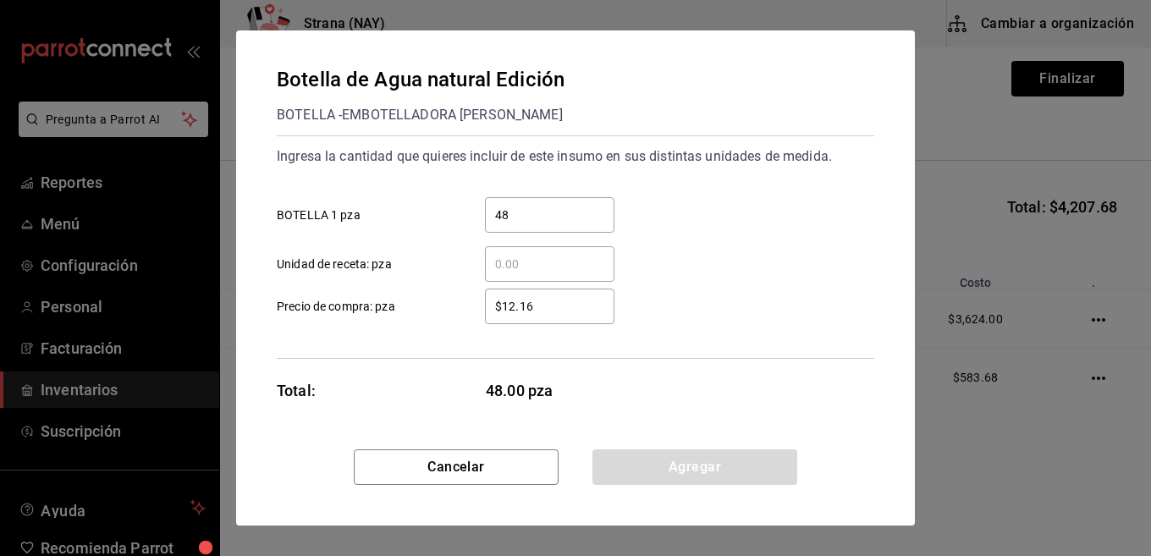
click at [536, 318] on div "$12.16 ​" at bounding box center [550, 307] width 130 height 36
click at [536, 317] on input "$12.16" at bounding box center [550, 306] width 130 height 20
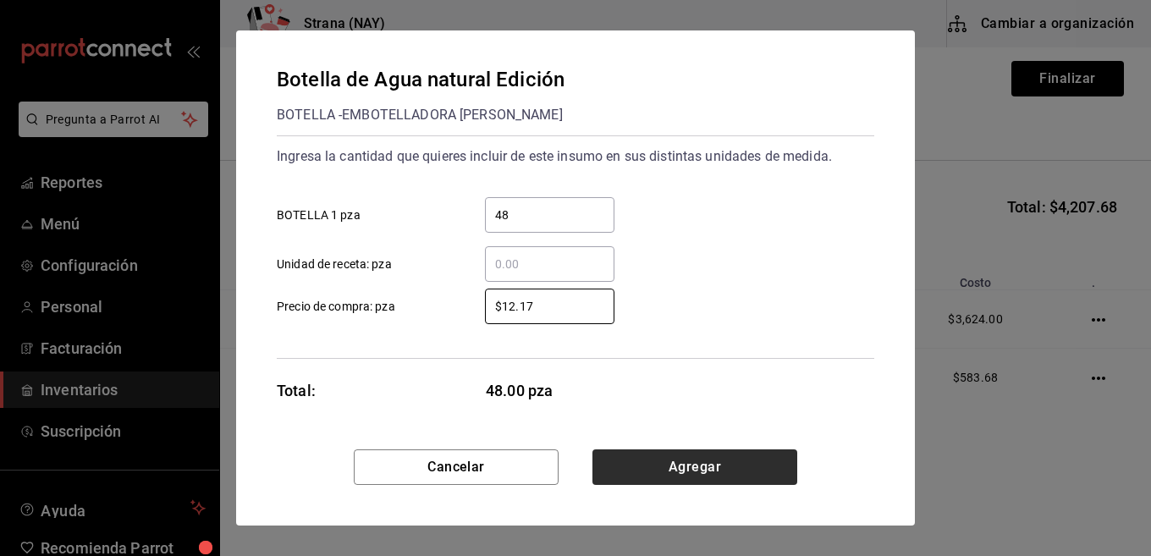
type input "$12.17"
click at [704, 453] on button "Agregar" at bounding box center [695, 467] width 205 height 36
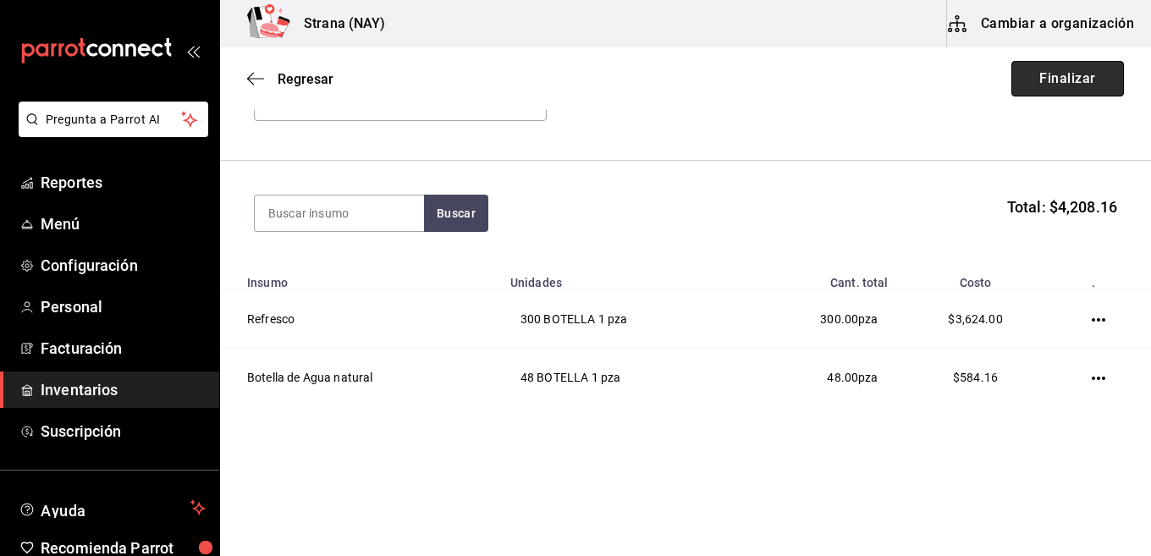
click at [1056, 81] on button "Finalizar" at bounding box center [1068, 79] width 113 height 36
